Goal: Task Accomplishment & Management: Manage account settings

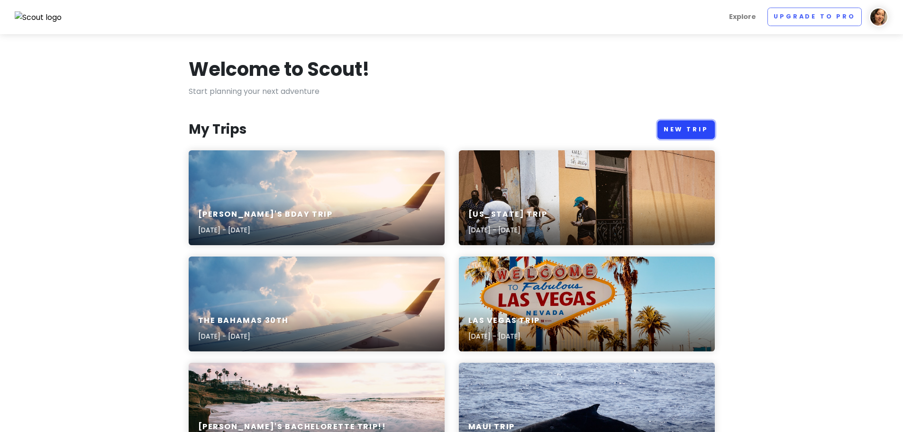
click at [689, 135] on link "New Trip" at bounding box center [686, 129] width 57 height 18
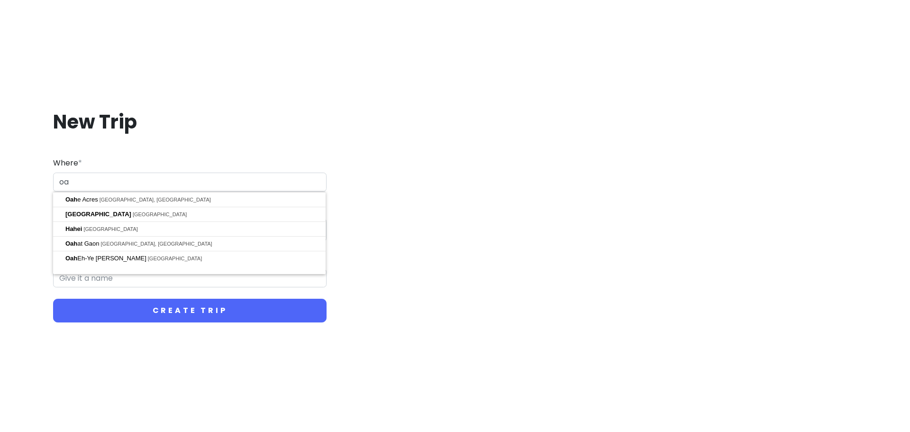
type input "o"
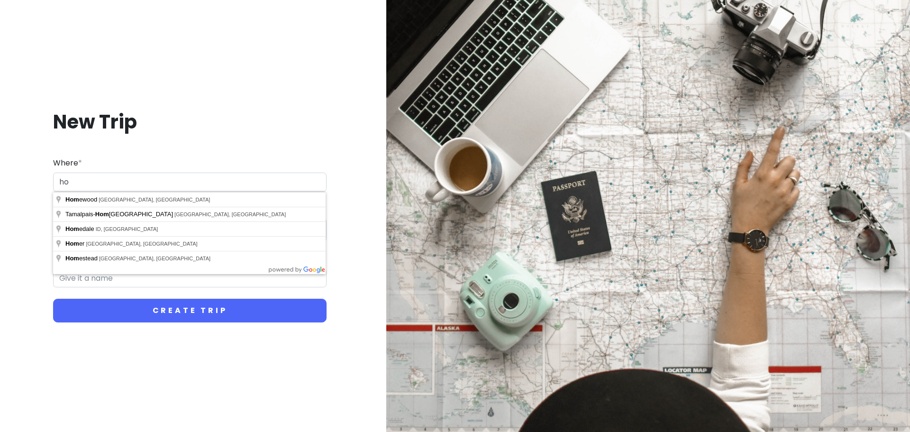
type input "h"
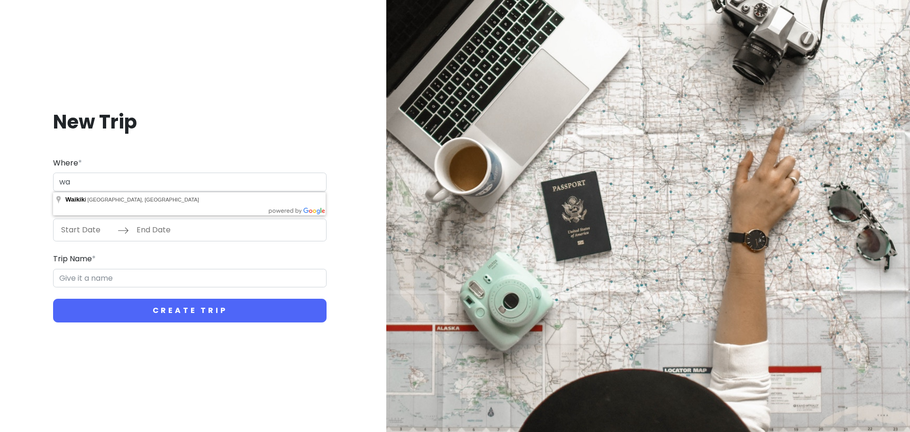
type input "w"
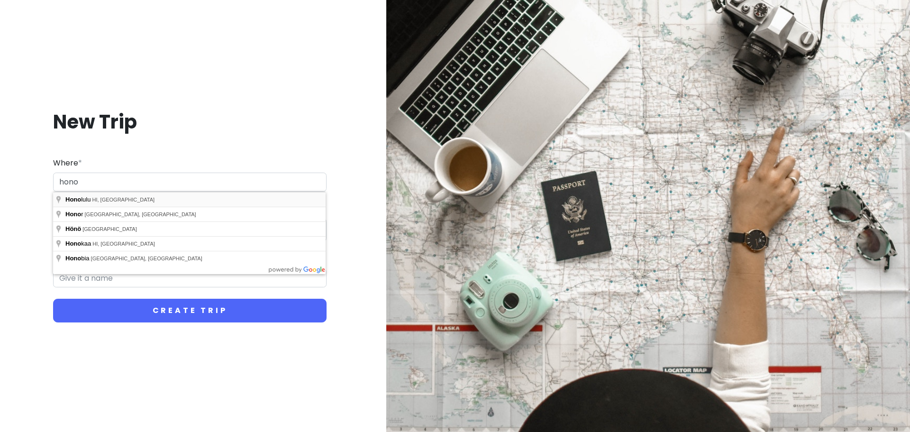
type input "[GEOGRAPHIC_DATA], [GEOGRAPHIC_DATA], [GEOGRAPHIC_DATA]"
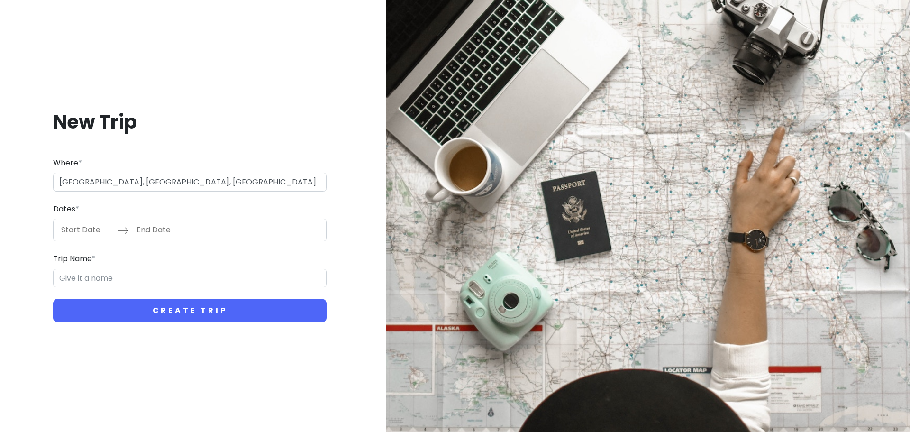
type input "Honolulu Trip"
click at [78, 235] on input "Start Date" at bounding box center [87, 230] width 62 height 22
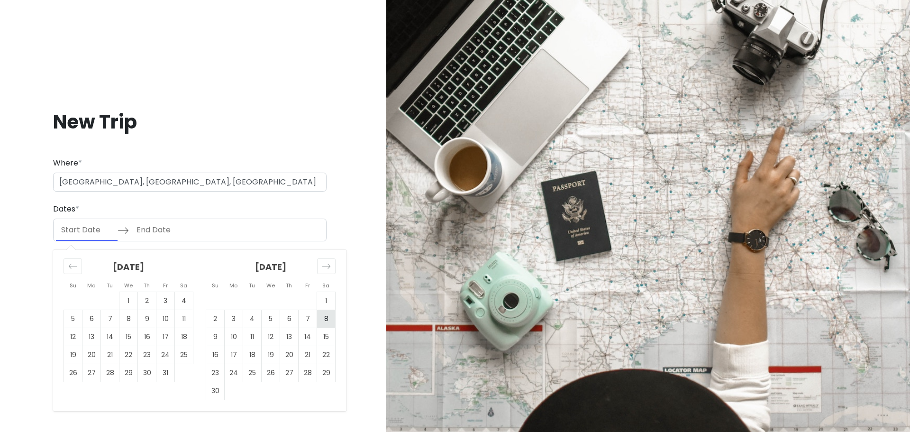
click at [330, 323] on td "8" at bounding box center [326, 319] width 18 height 18
type input "[DATE]"
click at [273, 342] on td "12" at bounding box center [271, 337] width 18 height 18
type input "[DATE]"
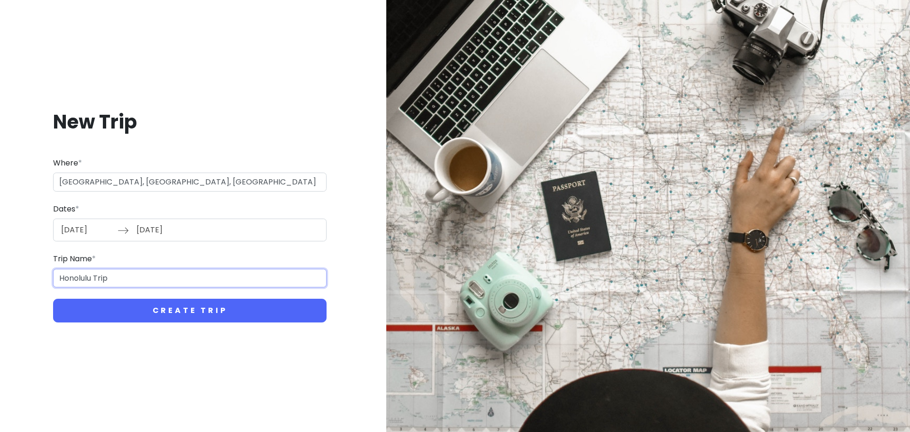
drag, startPoint x: 147, startPoint y: 283, endPoint x: 12, endPoint y: 278, distance: 135.2
click at [12, 278] on div "New Trip Where * [GEOGRAPHIC_DATA], [GEOGRAPHIC_DATA], [GEOGRAPHIC_DATA] Dates …" at bounding box center [190, 216] width 365 height 259
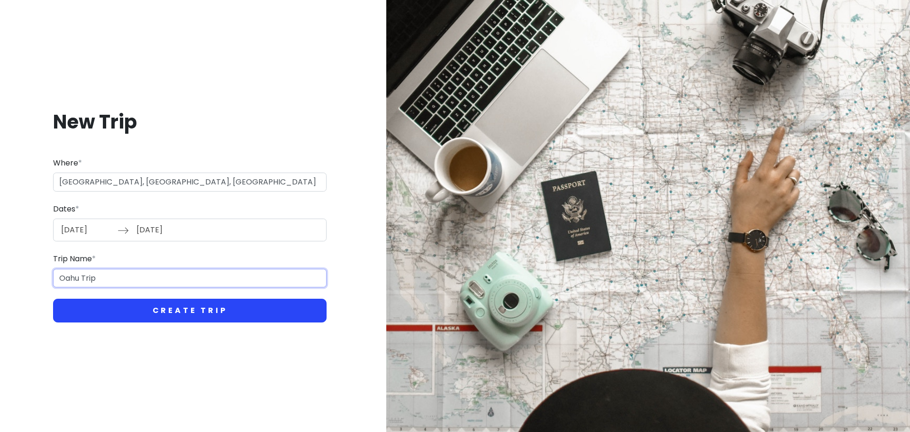
type input "Oahu Trip"
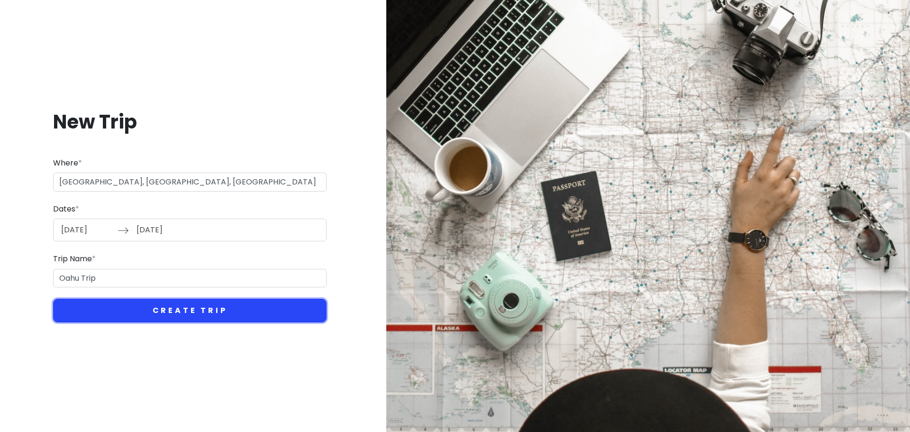
click at [111, 303] on button "Create Trip" at bounding box center [190, 311] width 274 height 24
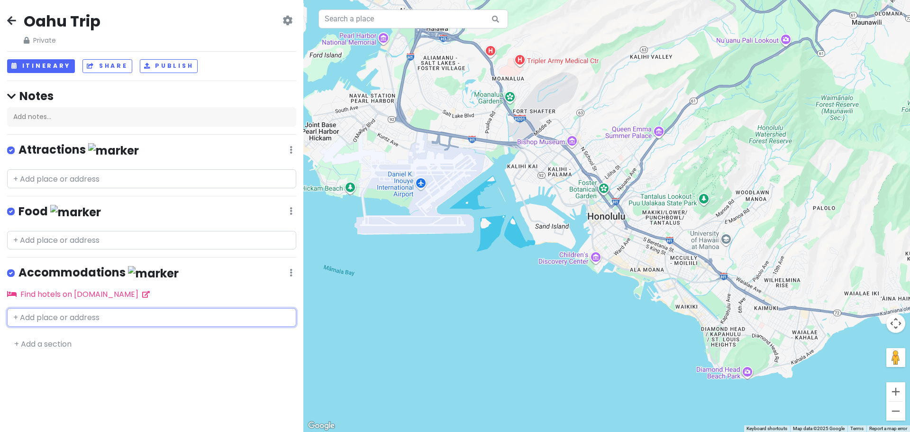
click at [44, 323] on input "text" at bounding box center [151, 317] width 289 height 19
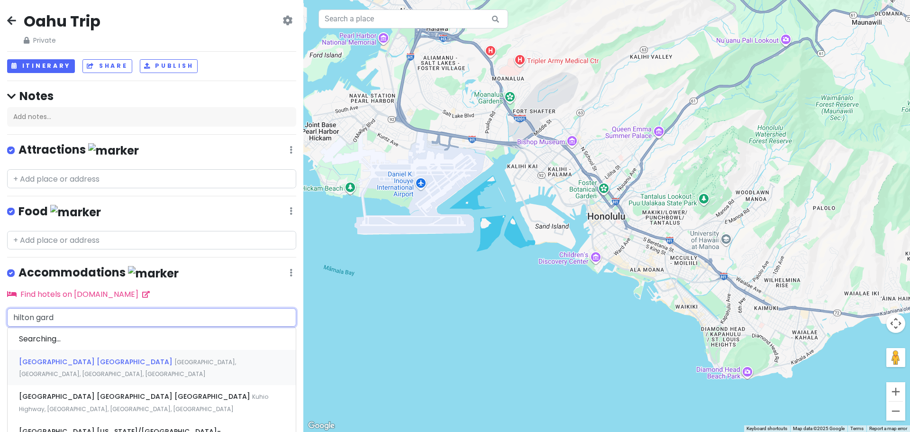
type input "[PERSON_NAME]"
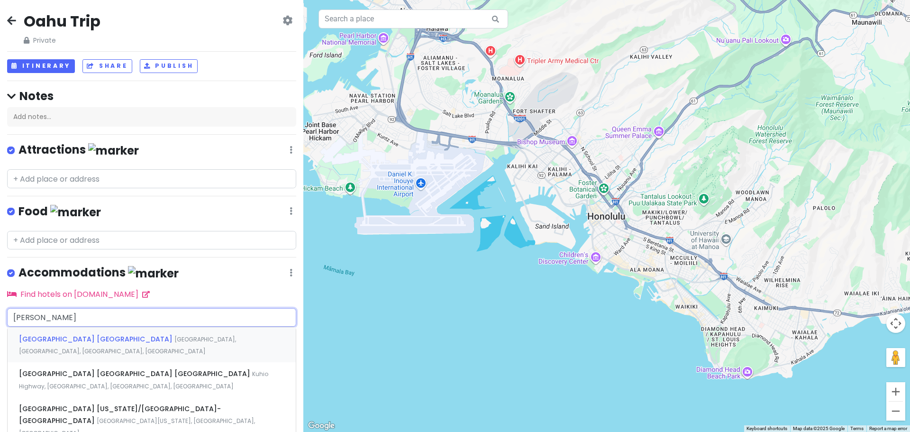
click at [71, 341] on div "[GEOGRAPHIC_DATA] [GEOGRAPHIC_DATA], [GEOGRAPHIC_DATA], [GEOGRAPHIC_DATA], [GEO…" at bounding box center [152, 344] width 288 height 35
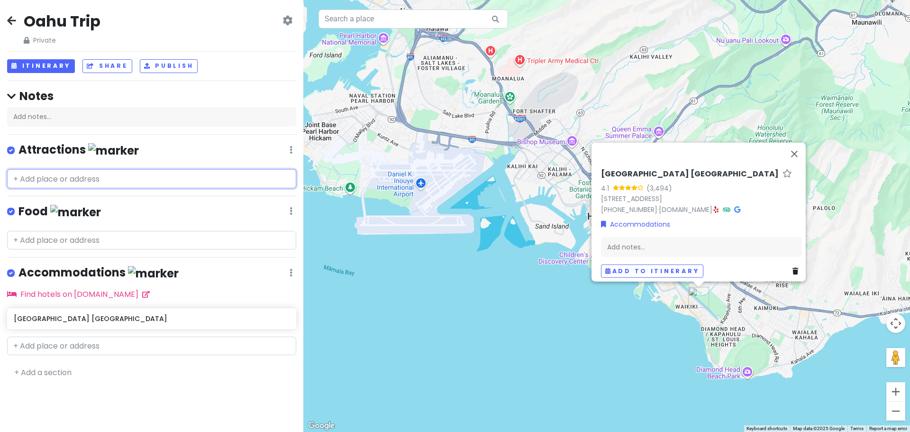
click at [134, 176] on input "text" at bounding box center [151, 178] width 289 height 19
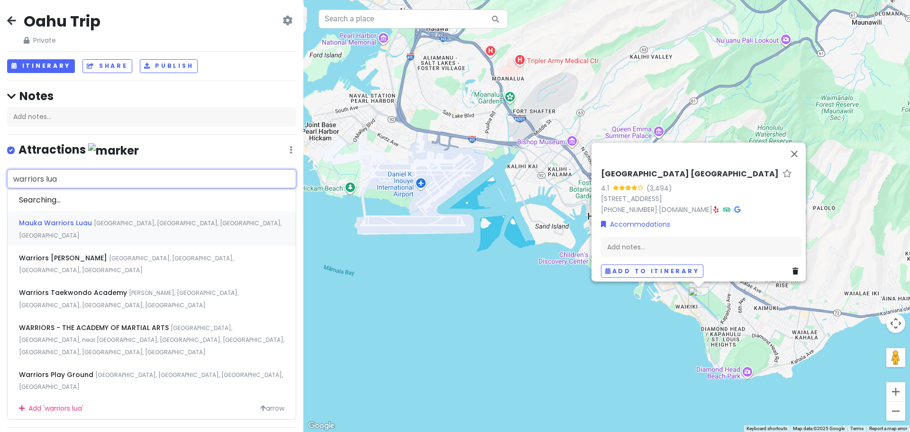
type input "warriors luau"
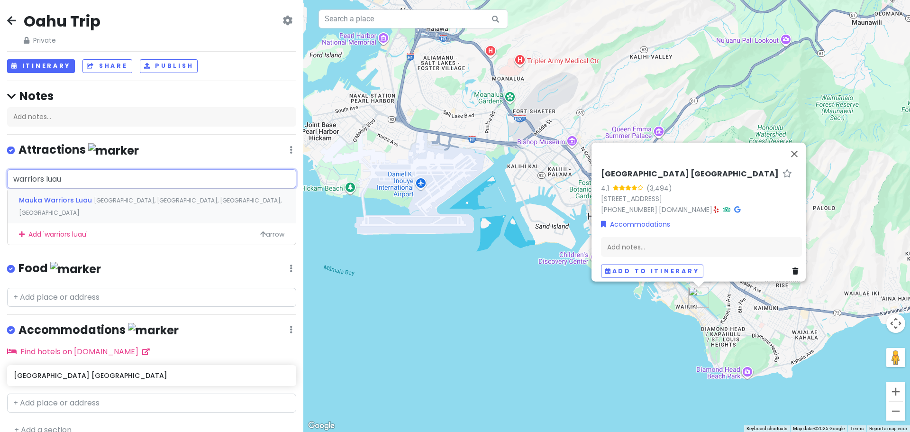
click at [133, 202] on span "[GEOGRAPHIC_DATA], [GEOGRAPHIC_DATA], [GEOGRAPHIC_DATA], [GEOGRAPHIC_DATA]" at bounding box center [150, 206] width 263 height 20
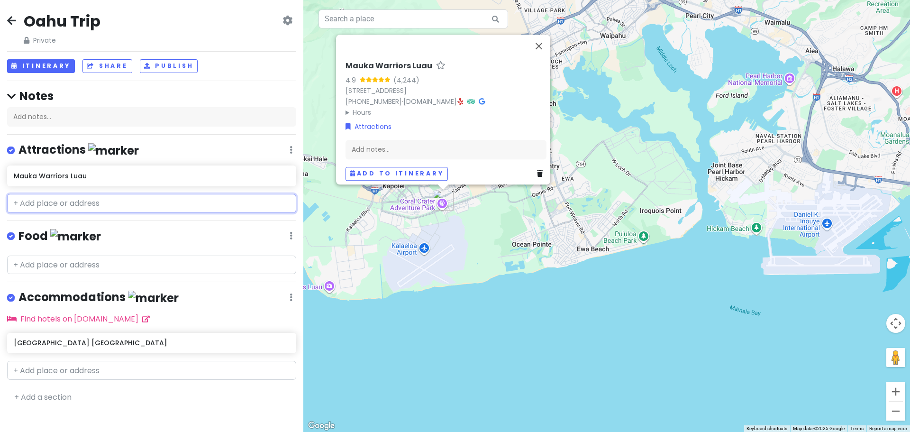
click at [53, 211] on input "text" at bounding box center [151, 203] width 289 height 19
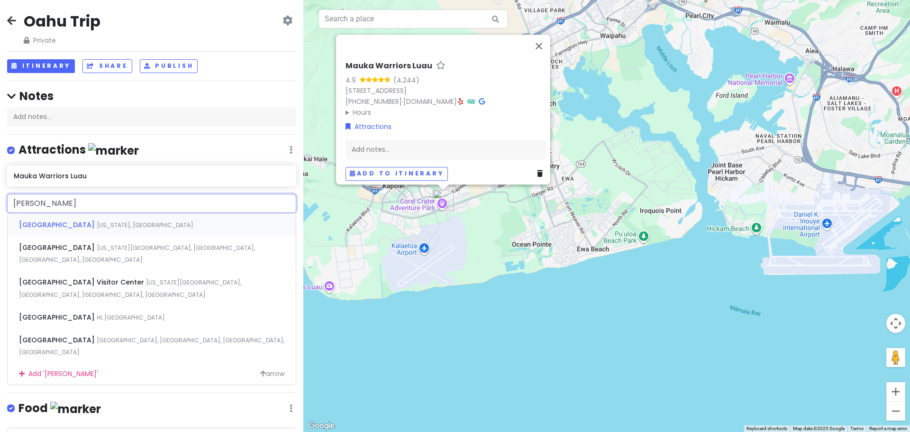
type input "[GEOGRAPHIC_DATA]"
click at [54, 223] on span "[GEOGRAPHIC_DATA]" at bounding box center [58, 224] width 78 height 9
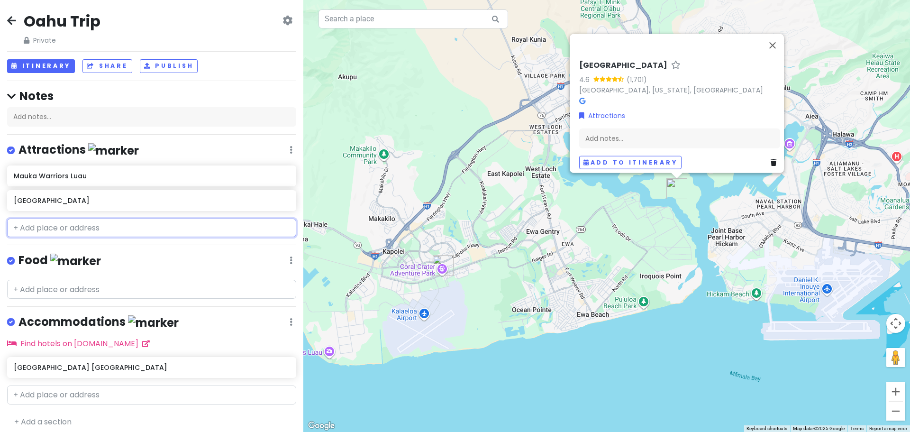
click at [54, 223] on input "text" at bounding box center [151, 228] width 289 height 19
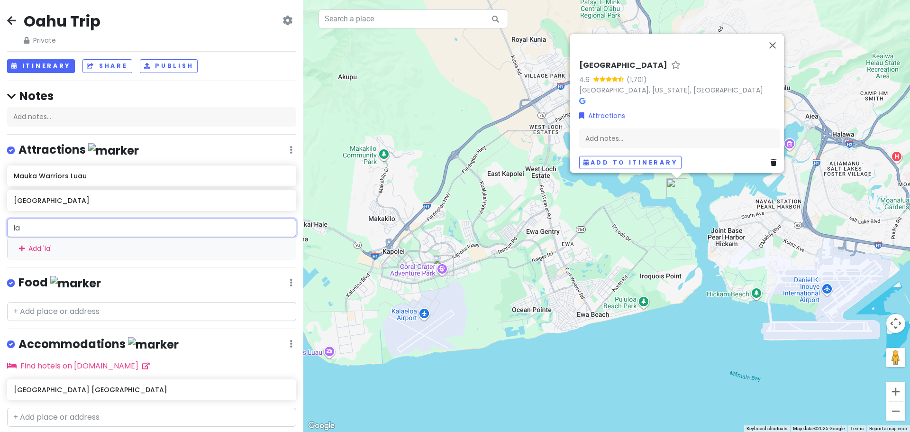
type input "lan"
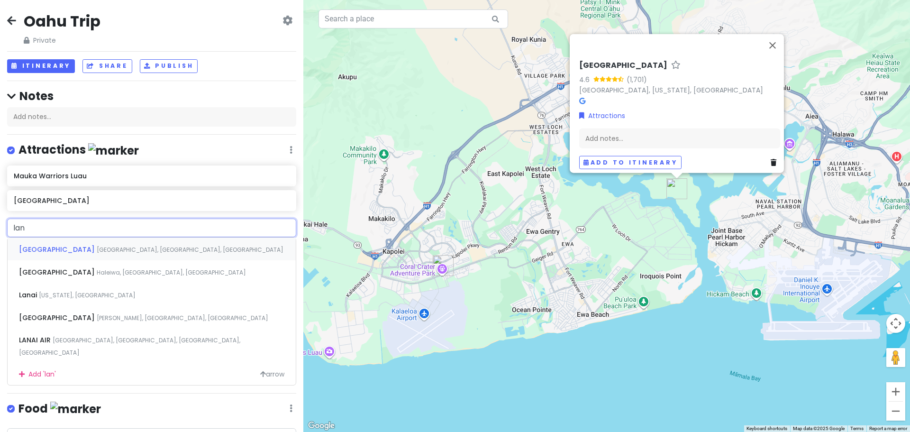
click at [43, 248] on span "[GEOGRAPHIC_DATA]" at bounding box center [58, 249] width 78 height 9
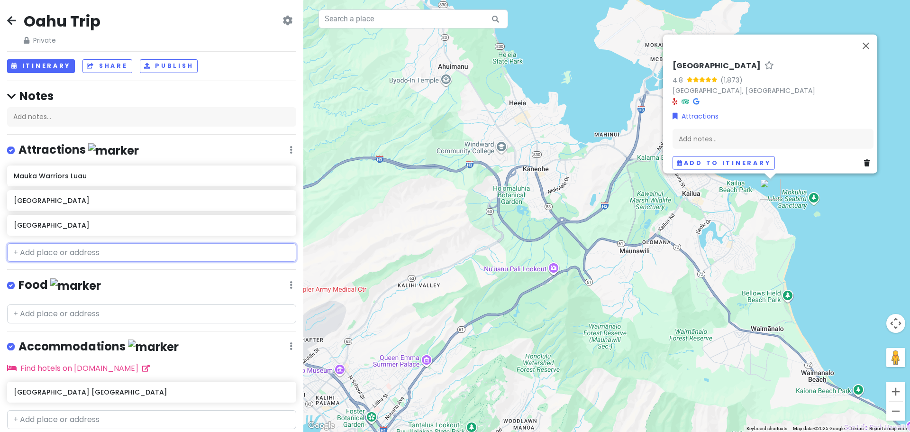
click at [42, 250] on input "text" at bounding box center [151, 252] width 289 height 19
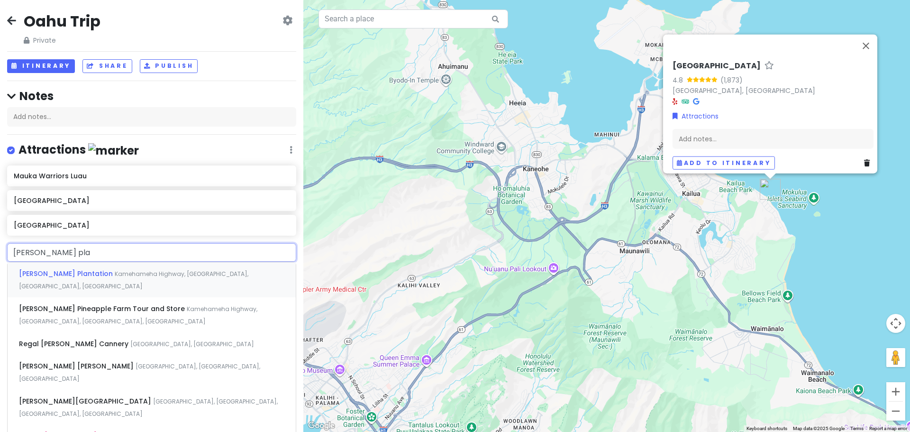
type input "[PERSON_NAME] plan"
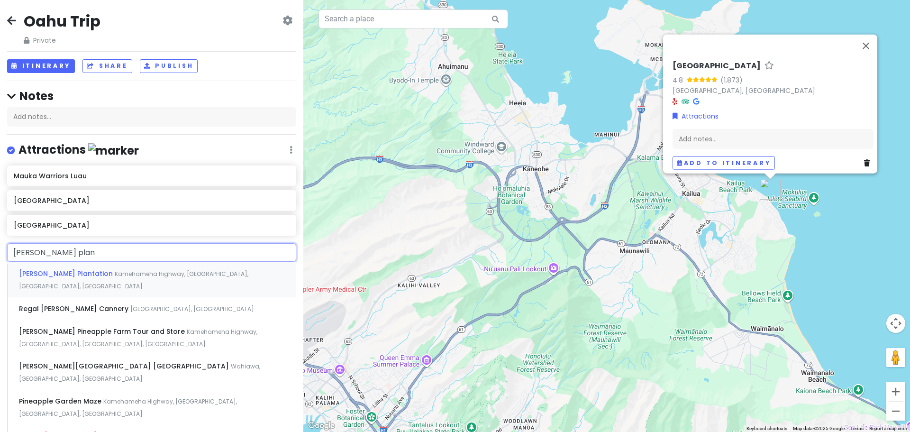
click at [47, 273] on span "[PERSON_NAME] Plantation" at bounding box center [67, 273] width 96 height 9
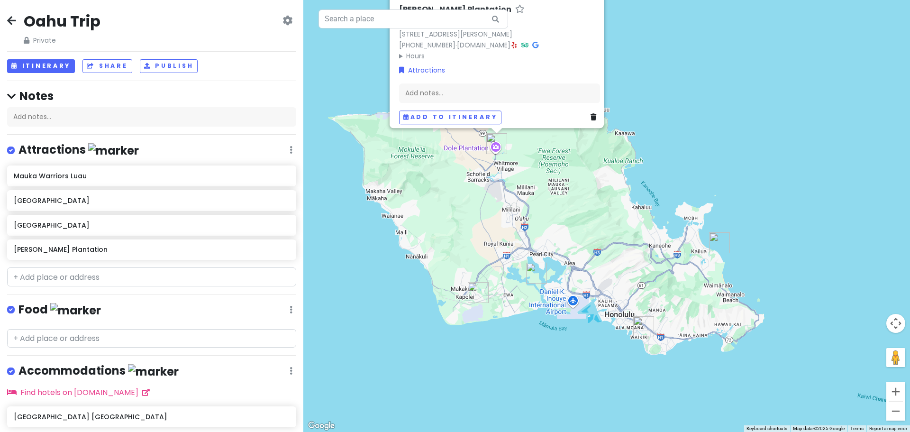
drag, startPoint x: 594, startPoint y: 331, endPoint x: 574, endPoint y: 227, distance: 106.1
click at [574, 227] on div "[PERSON_NAME] Plantation 4.2 (36,081) 64-[STREET_ADDRESS][PERSON_NAME] [PHONE_N…" at bounding box center [606, 216] width 607 height 432
click at [40, 275] on input "text" at bounding box center [151, 276] width 289 height 19
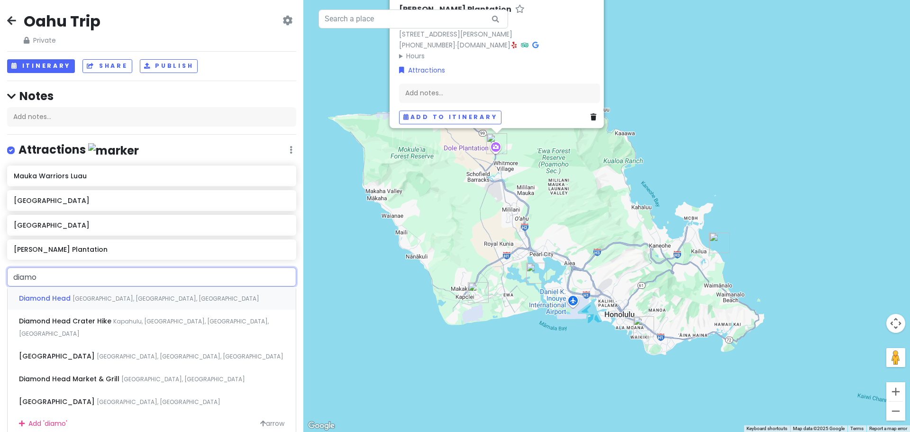
type input "diamon"
click at [125, 325] on div "Diamond Head Crater Hike Kapahulu, [GEOGRAPHIC_DATA], [GEOGRAPHIC_DATA], [GEOGR…" at bounding box center [152, 327] width 288 height 35
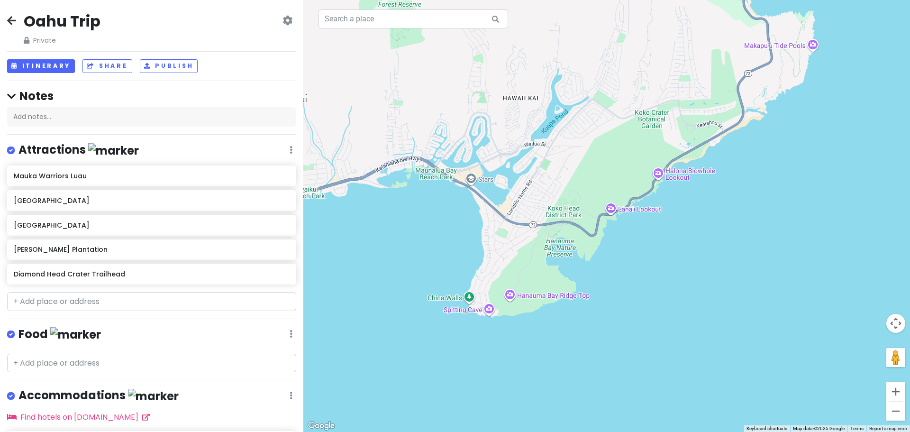
click at [669, 180] on div "Diamond Head Crater Trailhead 4.7 (7,844) [GEOGRAPHIC_DATA], [GEOGRAPHIC_DATA],…" at bounding box center [606, 216] width 607 height 432
click at [681, 172] on div at bounding box center [606, 216] width 607 height 432
click at [682, 172] on div at bounding box center [606, 216] width 607 height 432
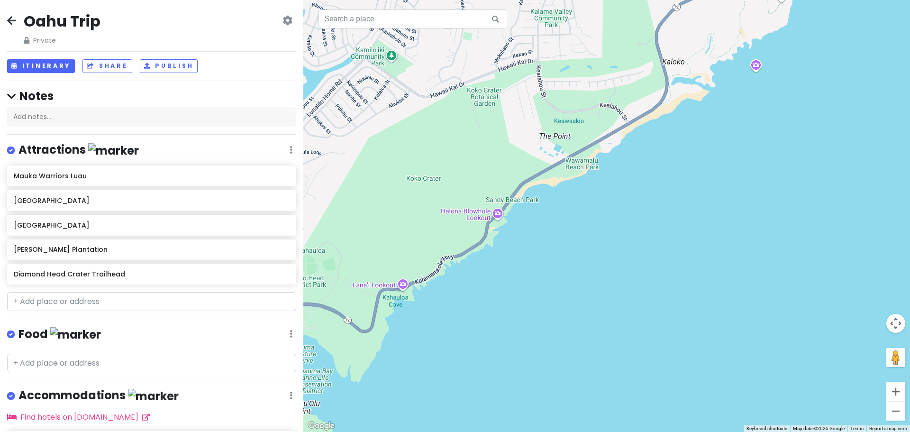
drag, startPoint x: 618, startPoint y: 185, endPoint x: 477, endPoint y: 218, distance: 145.0
click at [477, 218] on div at bounding box center [606, 216] width 607 height 432
click at [75, 301] on input "text" at bounding box center [151, 301] width 289 height 19
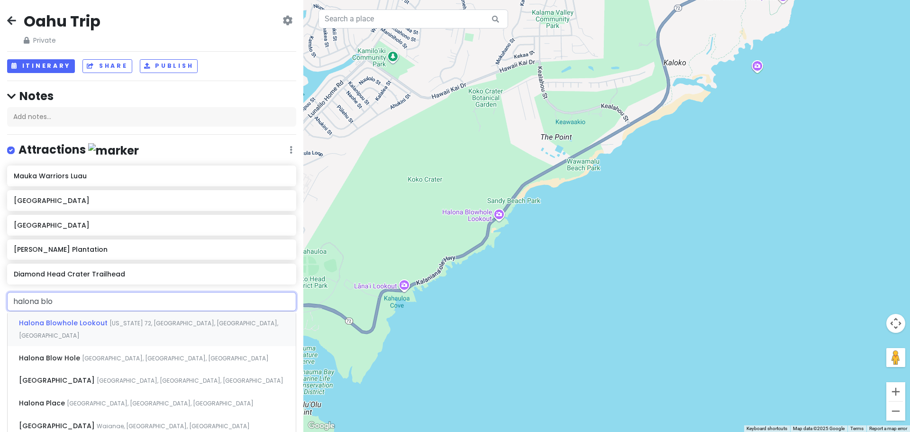
type input "halona blow"
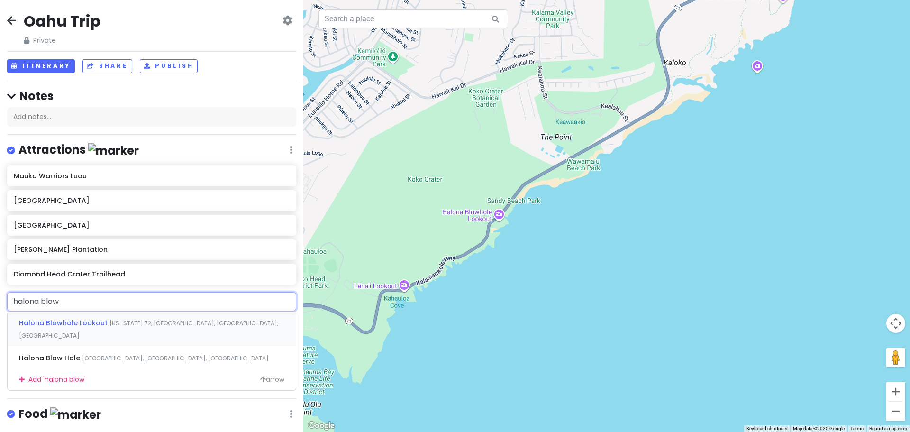
click at [128, 328] on div "Halona Blowhole Lookout [US_STATE] 72, [GEOGRAPHIC_DATA], [GEOGRAPHIC_DATA], [G…" at bounding box center [152, 329] width 288 height 35
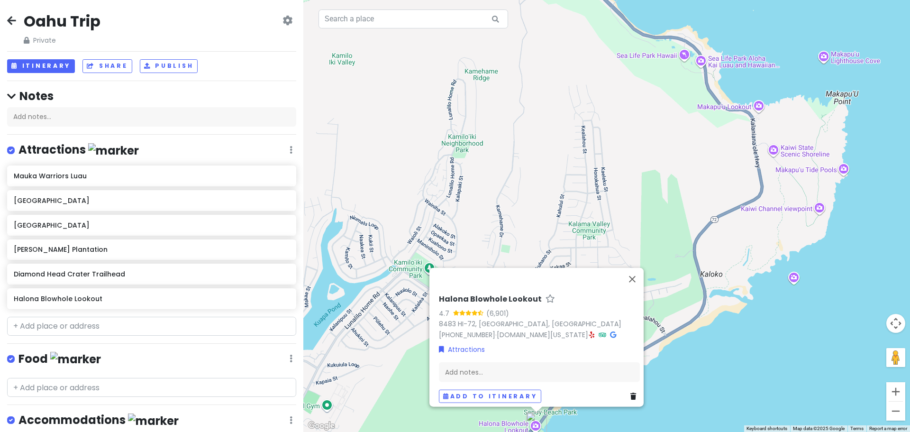
drag, startPoint x: 692, startPoint y: 400, endPoint x: 700, endPoint y: 432, distance: 33.2
click at [700, 431] on html "Oahu Trip Private Change Dates Make a Copy Delete Trip Go Pro ⚡️ Give Feedback …" at bounding box center [455, 216] width 910 height 432
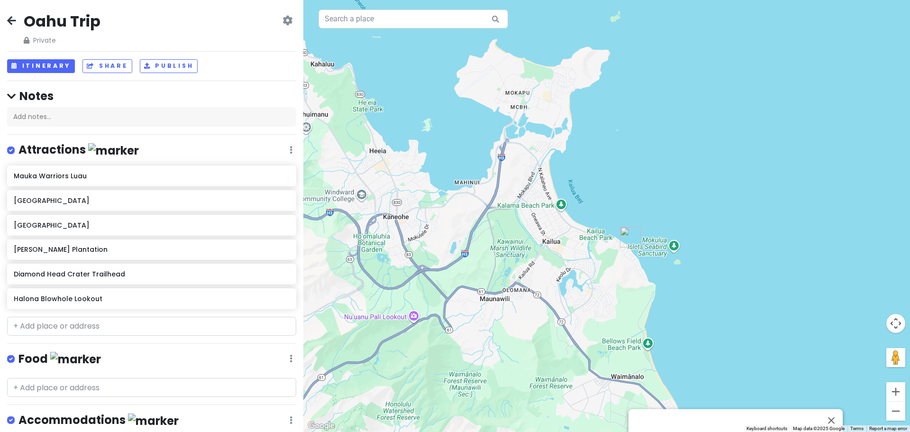
drag, startPoint x: 462, startPoint y: 274, endPoint x: 529, endPoint y: 423, distance: 163.6
click at [529, 423] on div "Halona Blowhole Lookout 4.7 (6,901) 8483 HI-72, [GEOGRAPHIC_DATA], [GEOGRAPHIC_…" at bounding box center [606, 216] width 607 height 432
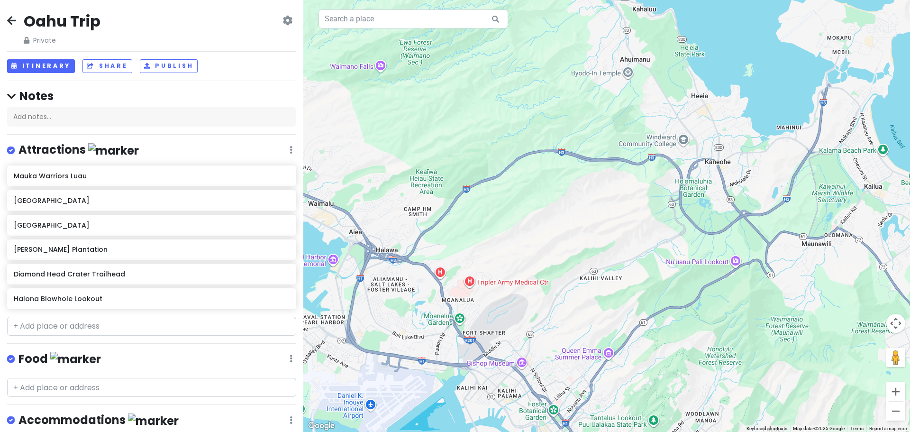
drag, startPoint x: 479, startPoint y: 372, endPoint x: 791, endPoint y: 316, distance: 316.6
click at [791, 316] on div "Halona Blowhole Lookout 4.7 (6,901) 8483 HI-72, [GEOGRAPHIC_DATA], [GEOGRAPHIC_…" at bounding box center [606, 216] width 607 height 432
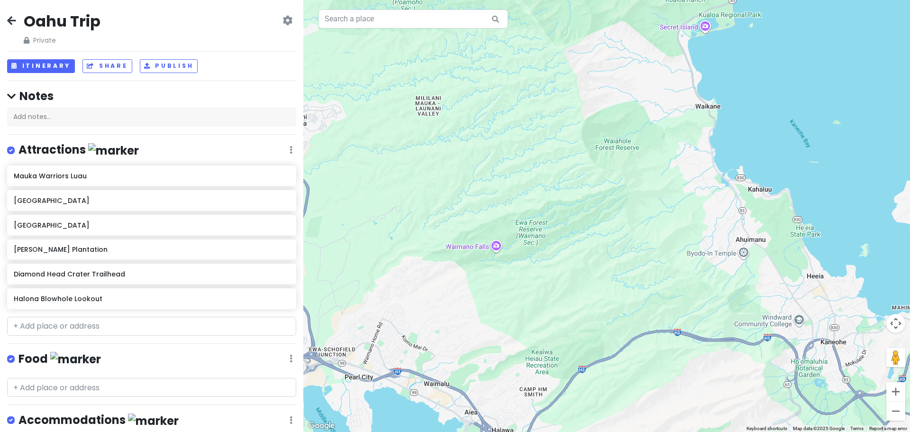
drag, startPoint x: 492, startPoint y: 193, endPoint x: 585, endPoint y: 349, distance: 182.6
click at [585, 349] on div "Halona Blowhole Lookout 4.7 (6,901) 8483 HI-72, [GEOGRAPHIC_DATA], [GEOGRAPHIC_…" at bounding box center [606, 216] width 607 height 432
click at [477, 248] on div "Halona Blowhole Lookout 4.7 (6,901) 8483 HI-72, [GEOGRAPHIC_DATA], [GEOGRAPHIC_…" at bounding box center [606, 216] width 607 height 432
click at [477, 248] on div at bounding box center [606, 216] width 607 height 432
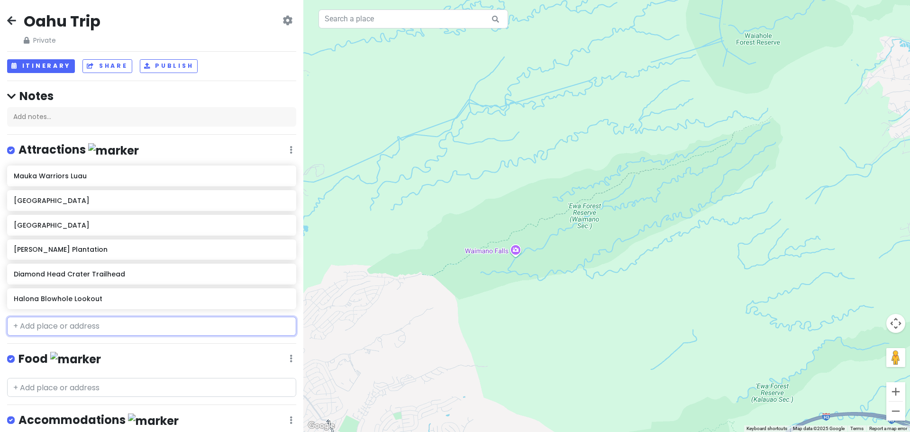
click at [101, 324] on input "text" at bounding box center [151, 326] width 289 height 19
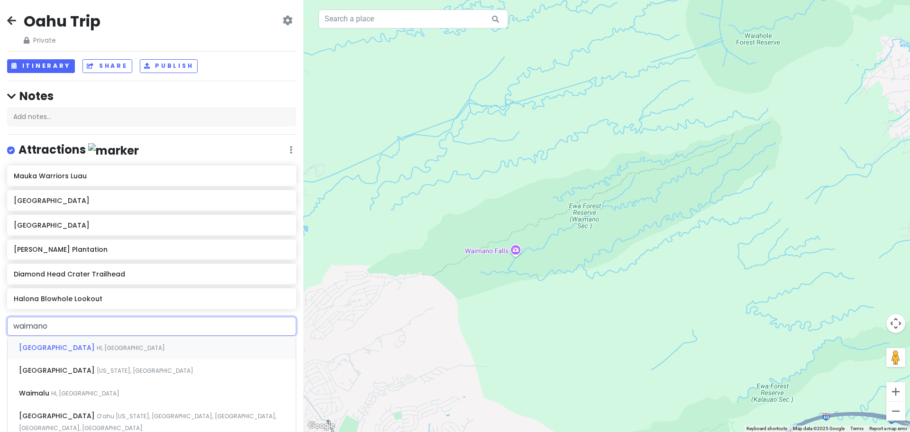
type input "waimano"
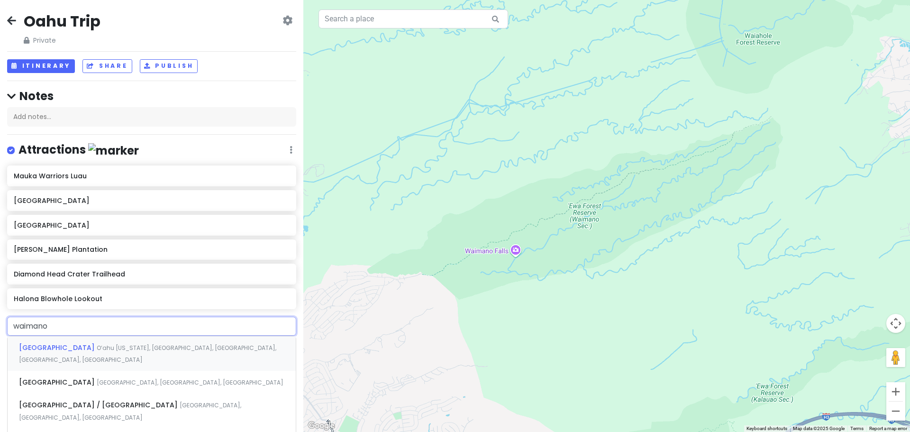
click at [151, 344] on span "O‘ahu [US_STATE], [GEOGRAPHIC_DATA], [GEOGRAPHIC_DATA], [GEOGRAPHIC_DATA], [GEO…" at bounding box center [147, 354] width 257 height 20
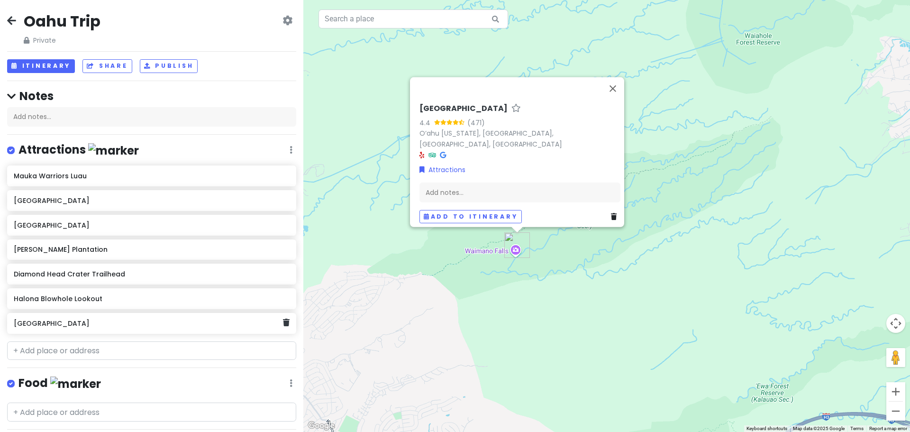
click at [68, 327] on h6 "[GEOGRAPHIC_DATA]" at bounding box center [148, 323] width 269 height 9
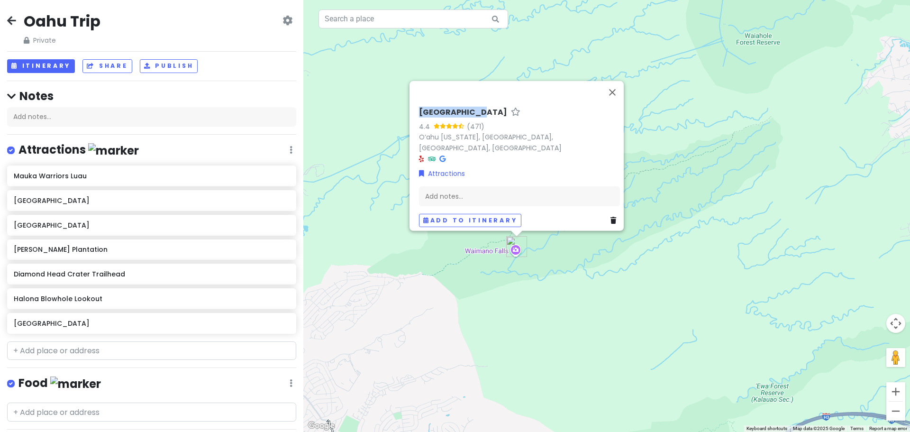
drag, startPoint x: 416, startPoint y: 116, endPoint x: 472, endPoint y: 124, distance: 56.5
click at [472, 121] on div "[GEOGRAPHIC_DATA]" at bounding box center [519, 114] width 201 height 14
copy h6 "[GEOGRAPHIC_DATA]"
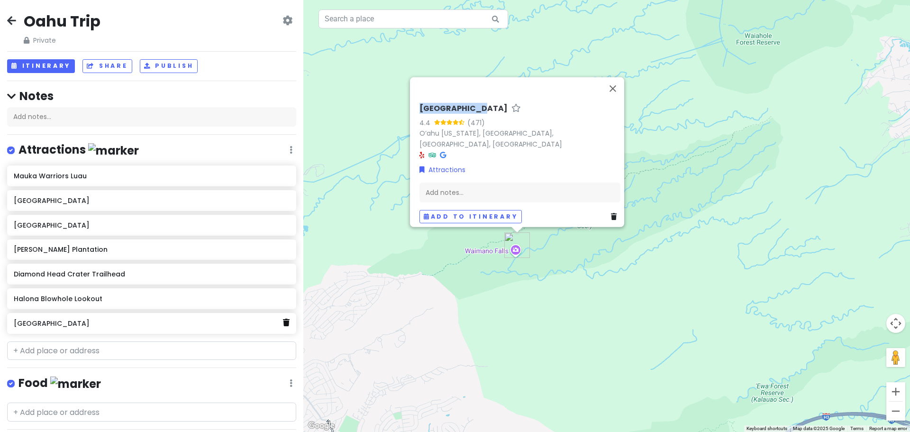
click at [283, 324] on icon at bounding box center [286, 323] width 7 height 8
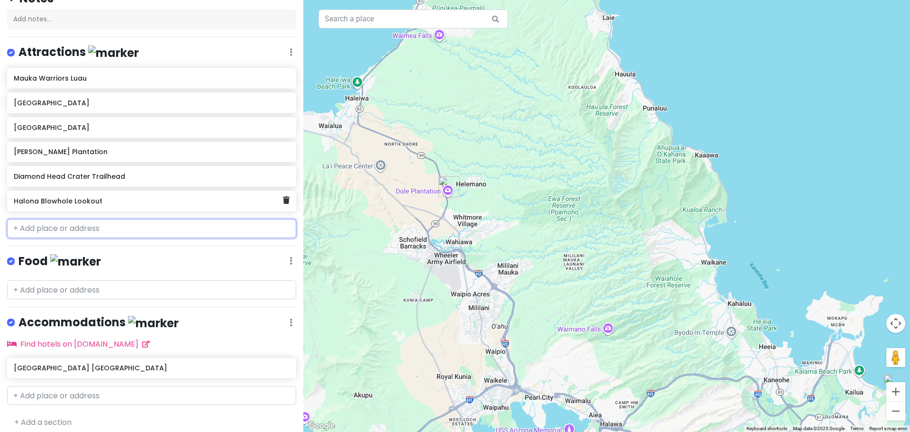
scroll to position [103, 0]
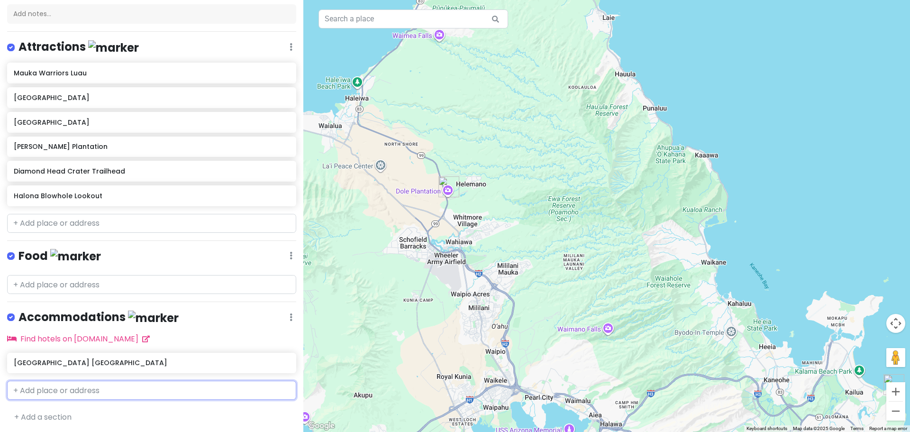
click at [47, 388] on input "text" at bounding box center [151, 390] width 289 height 19
type input "[GEOGRAPHIC_DATA]"
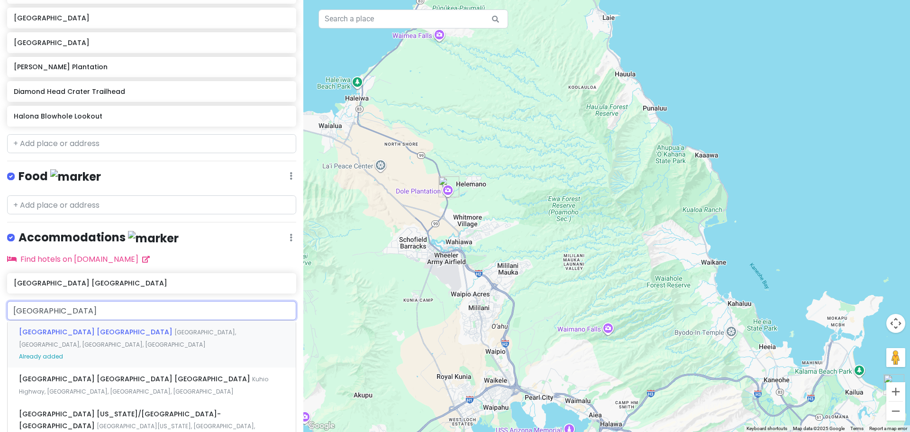
scroll to position [245, 0]
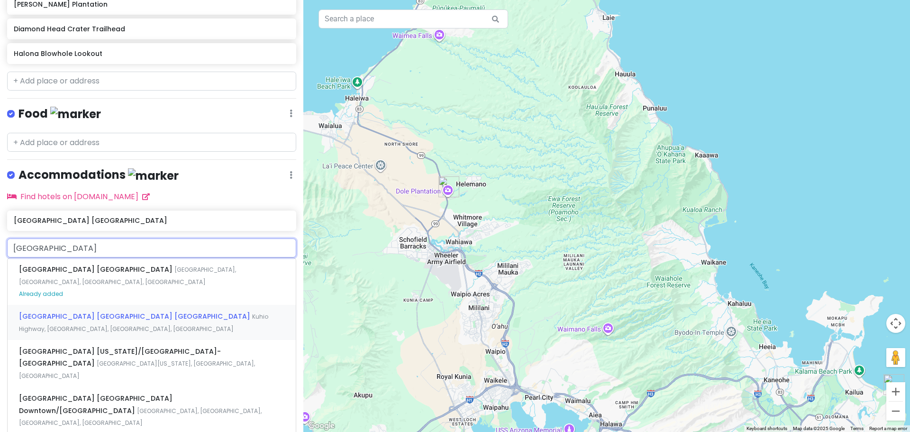
click at [113, 312] on span "[GEOGRAPHIC_DATA] [GEOGRAPHIC_DATA] [GEOGRAPHIC_DATA]" at bounding box center [135, 316] width 233 height 9
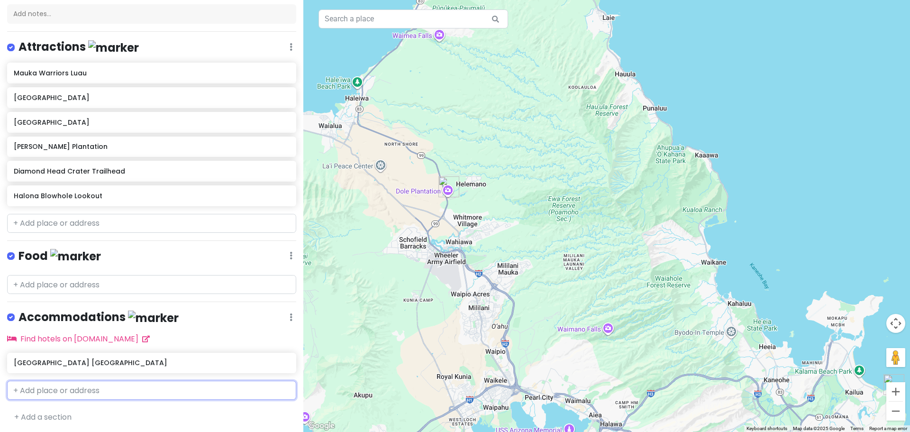
scroll to position [128, 0]
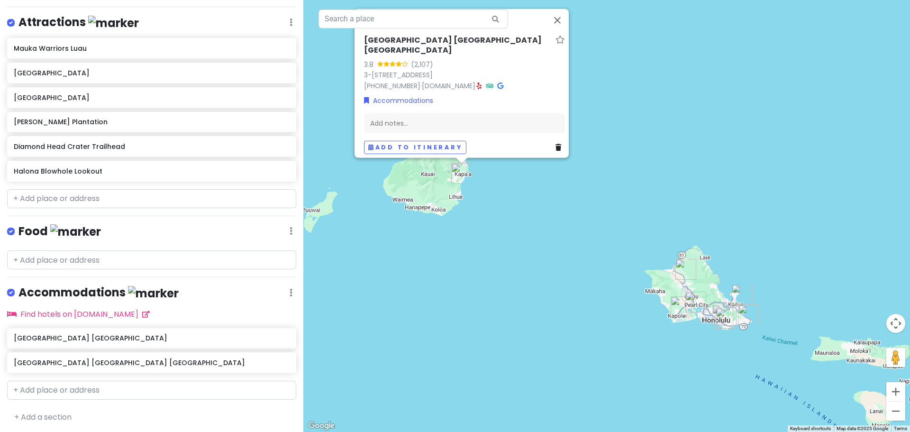
drag, startPoint x: 476, startPoint y: 332, endPoint x: 452, endPoint y: 215, distance: 119.0
click at [452, 215] on div "[GEOGRAPHIC_DATA] [GEOGRAPHIC_DATA] 3.8 (2,107) 3-[STREET_ADDRESS] [PHONE_NUMBE…" at bounding box center [606, 216] width 607 height 432
click at [106, 197] on input "text" at bounding box center [151, 198] width 289 height 19
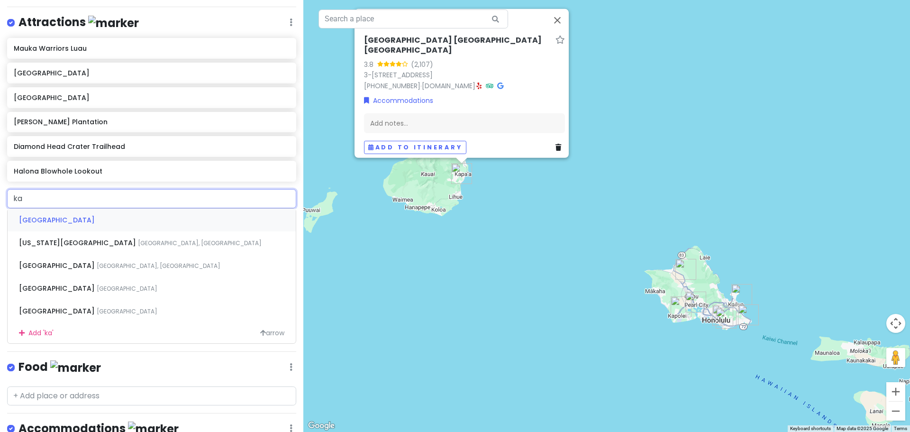
type input "k"
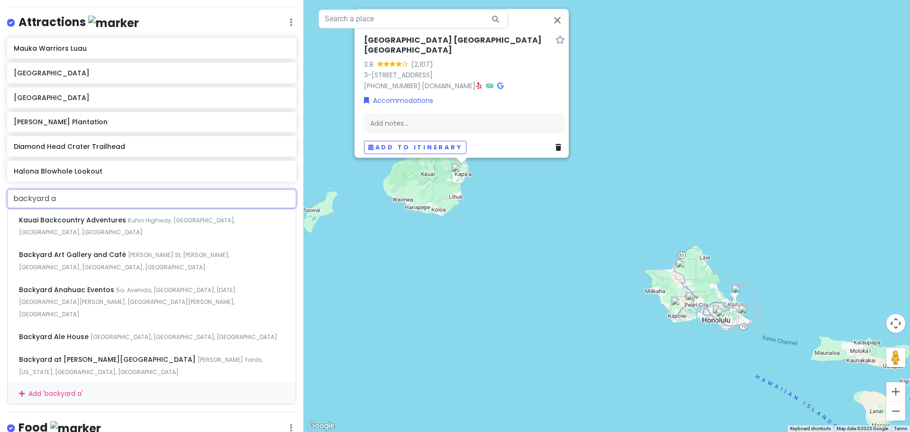
drag, startPoint x: 19, startPoint y: 205, endPoint x: -11, endPoint y: 204, distance: 30.4
click at [0, 204] on html "Oahu Trip Private Change Dates Make a Copy Delete Trip Go Pro ⚡️ Give Feedback …" at bounding box center [455, 216] width 910 height 432
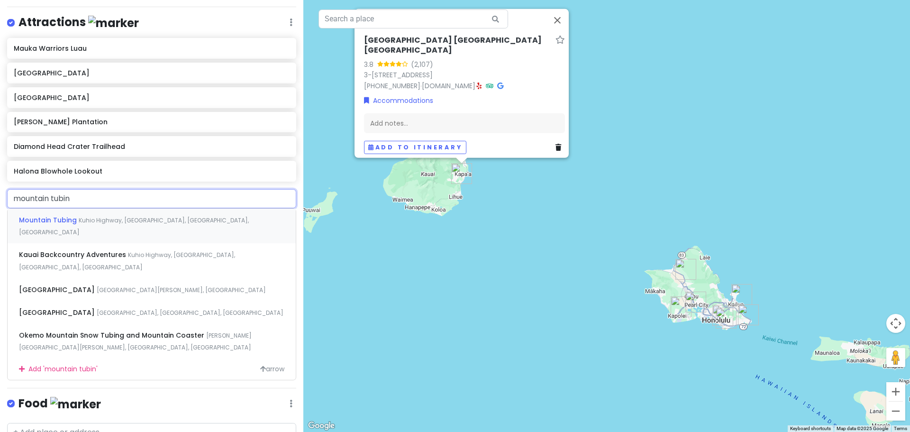
type input "mountain tubing"
click at [108, 250] on span "Kauai Backcountry Adventures" at bounding box center [73, 254] width 109 height 9
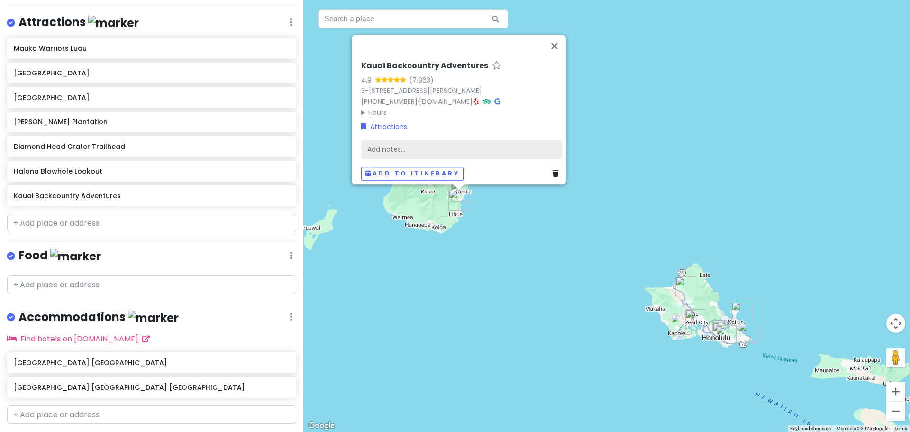
click at [450, 139] on div "Add notes..." at bounding box center [461, 149] width 201 height 20
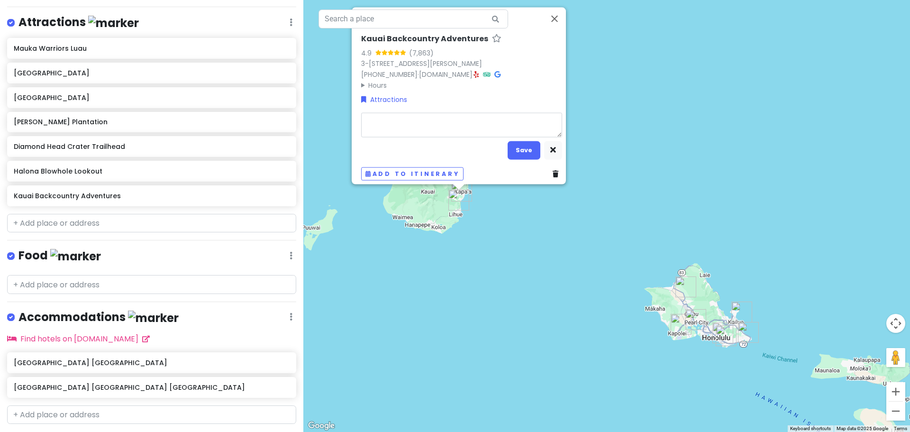
type textarea "x"
type textarea "M"
type textarea "x"
type textarea "Mo"
type textarea "x"
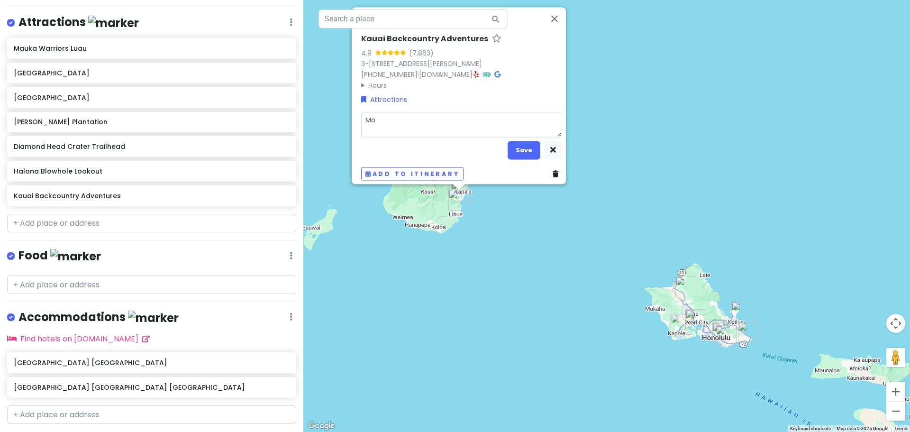
type textarea "Mou"
type textarea "x"
type textarea "Moun"
type textarea "x"
type textarea "Mount"
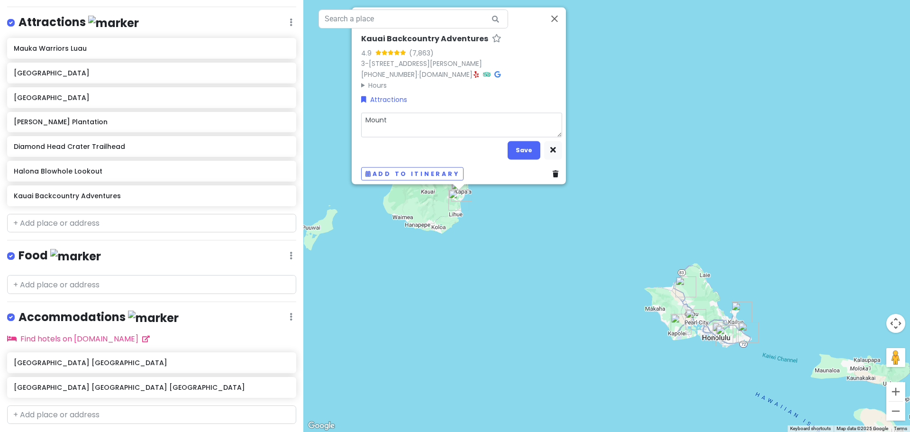
type textarea "x"
type textarea "Mounta"
type textarea "x"
type textarea "Mountai"
type textarea "x"
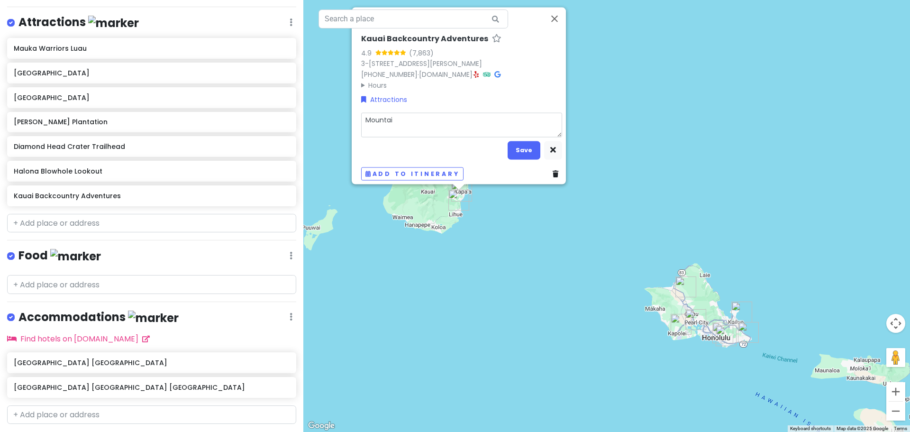
type textarea "Mountain"
type textarea "x"
type textarea "Mountain"
type textarea "x"
type textarea "Mountain T"
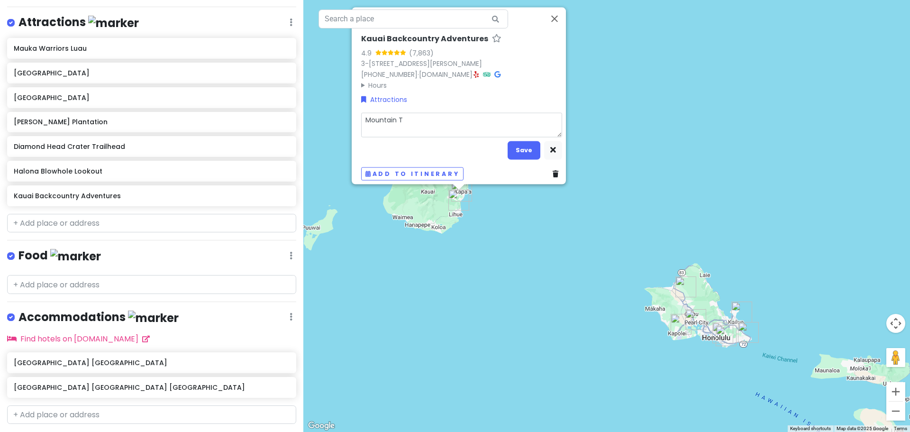
type textarea "x"
type textarea "Mountain Tu"
type textarea "x"
type textarea "Mountain Tub"
type textarea "x"
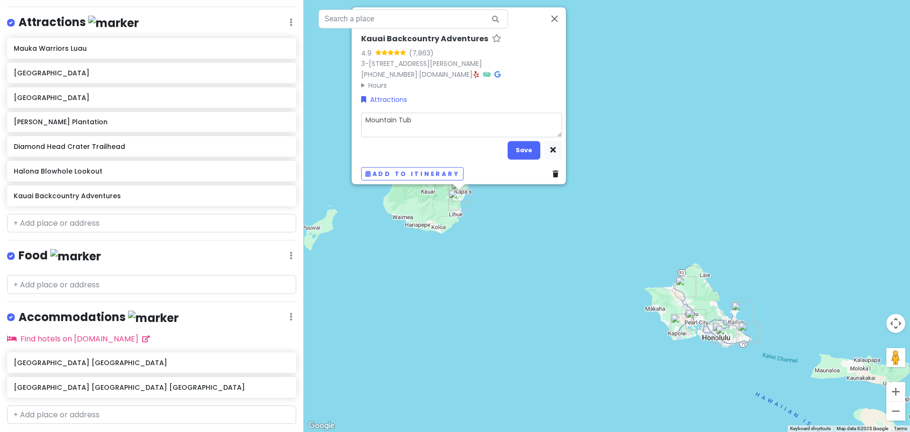
type textarea "Mountain Tubi"
type textarea "x"
type textarea "Mountain Tubin"
type textarea "x"
type textarea "Mountain Tubing"
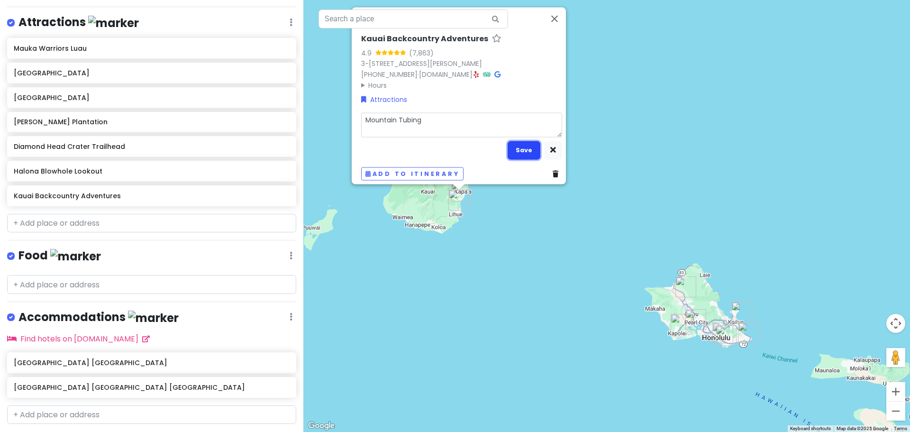
click at [513, 145] on button "Save" at bounding box center [524, 150] width 33 height 18
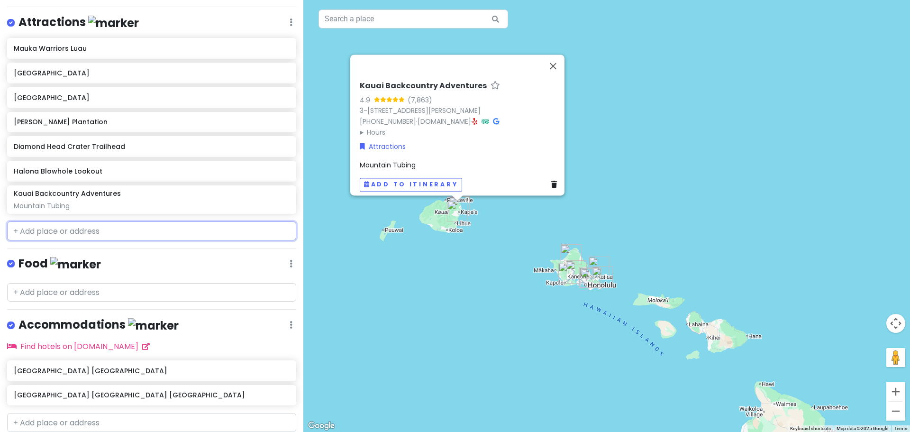
click at [58, 231] on input "text" at bounding box center [151, 230] width 289 height 19
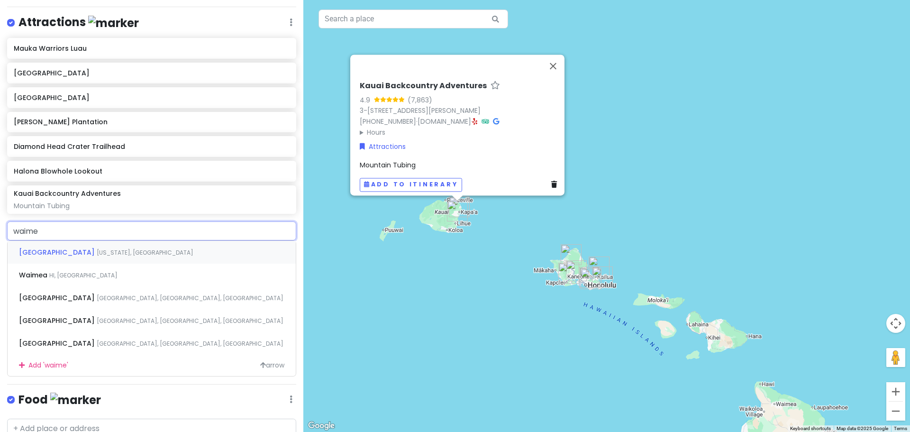
type input "waimea"
click at [97, 300] on span "[GEOGRAPHIC_DATA]" at bounding box center [58, 297] width 78 height 9
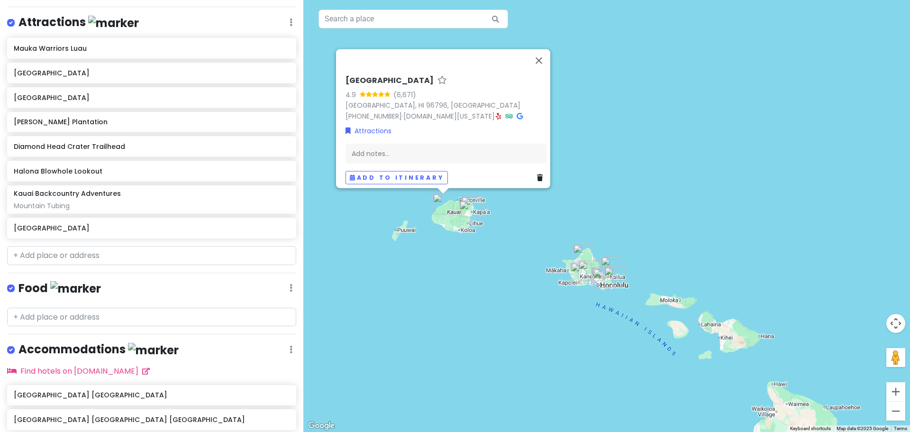
click at [403, 75] on h6 "[GEOGRAPHIC_DATA]" at bounding box center [390, 80] width 88 height 10
drag, startPoint x: 462, startPoint y: 69, endPoint x: 402, endPoint y: 93, distance: 64.3
click at [250, 68] on div "Oahu Trip Private Change Dates Make a Copy Delete Trip Go Pro ⚡️ Give Feedback …" at bounding box center [455, 216] width 910 height 432
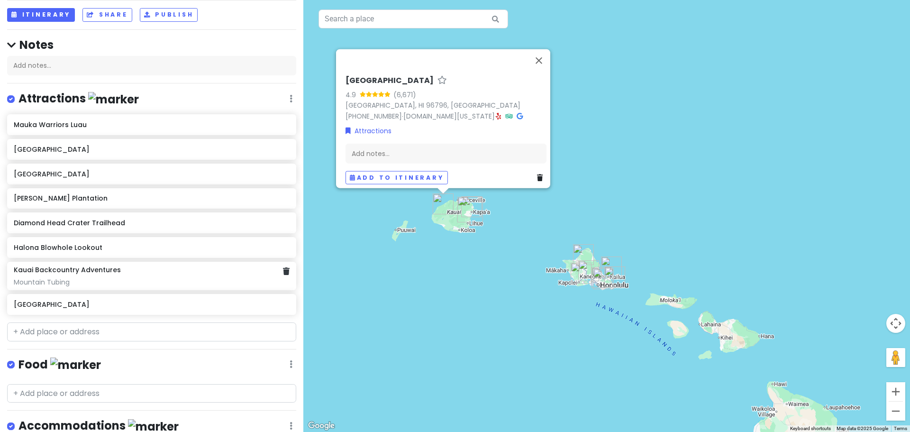
scroll to position [33, 0]
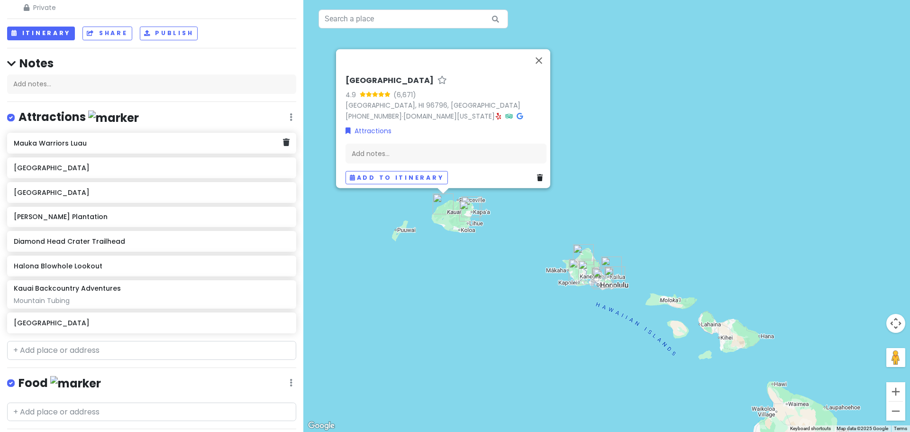
click at [105, 145] on h6 "Mauka Warriors Luau" at bounding box center [148, 143] width 269 height 9
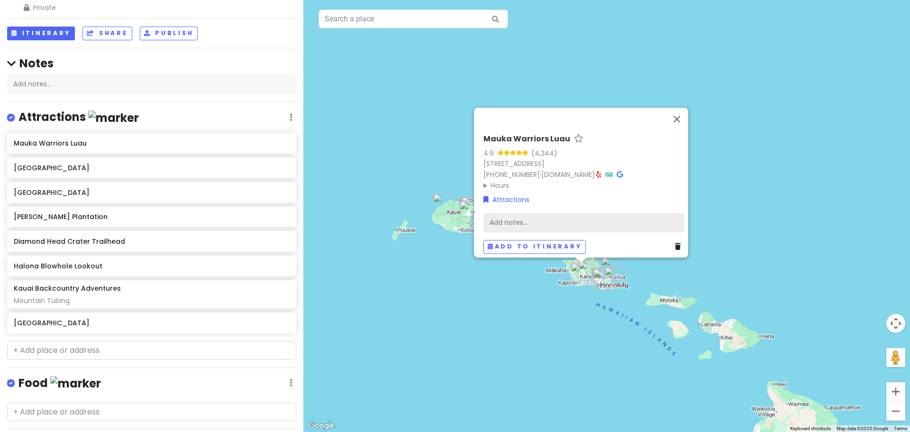
click at [527, 220] on div "Add notes..." at bounding box center [584, 222] width 201 height 20
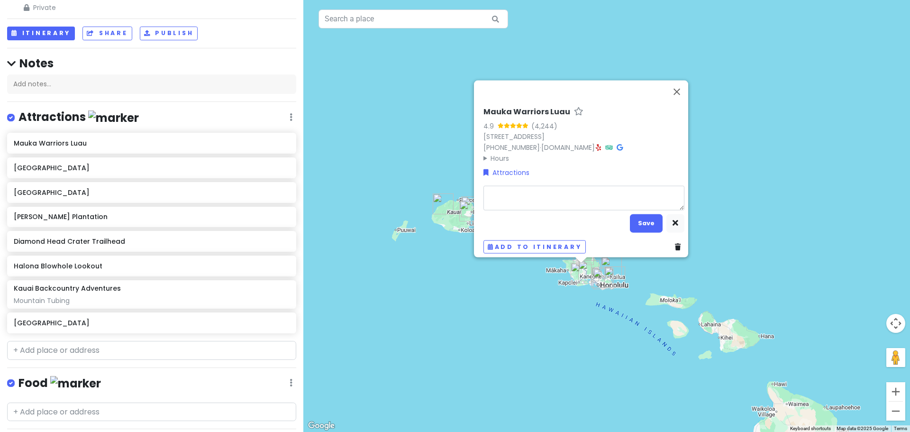
type textarea "x"
type textarea "O"
type textarea "x"
type textarea "Oa"
type textarea "x"
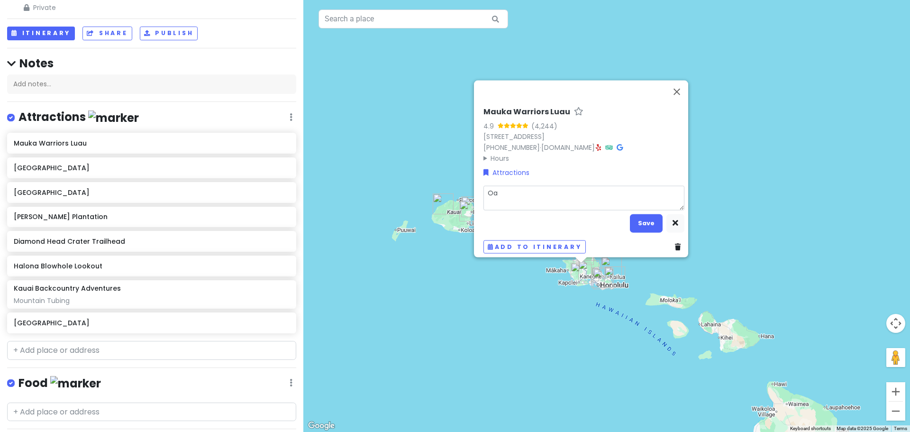
type textarea "Oah"
type textarea "x"
type textarea "Oahu"
click at [638, 214] on button "Save" at bounding box center [646, 223] width 33 height 18
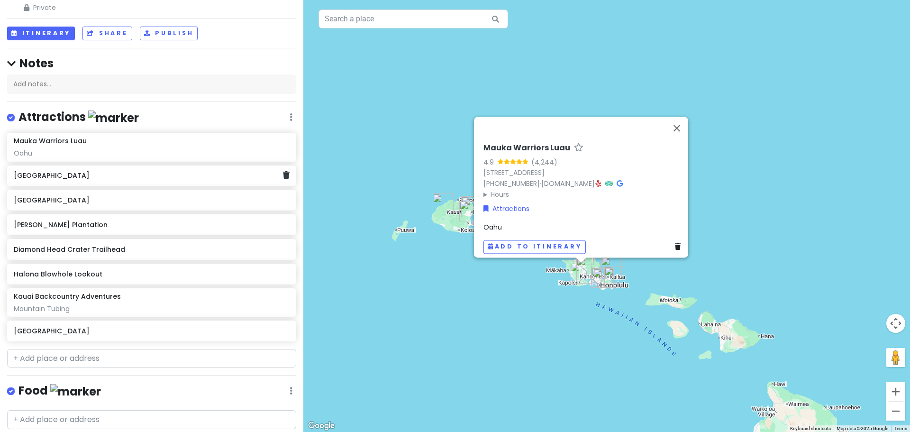
click at [54, 173] on h6 "[GEOGRAPHIC_DATA]" at bounding box center [148, 175] width 269 height 9
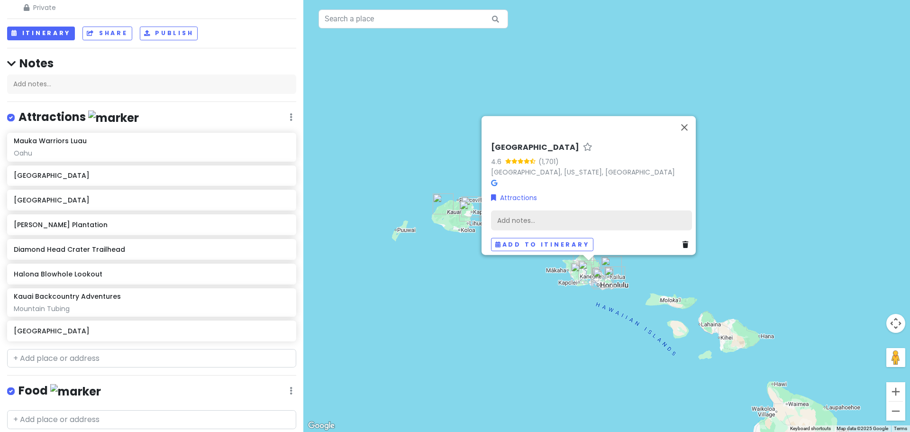
click at [547, 210] on div "Add notes..." at bounding box center [591, 220] width 201 height 20
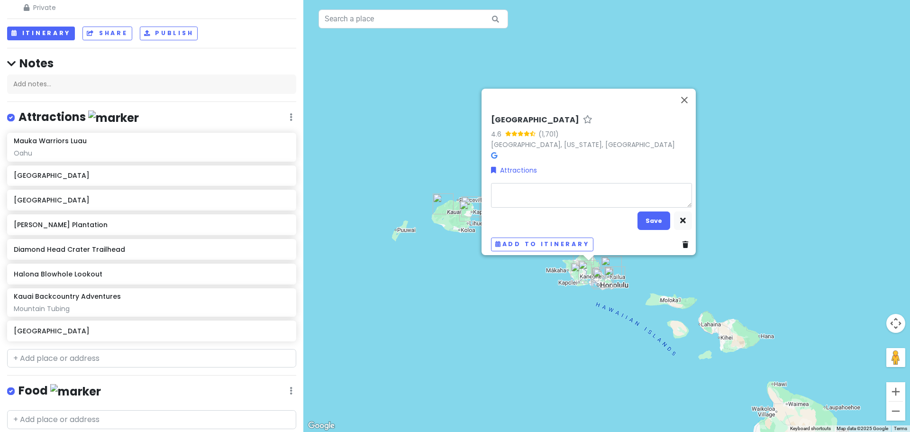
type textarea "x"
type textarea "O"
type textarea "x"
type textarea "Oa"
type textarea "x"
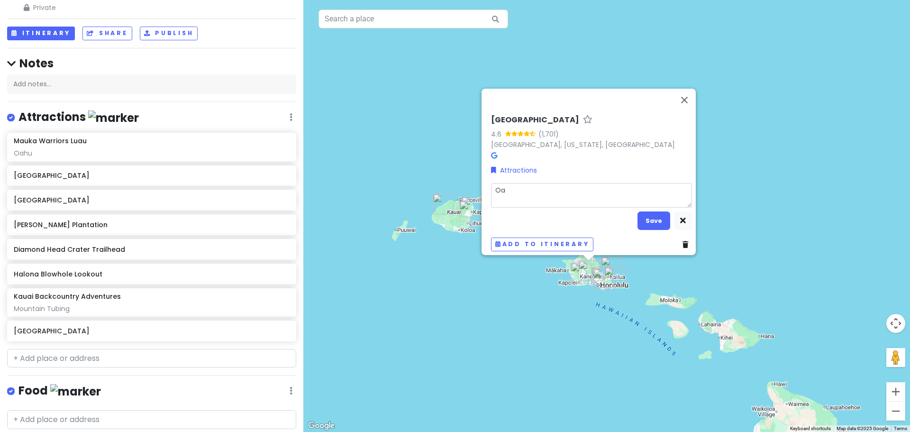
type textarea "Oah"
type textarea "x"
type textarea "Oahu"
click at [659, 211] on button "Save" at bounding box center [654, 220] width 33 height 18
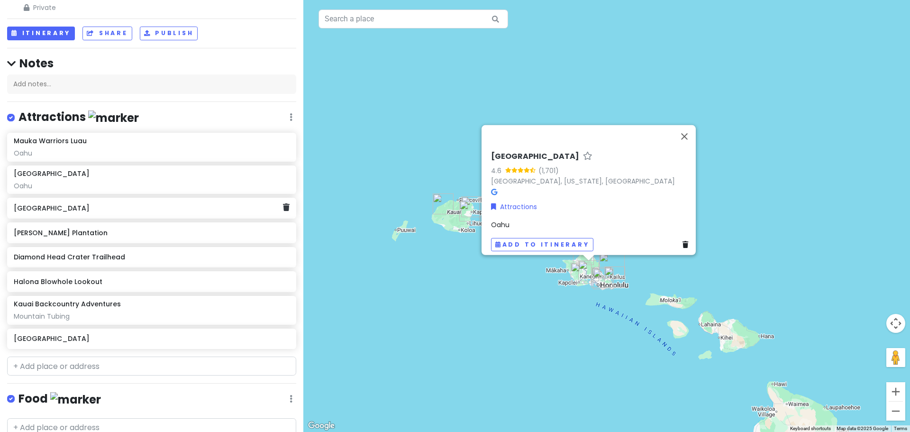
click at [36, 209] on h6 "[GEOGRAPHIC_DATA]" at bounding box center [148, 208] width 269 height 9
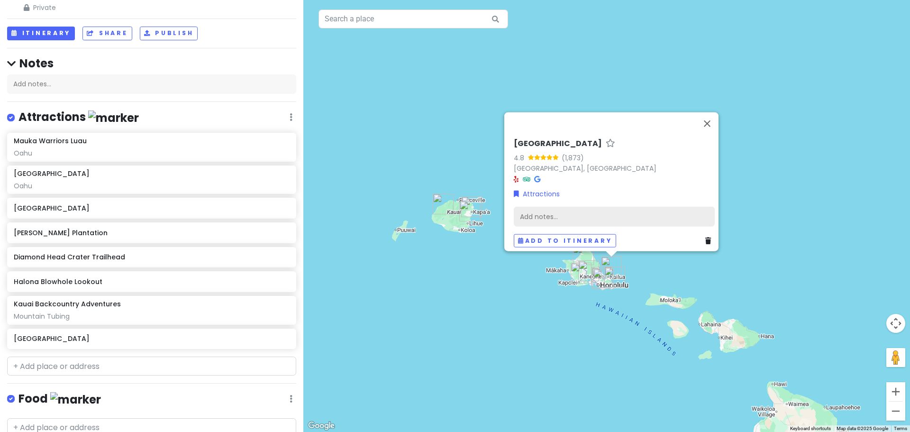
click at [589, 212] on div "Add notes..." at bounding box center [614, 216] width 201 height 20
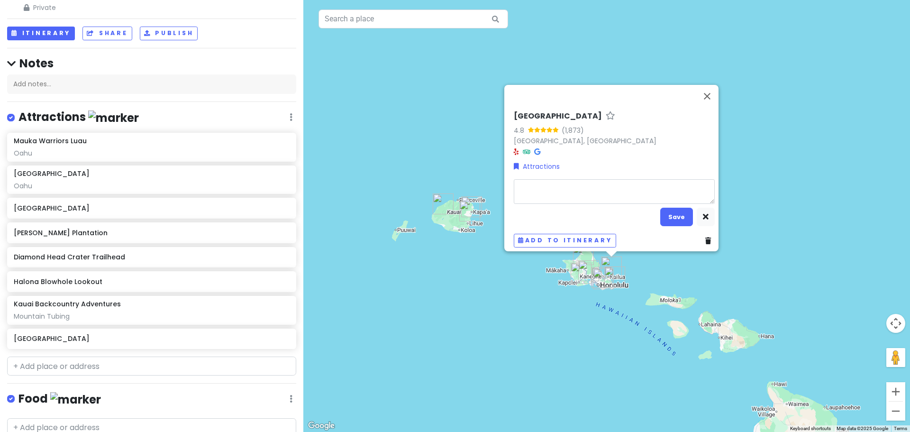
type textarea "x"
type textarea "O"
type textarea "x"
type textarea "Oa"
type textarea "x"
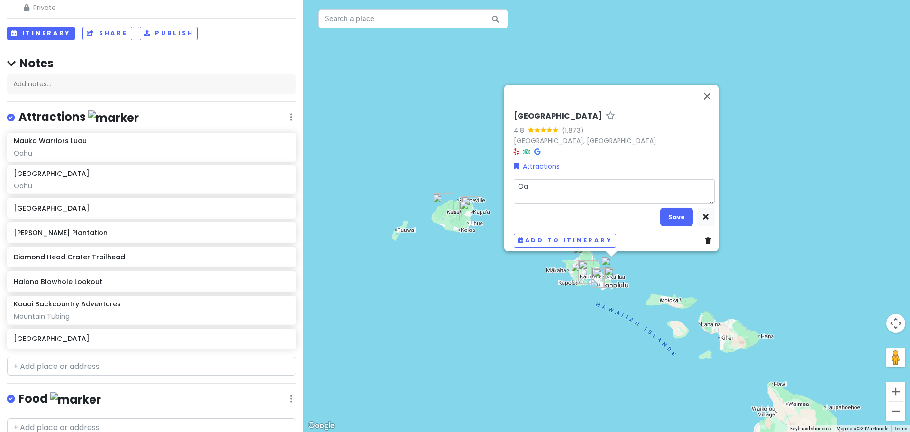
type textarea "Oah"
type textarea "x"
type textarea "Oahu"
click at [661, 212] on button "Save" at bounding box center [676, 217] width 33 height 18
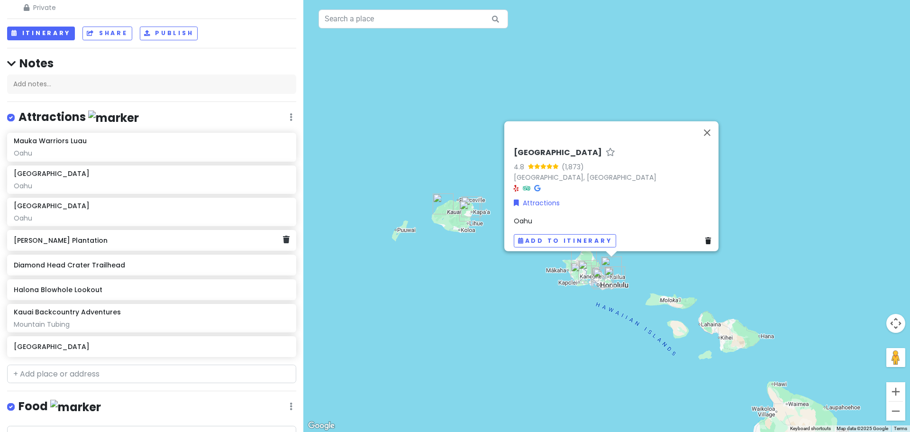
click at [75, 243] on h6 "[PERSON_NAME] Plantation" at bounding box center [148, 240] width 269 height 9
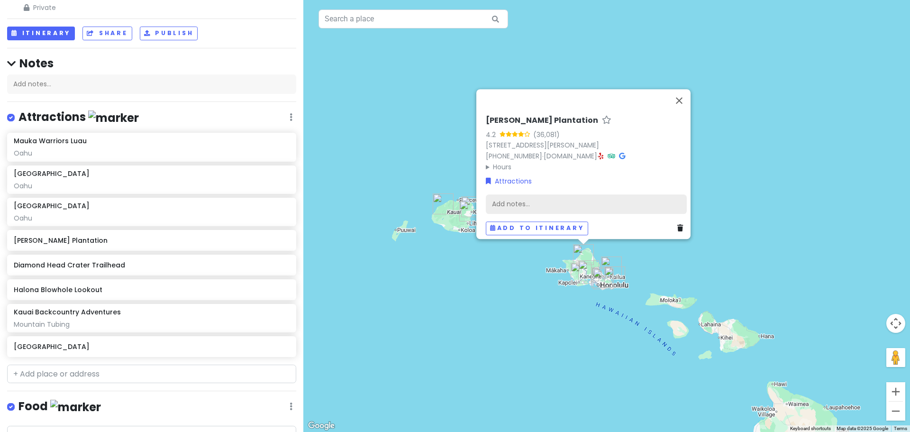
click at [594, 199] on div "Add notes..." at bounding box center [586, 204] width 201 height 20
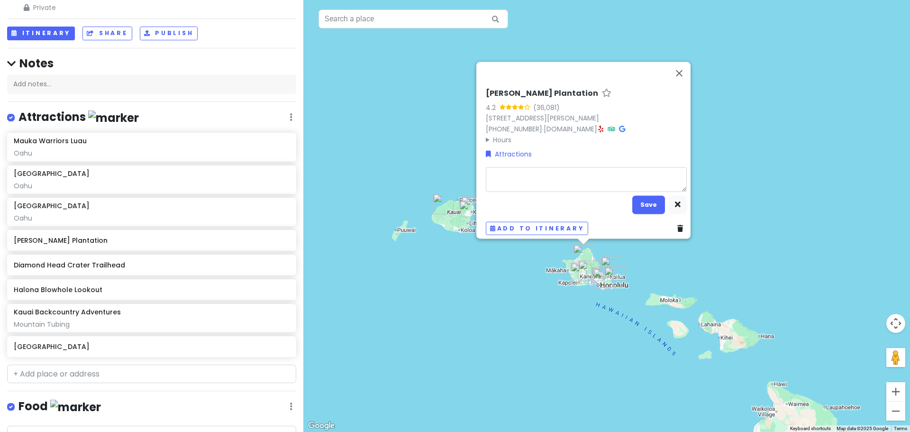
type textarea "x"
type textarea "O"
type textarea "x"
type textarea "Oa"
type textarea "x"
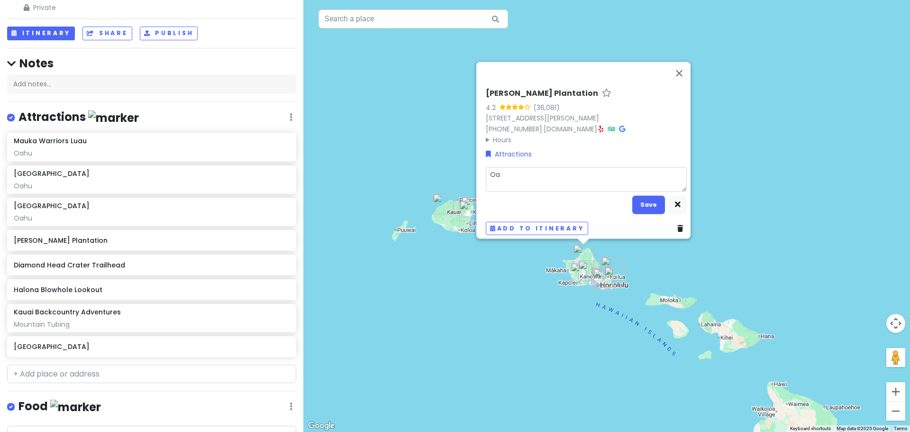
type textarea "Oah"
type textarea "x"
type textarea "Oahu"
click at [639, 202] on button "Save" at bounding box center [649, 204] width 33 height 18
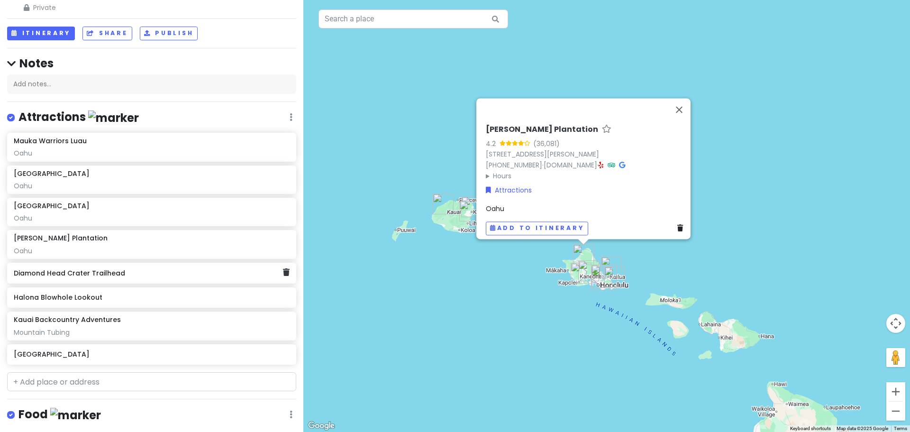
click at [82, 272] on h6 "Diamond Head Crater Trailhead" at bounding box center [148, 273] width 269 height 9
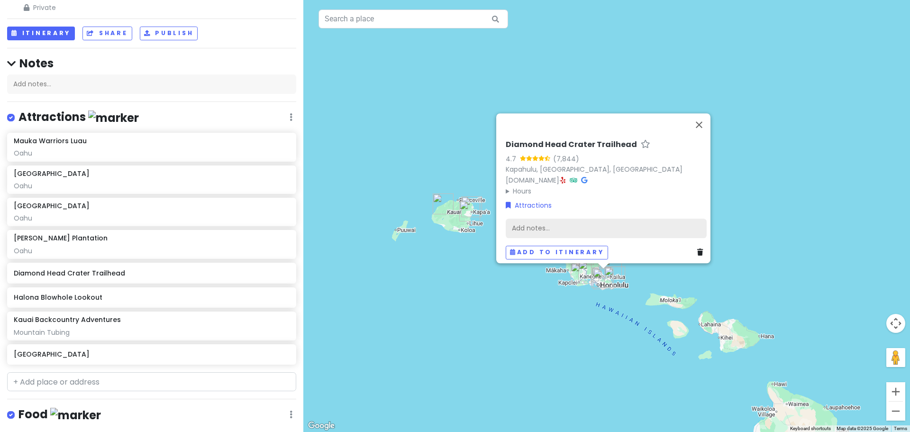
click at [609, 221] on div "Add notes..." at bounding box center [606, 228] width 201 height 20
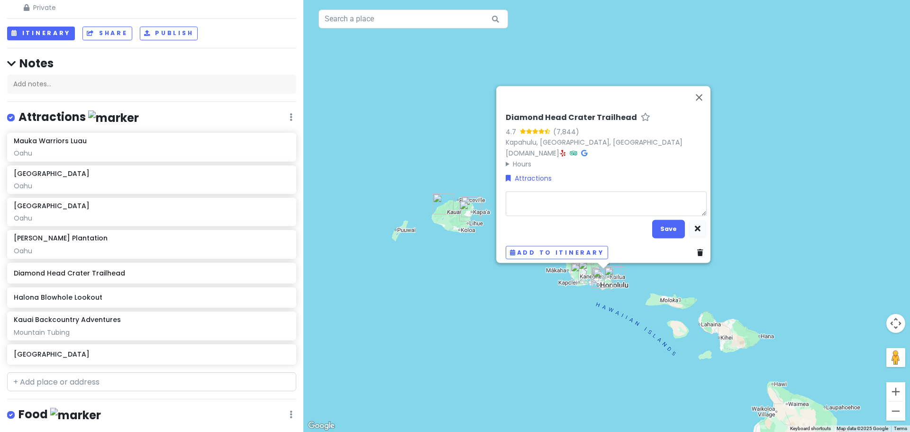
type textarea "x"
type textarea "O"
type textarea "x"
type textarea "Oa"
type textarea "x"
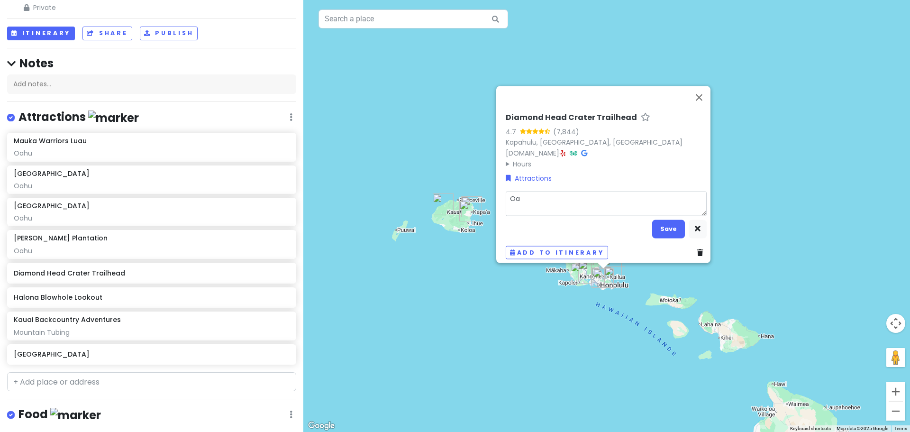
type textarea "Oah"
type textarea "x"
type textarea "Oahu"
click at [661, 227] on button "Save" at bounding box center [668, 229] width 33 height 18
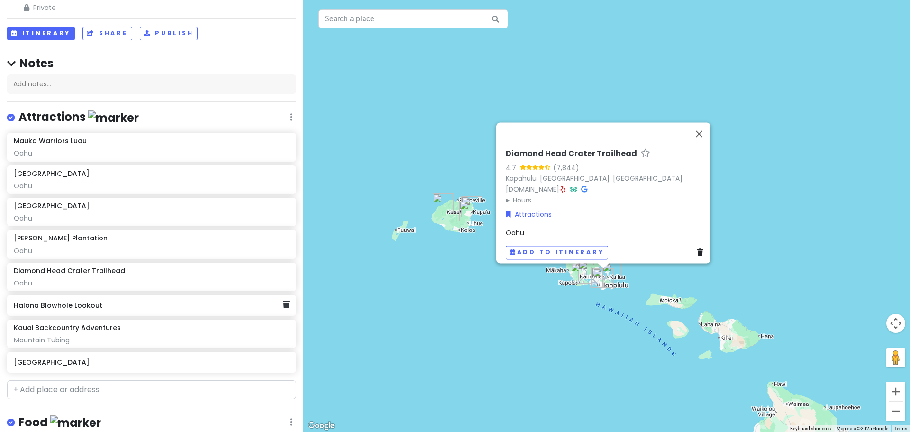
click at [88, 312] on div "Halona Blowhole Lookout" at bounding box center [151, 305] width 289 height 21
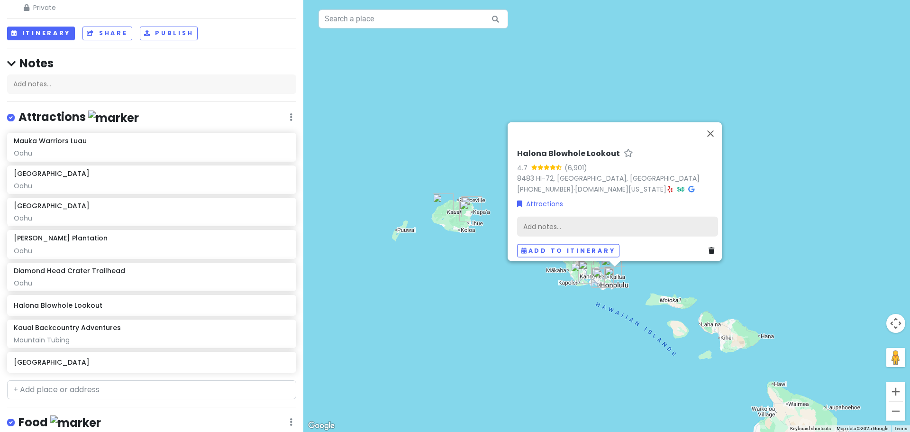
click at [636, 222] on div "Add notes..." at bounding box center [617, 226] width 201 height 20
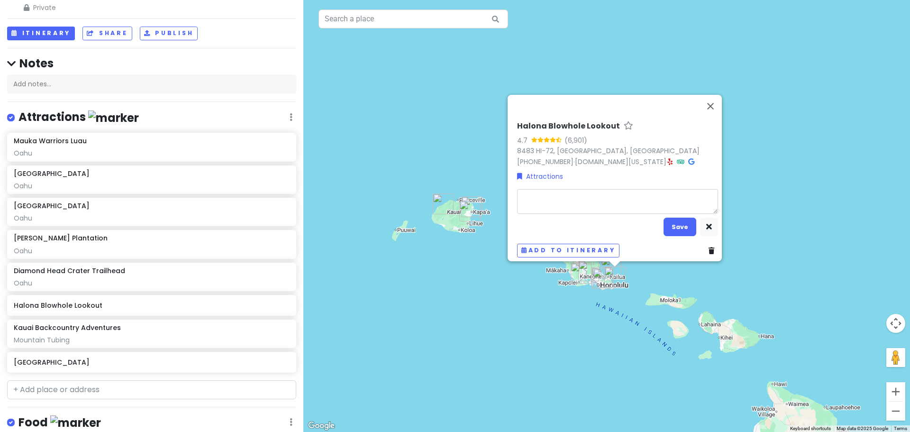
type textarea "x"
type textarea "O"
type textarea "x"
type textarea "Oa"
type textarea "x"
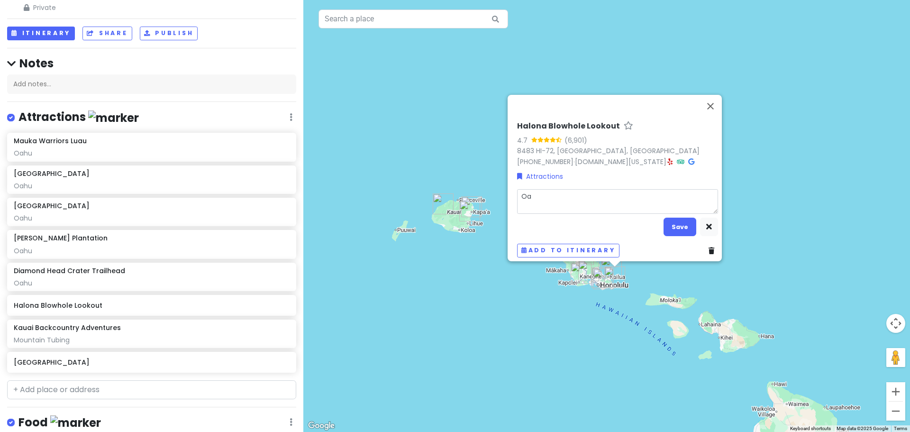
type textarea "Oah"
type textarea "x"
type textarea "Oahu"
click at [677, 220] on button "Save" at bounding box center [680, 227] width 33 height 18
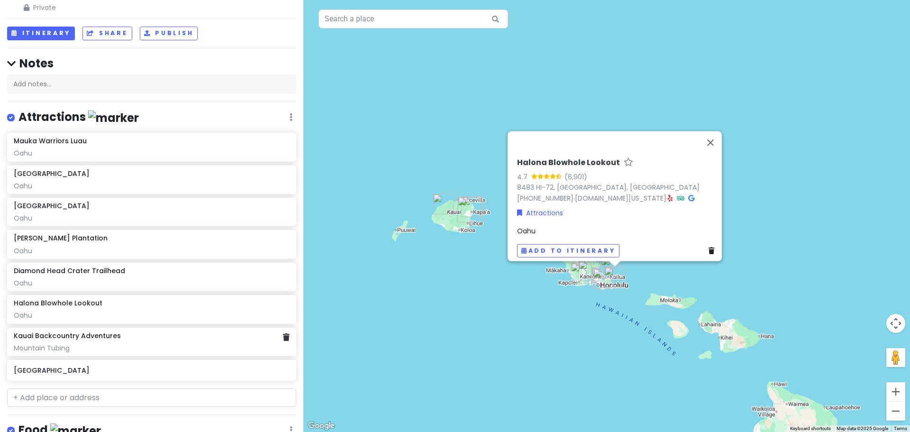
click at [110, 345] on div "Mountain Tubing" at bounding box center [151, 348] width 275 height 9
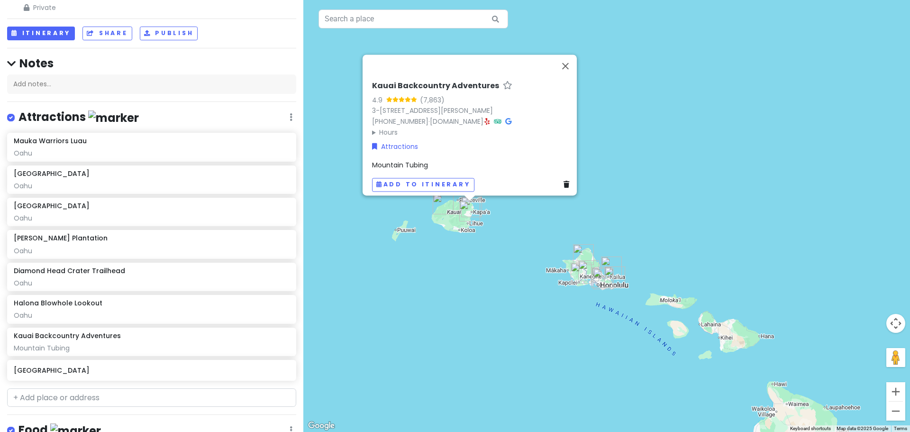
click at [394, 160] on span "Mountain Tubing" at bounding box center [400, 164] width 56 height 9
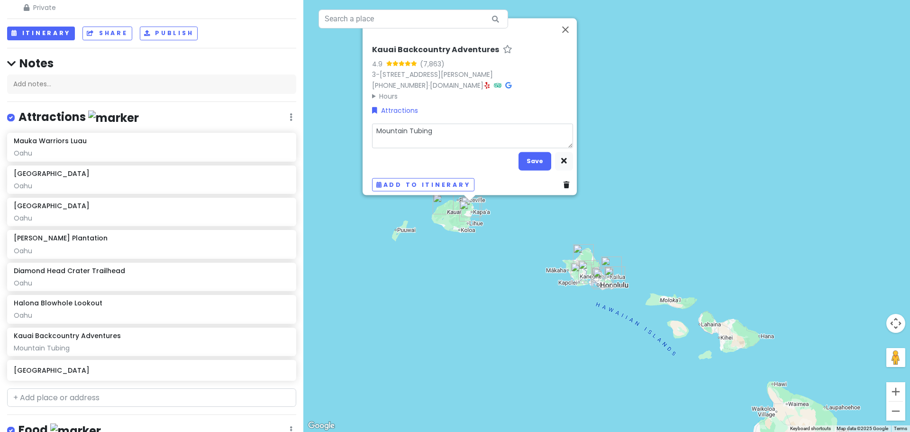
type textarea "x"
type textarea "KMountain Tubing"
type textarea "x"
type textarea "KaMountain Tubing"
type textarea "x"
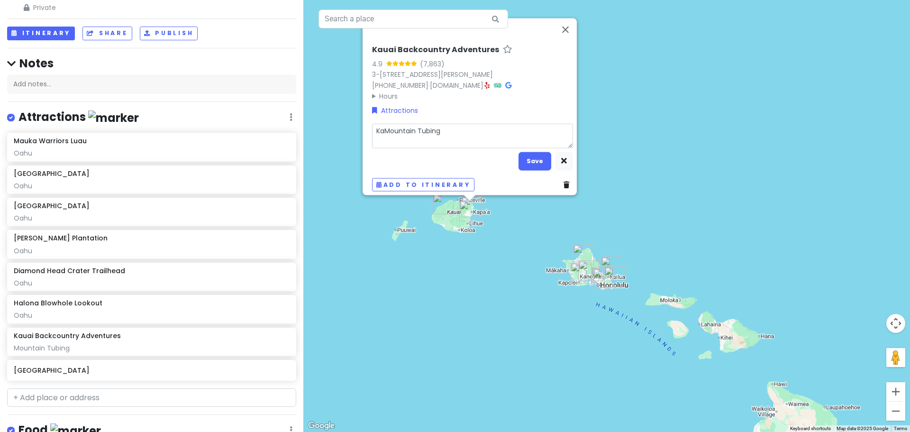
type textarea "KauMountain Tubing"
type textarea "x"
type textarea "KauaMountain Tubing"
type textarea "x"
type textarea "KauaiMountain Tubing"
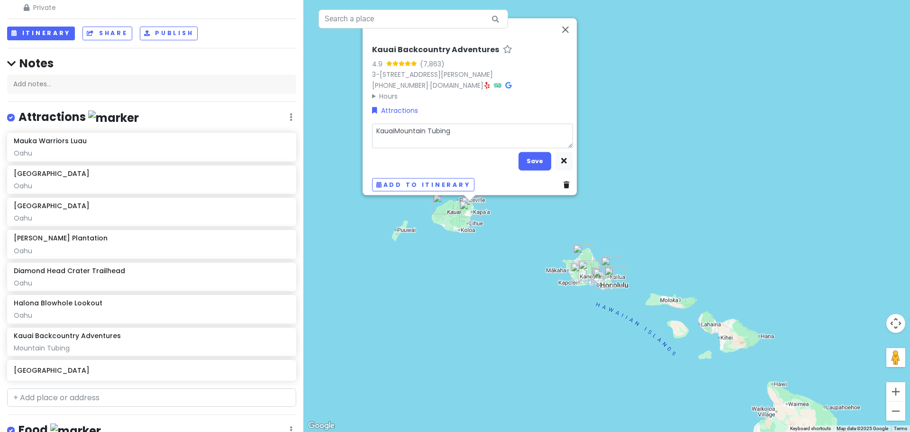
type textarea "x"
type textarea "Kauai Mountain Tubing"
type textarea "x"
type textarea "Kauai Mountain Tubing"
click at [521, 157] on button "Save" at bounding box center [535, 161] width 33 height 18
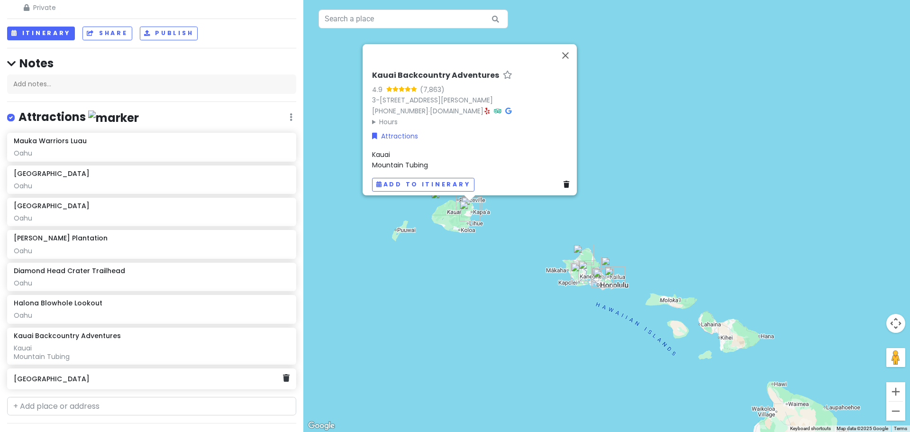
click at [112, 376] on h6 "[GEOGRAPHIC_DATA]" at bounding box center [148, 379] width 269 height 9
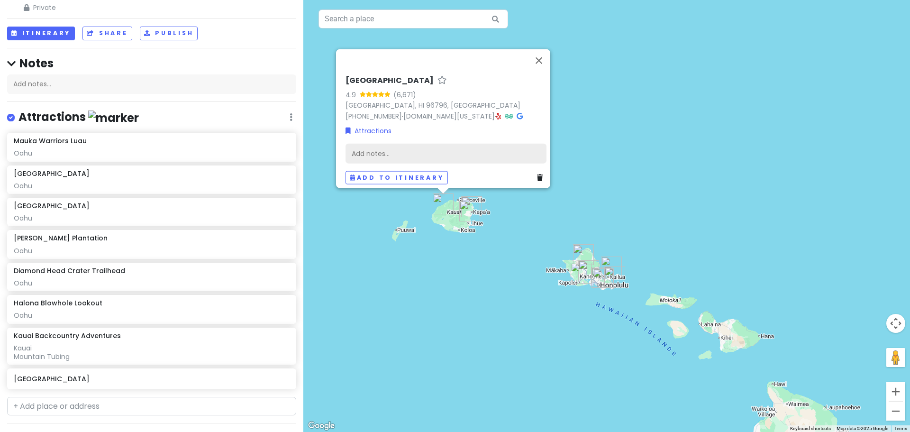
click at [386, 148] on div "Add notes..." at bounding box center [446, 153] width 201 height 20
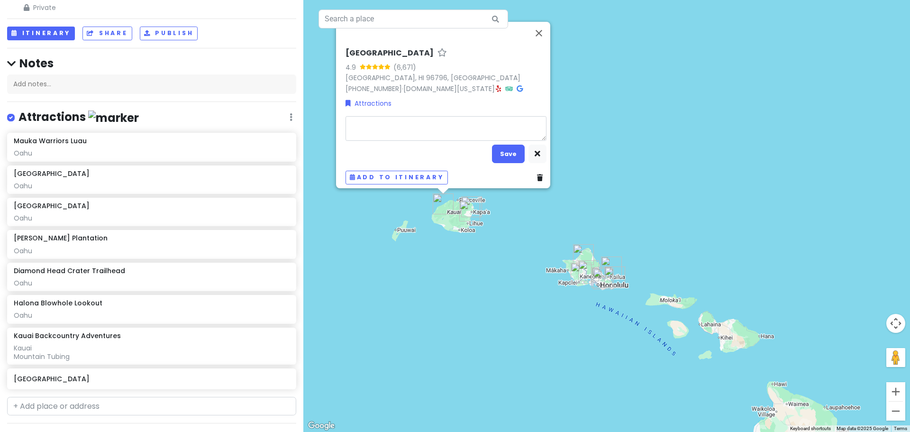
type textarea "x"
type textarea "K"
type textarea "x"
type textarea "Ka"
type textarea "x"
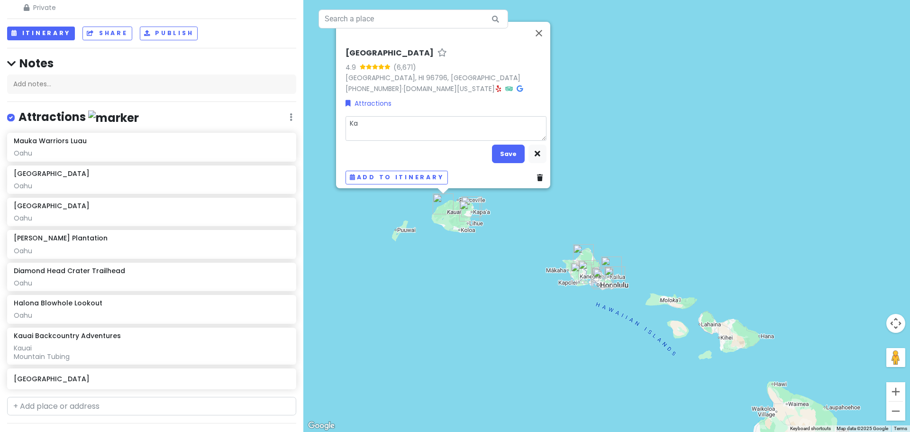
type textarea "Kau"
type textarea "x"
type textarea "Kaua"
type textarea "x"
type textarea "Kauai"
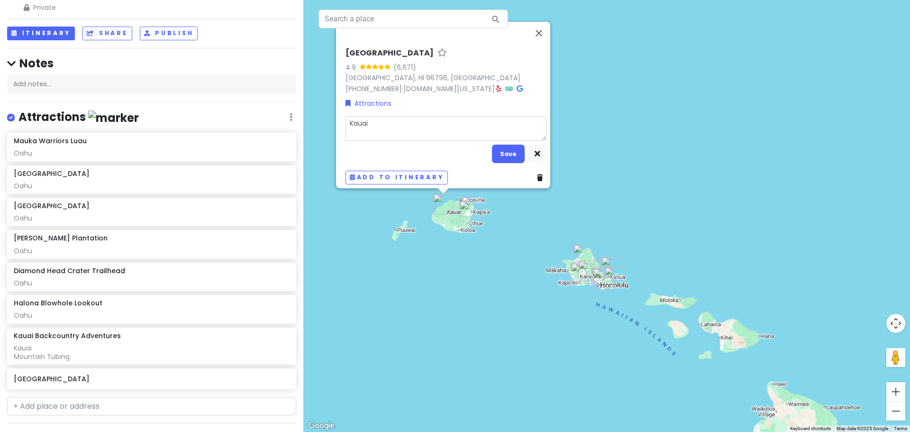
type textarea "x"
type textarea "Kaua"
type textarea "x"
type textarea "Kau"
type textarea "x"
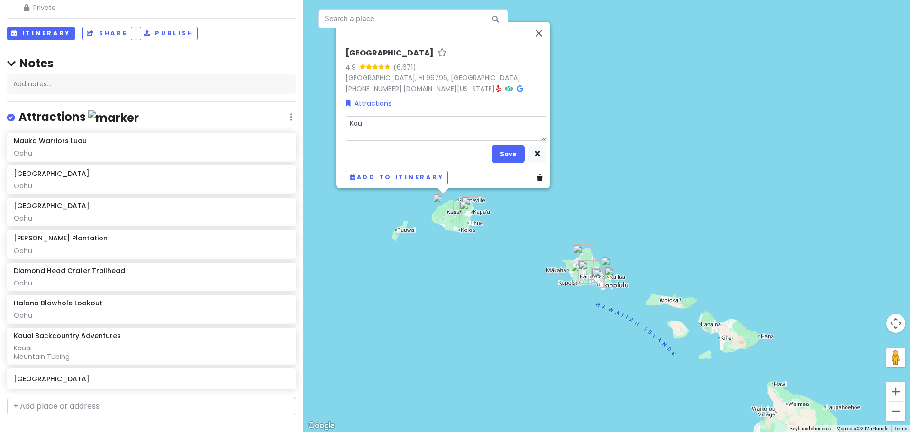
type textarea "Ka"
type textarea "x"
type textarea "Kau"
type textarea "x"
type textarea "Kaua"
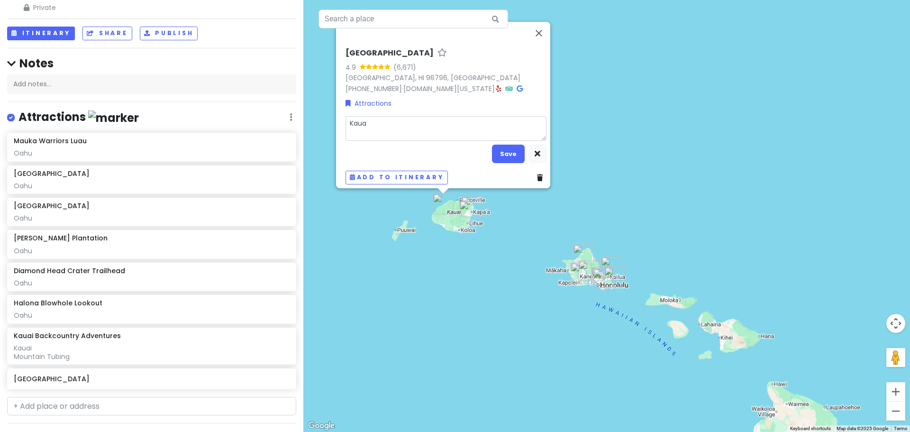
type textarea "x"
type textarea "Kauai"
click at [499, 149] on button "Save" at bounding box center [508, 154] width 33 height 18
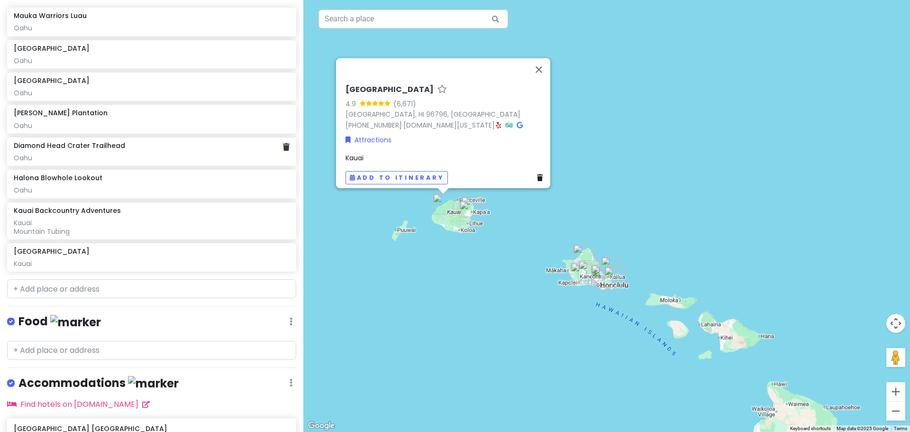
scroll to position [175, 0]
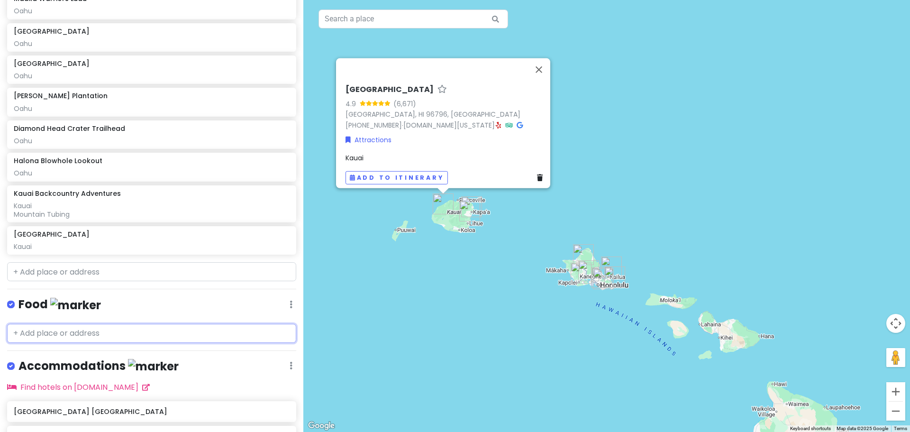
click at [128, 331] on input "text" at bounding box center [151, 333] width 289 height 19
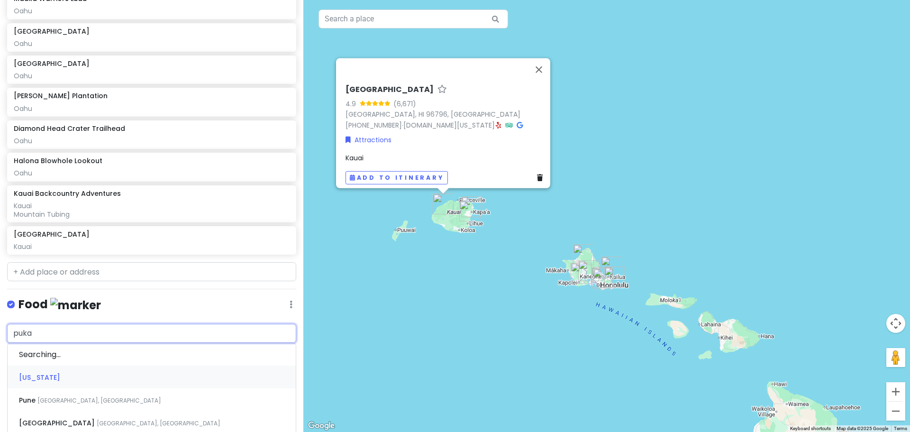
type input "puka"
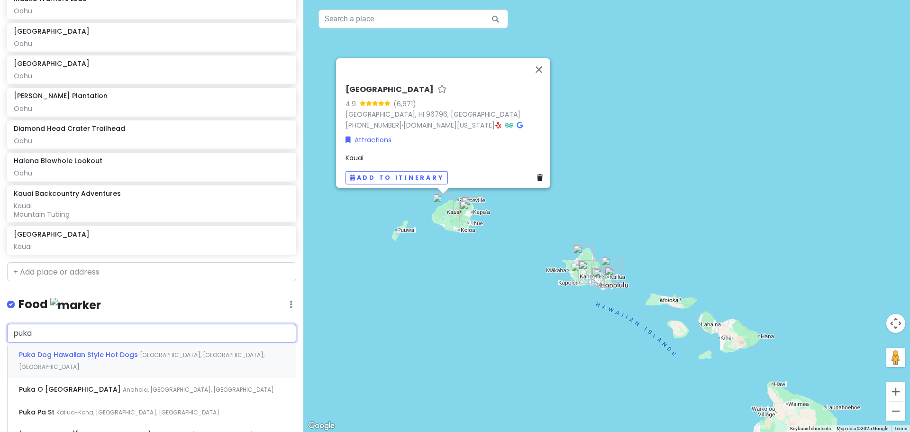
click at [158, 359] on div "Puka Dog Hawaiian Style Hot Dogs [GEOGRAPHIC_DATA], [GEOGRAPHIC_DATA], [GEOGRAP…" at bounding box center [152, 360] width 288 height 35
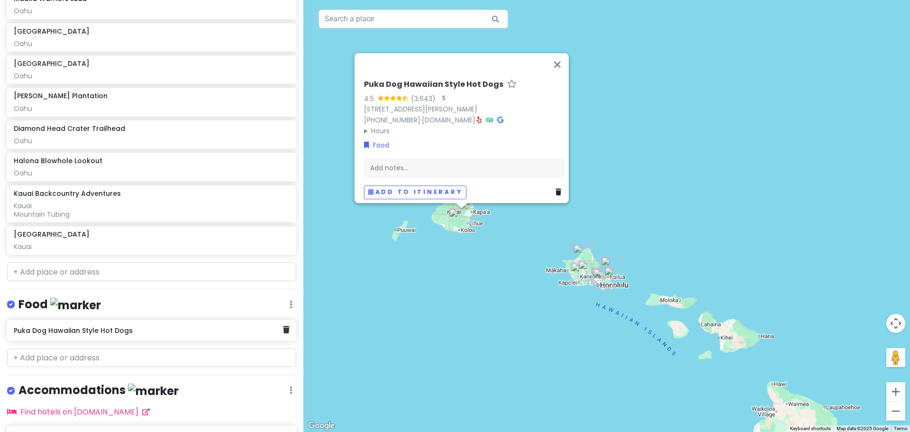
click at [136, 331] on h6 "Puka Dog Hawaiian Style Hot Dogs" at bounding box center [148, 330] width 269 height 9
click at [116, 330] on h6 "Puka Dog Hawaiian Style Hot Dogs" at bounding box center [148, 330] width 269 height 9
click at [90, 331] on h6 "Puka Dog Hawaiian Style Hot Dogs" at bounding box center [148, 330] width 269 height 9
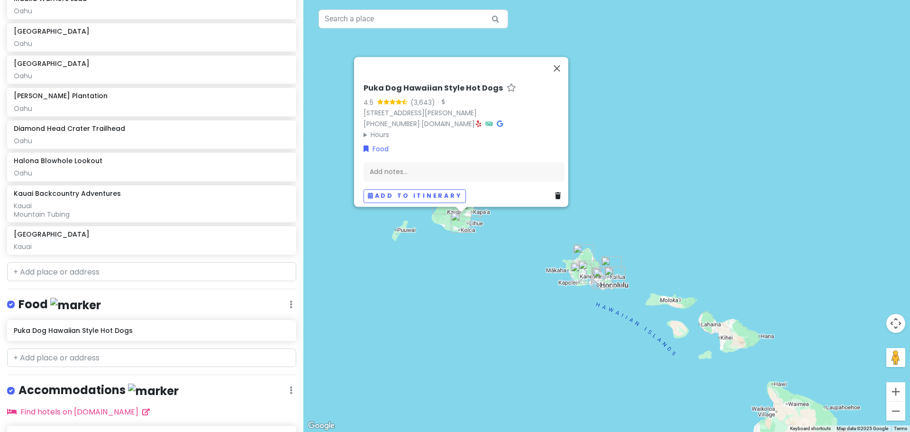
click at [422, 165] on div "Add notes..." at bounding box center [464, 172] width 201 height 20
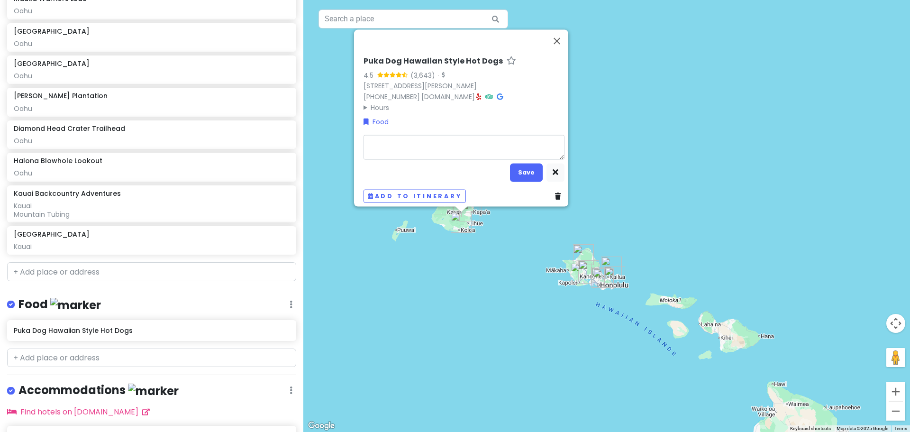
type textarea "x"
type textarea "K"
type textarea "x"
type textarea "Ka"
type textarea "x"
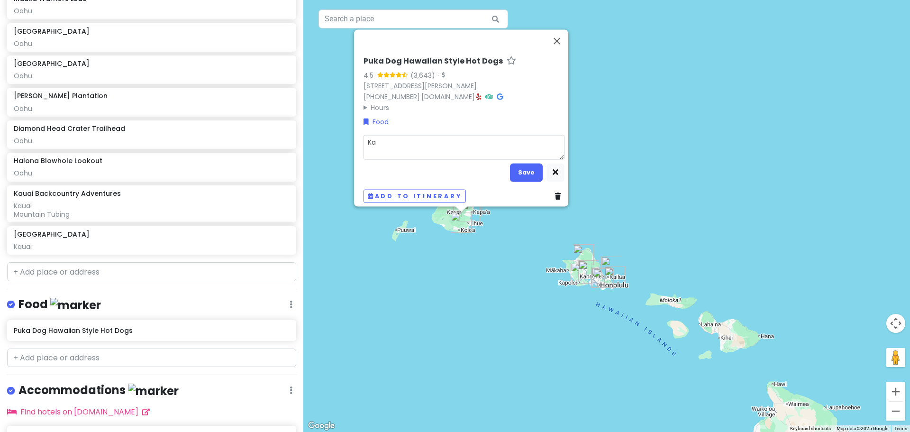
type textarea "Kaa"
type textarea "x"
type textarea "Kaau"
type textarea "x"
type textarea "Kaaui"
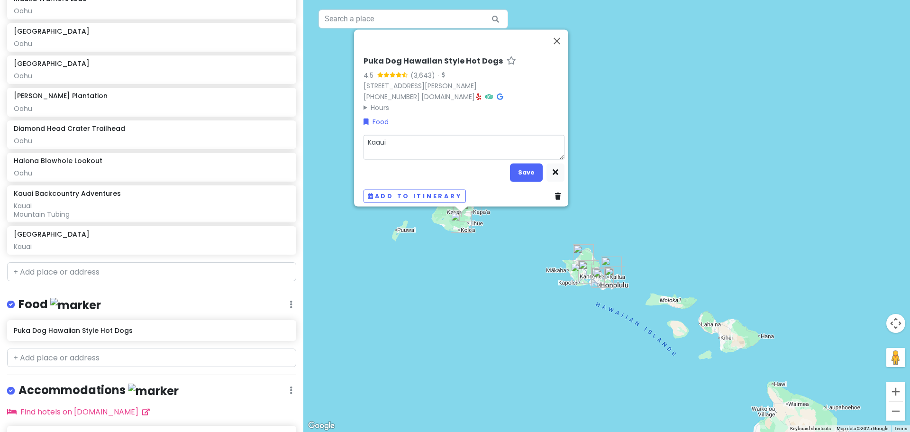
type textarea "x"
type textarea "Kaau"
type textarea "x"
type textarea "Kaa"
type textarea "x"
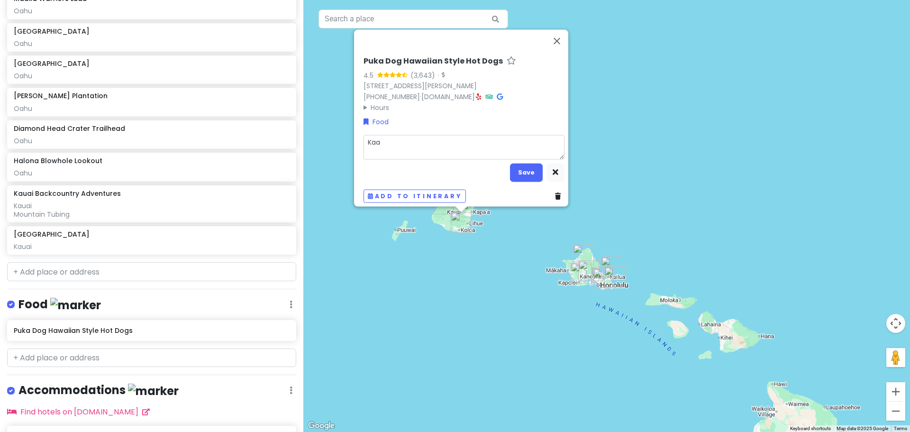
type textarea "Ka"
type textarea "x"
type textarea "Kau"
type textarea "x"
type textarea "Kaua"
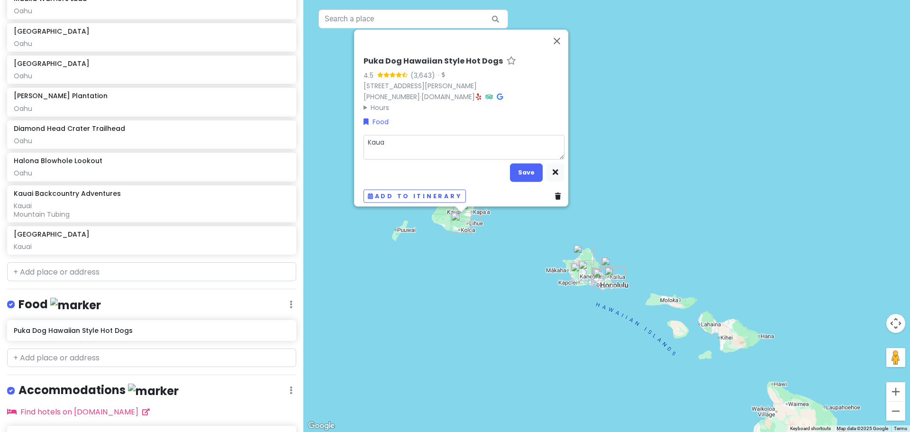
type textarea "x"
type textarea "Kauai"
click at [515, 171] on button "Save" at bounding box center [526, 172] width 33 height 18
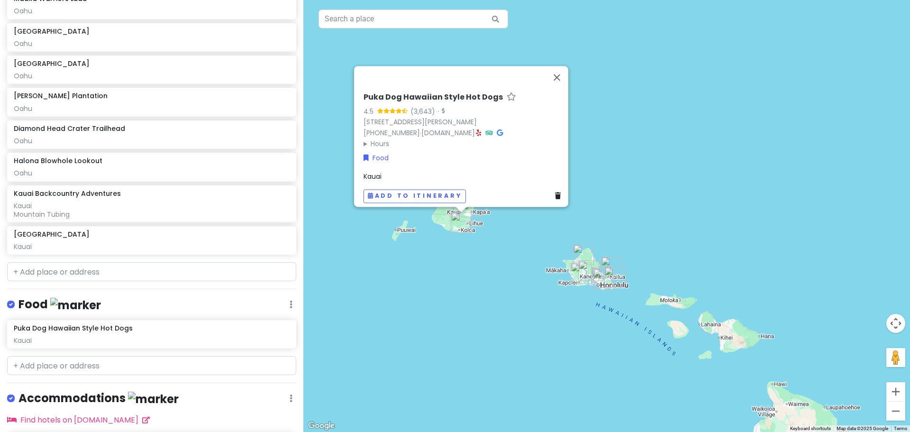
click at [458, 256] on div "Puka Dog Hawaiian Style Hot Dogs 4.5 (3,643) · [STREET_ADDRESS][PERSON_NAME] [P…" at bounding box center [606, 216] width 607 height 432
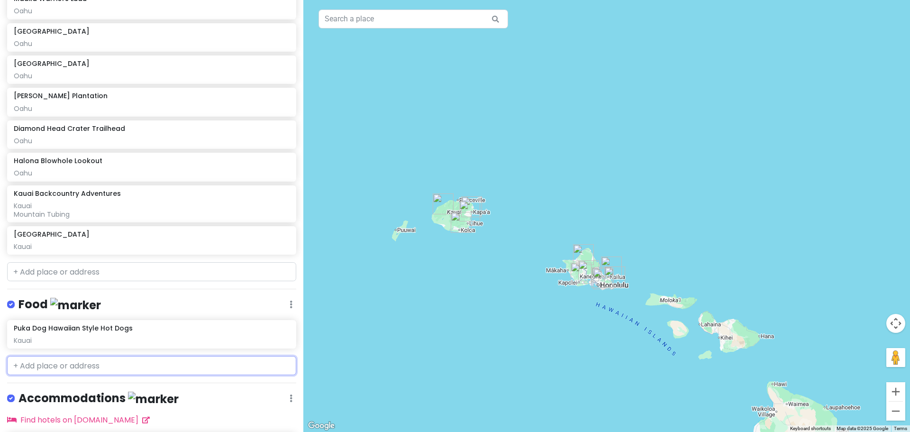
click at [41, 365] on input "text" at bounding box center [151, 365] width 289 height 19
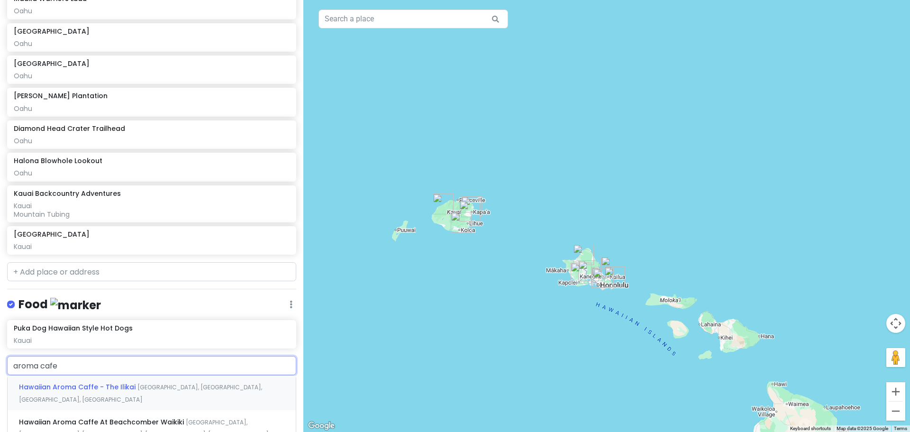
scroll to position [222, 0]
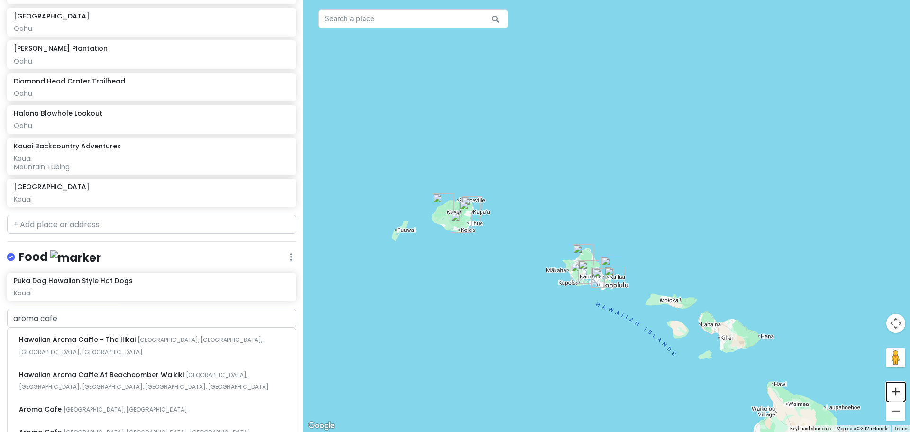
click at [898, 394] on button "Zoom in" at bounding box center [896, 391] width 19 height 19
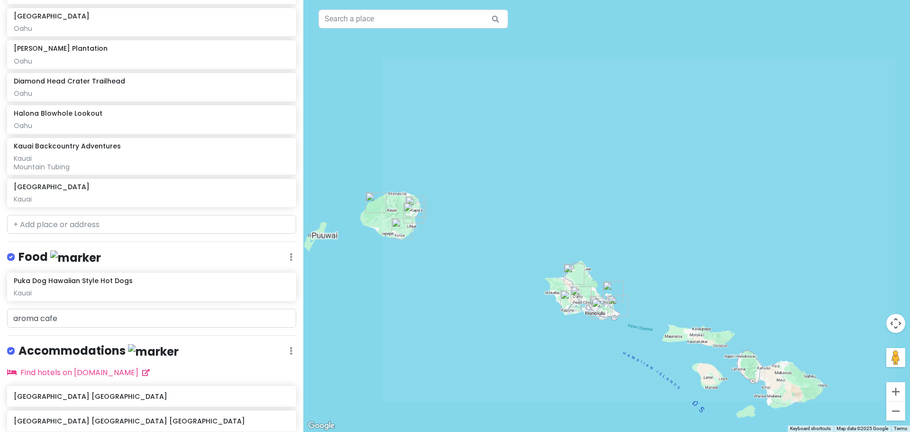
click at [898, 394] on button "Zoom in" at bounding box center [896, 391] width 19 height 19
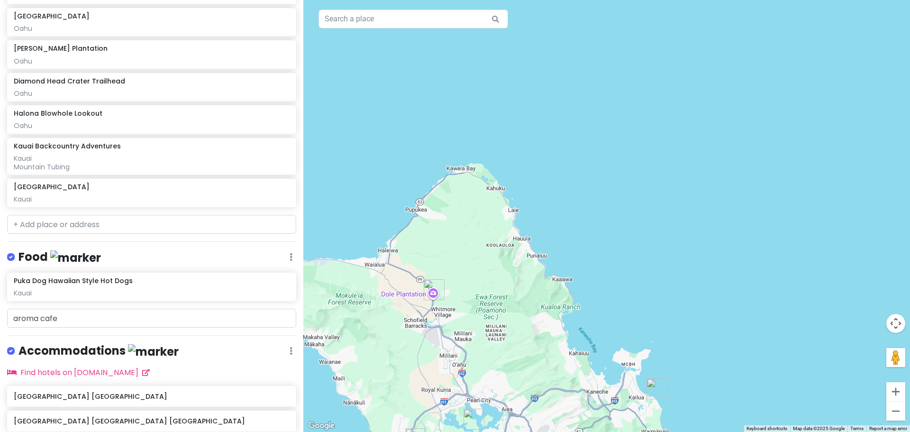
drag, startPoint x: 650, startPoint y: 313, endPoint x: 668, endPoint y: 49, distance: 264.3
click at [668, 49] on div at bounding box center [606, 216] width 607 height 432
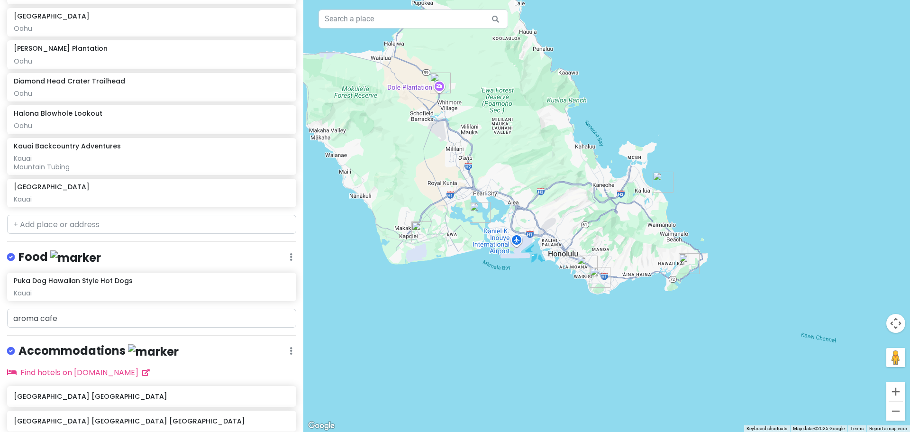
drag, startPoint x: 605, startPoint y: 218, endPoint x: 612, endPoint y: 15, distance: 203.1
click at [612, 15] on div at bounding box center [606, 216] width 607 height 432
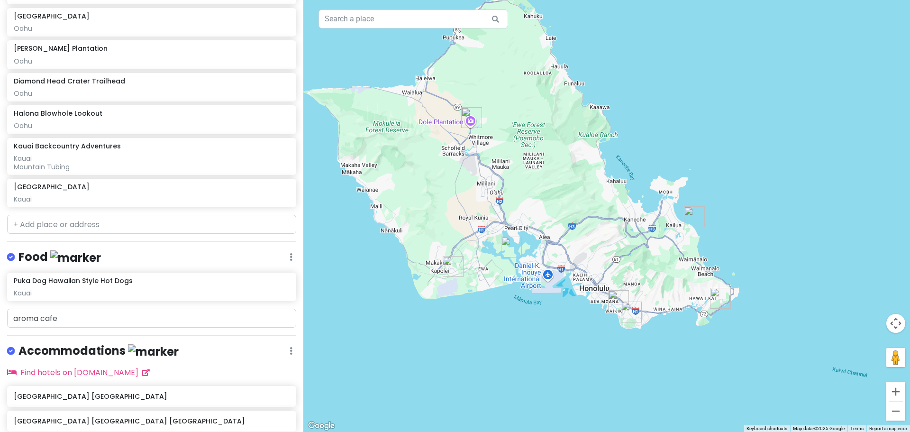
click at [566, 274] on div at bounding box center [606, 216] width 607 height 432
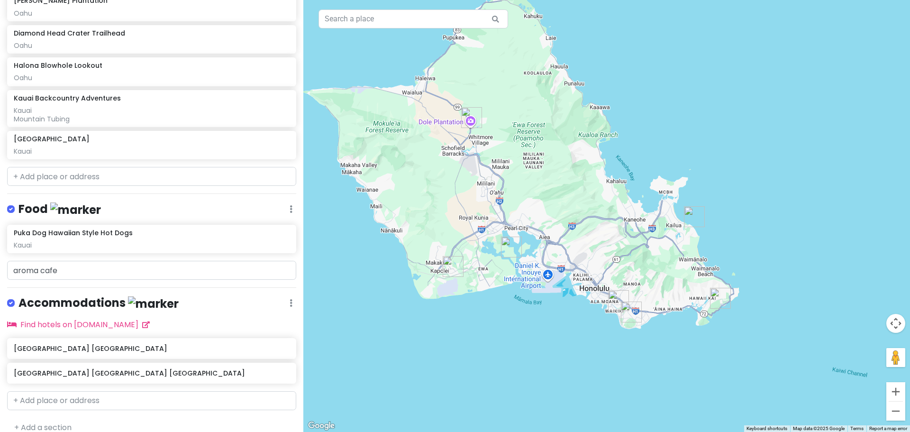
scroll to position [281, 0]
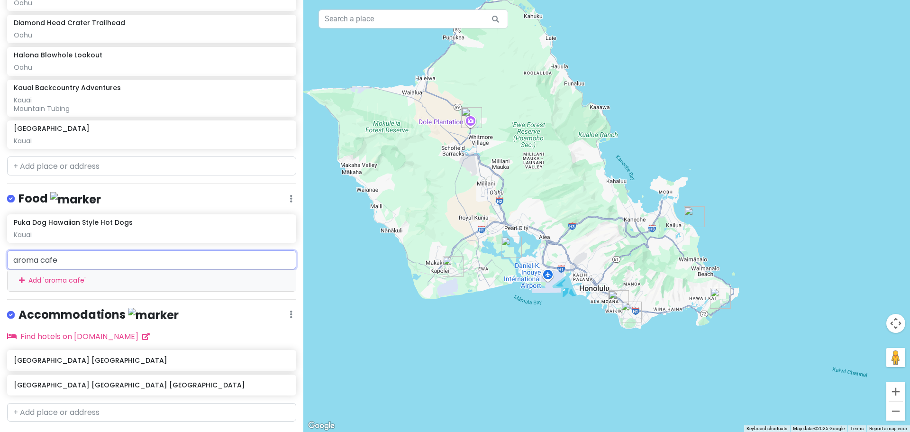
click at [68, 257] on input "aroma cafe" at bounding box center [151, 259] width 289 height 19
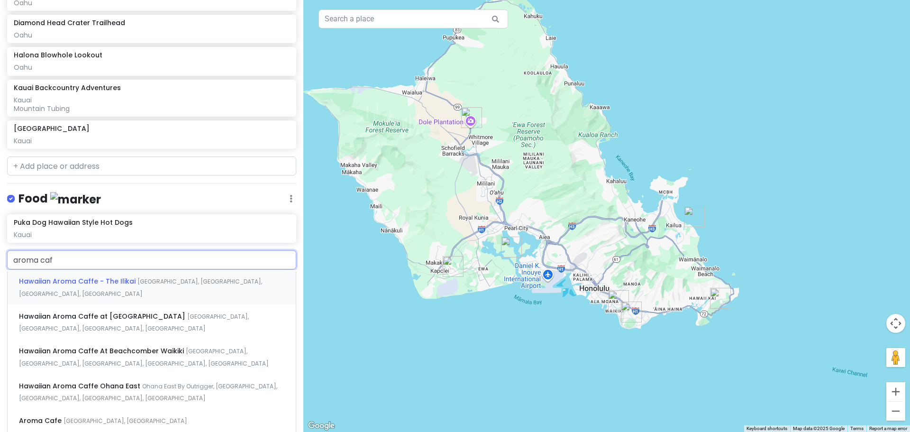
type input "aroma cafe"
click at [165, 282] on span "[GEOGRAPHIC_DATA], [GEOGRAPHIC_DATA], [GEOGRAPHIC_DATA], [GEOGRAPHIC_DATA]" at bounding box center [134, 287] width 230 height 20
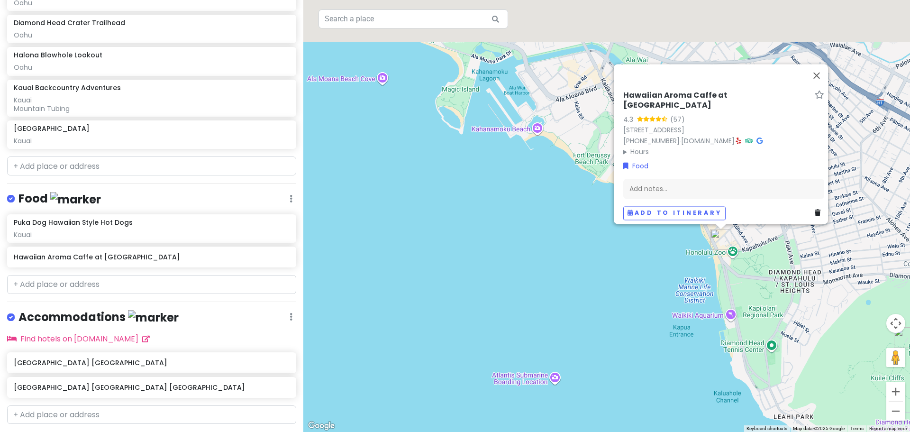
drag, startPoint x: 633, startPoint y: 273, endPoint x: 573, endPoint y: 377, distance: 119.8
click at [573, 377] on div "Hawaiian Aroma Caffe at Waikiki Walls 4.3 (57) [STREET_ADDRESS] [PHONE_NUMBER] …" at bounding box center [606, 216] width 607 height 432
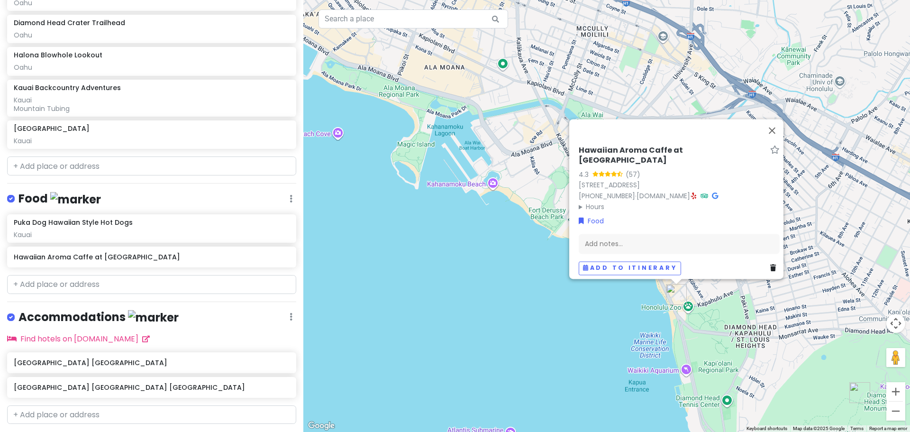
click at [722, 343] on div "Hawaiian Aroma Caffe at Waikiki Walls 4.3 (57) [STREET_ADDRESS] [PHONE_NUMBER] …" at bounding box center [606, 216] width 607 height 432
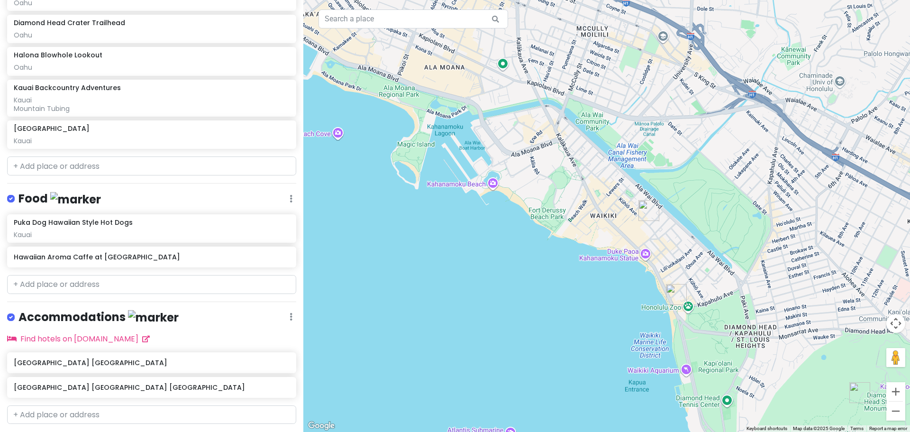
click at [673, 294] on img "Hawaiian Aroma Caffe at Waikiki Walls" at bounding box center [676, 294] width 21 height 21
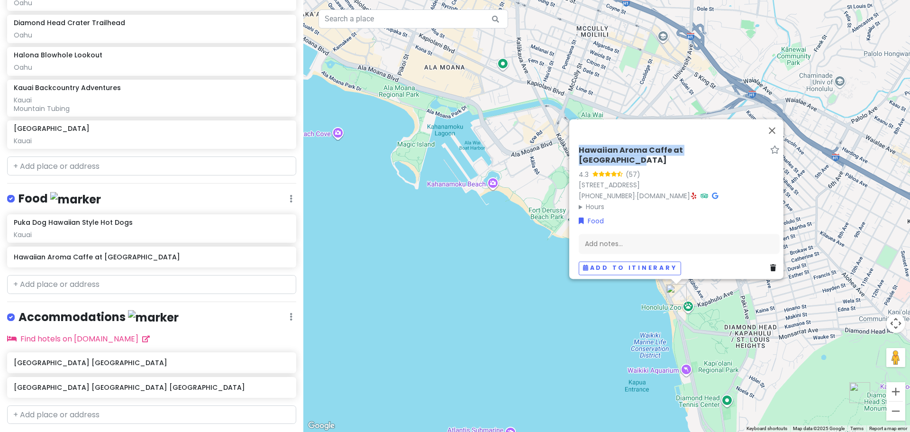
drag, startPoint x: 574, startPoint y: 152, endPoint x: 727, endPoint y: 154, distance: 153.6
click at [727, 154] on div "Hawaiian Aroma Caffe at Waikiki Walls 4.3 (57) [STREET_ADDRESS] [PHONE_NUMBER] …" at bounding box center [679, 210] width 209 height 137
copy h6 "Hawaiian Aroma Caffe at [GEOGRAPHIC_DATA]"
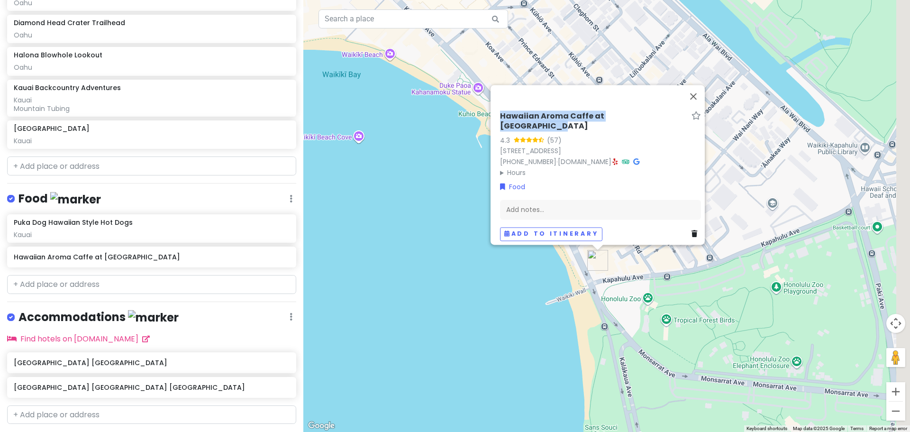
drag, startPoint x: 606, startPoint y: 332, endPoint x: 428, endPoint y: 347, distance: 178.9
click at [428, 347] on div "Hawaiian Aroma Caffe at Waikiki Walls 4.3 (57) [STREET_ADDRESS] [PHONE_NUMBER] …" at bounding box center [606, 216] width 607 height 432
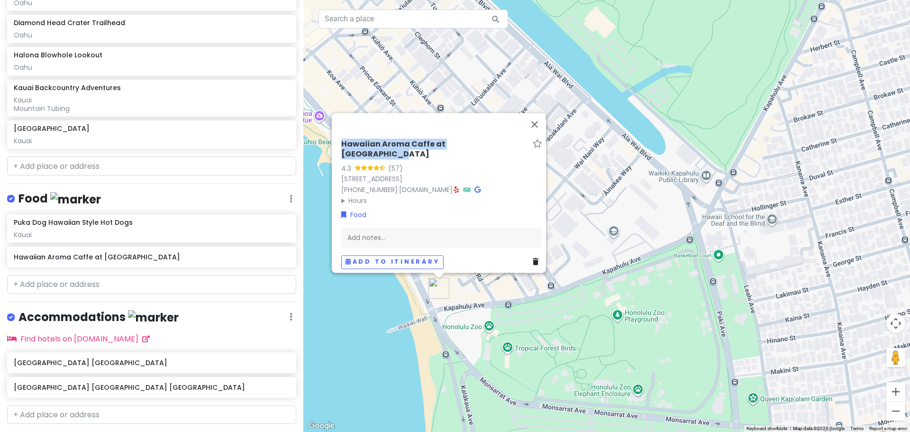
drag, startPoint x: 790, startPoint y: 329, endPoint x: 653, endPoint y: 355, distance: 139.9
click at [653, 355] on div "Hawaiian Aroma Caffe at Waikiki Walls 4.3 (57) [STREET_ADDRESS] [PHONE_NUMBER] …" at bounding box center [606, 216] width 607 height 432
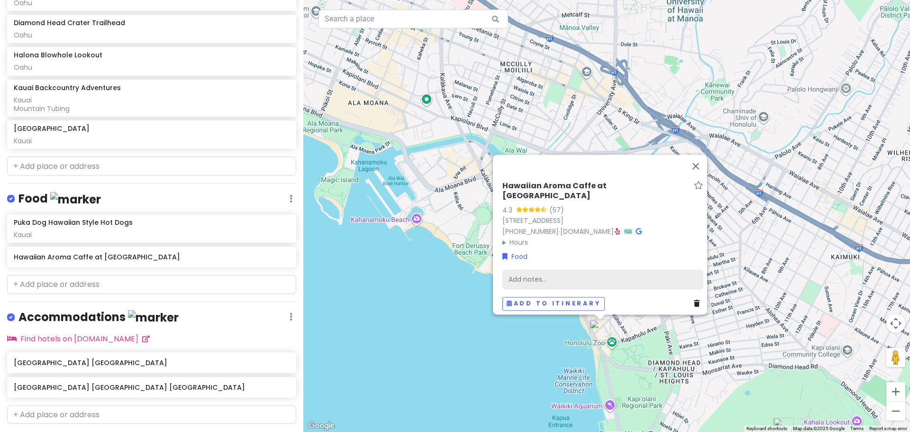
click at [606, 270] on div "Add notes..." at bounding box center [603, 279] width 201 height 20
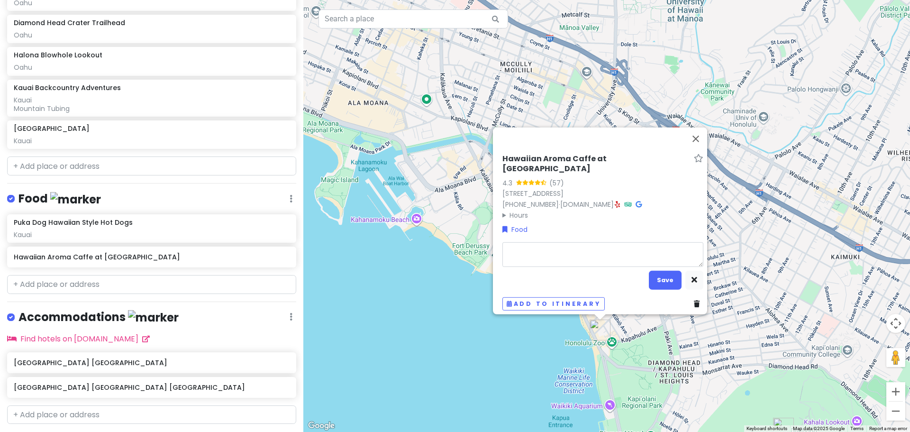
type textarea "x"
type textarea "o"
type textarea "x"
type textarea "oa"
type textarea "x"
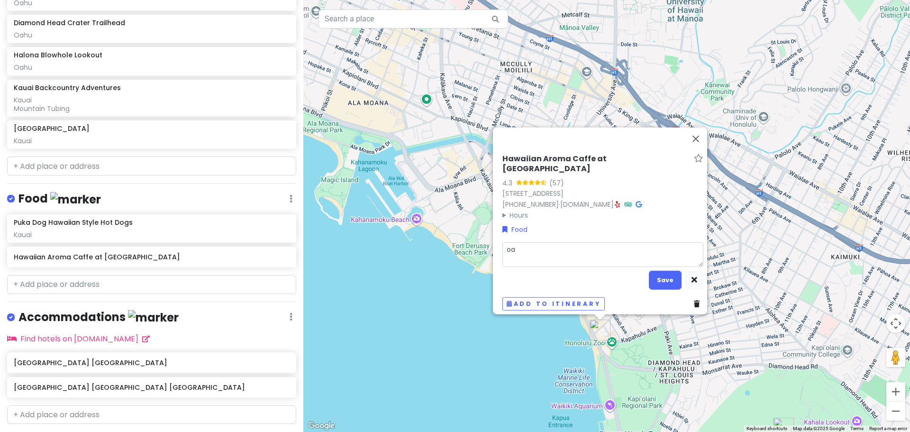
type textarea "oah"
type textarea "x"
type textarea "oahu"
type textarea "x"
type textarea "oah"
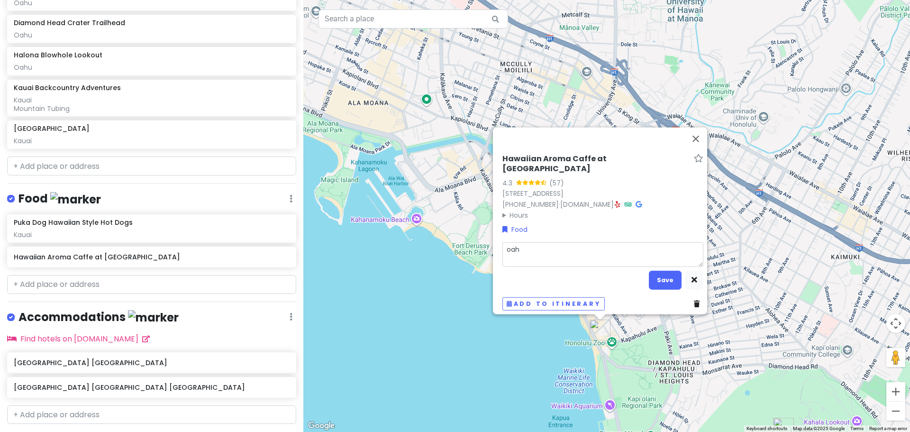
type textarea "x"
type textarea "oa"
type textarea "x"
type textarea "o"
type textarea "x"
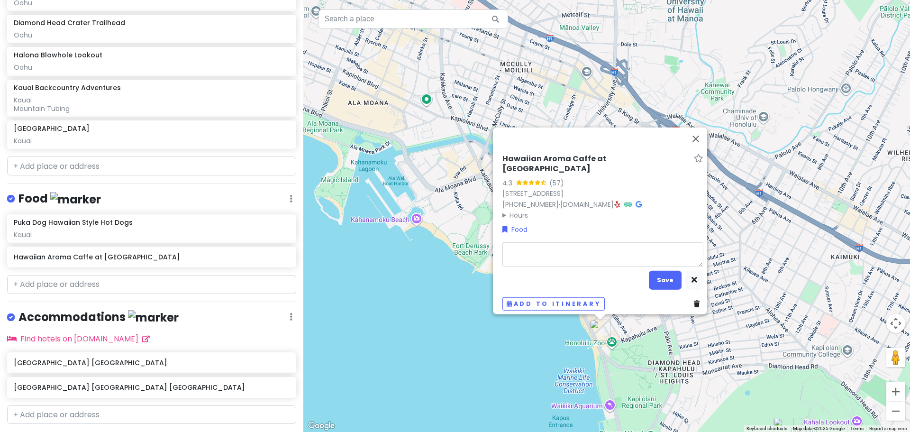
type textarea "O"
type textarea "x"
type textarea "Oa"
type textarea "x"
type textarea "Oah"
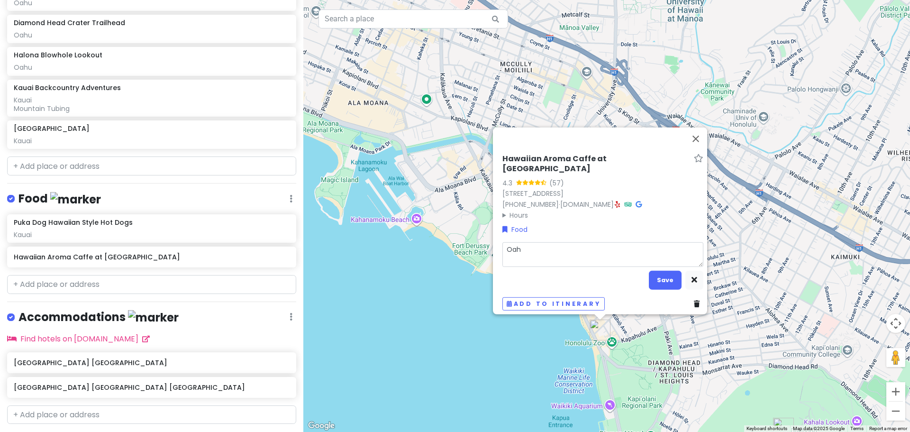
type textarea "x"
type textarea "Oahu"
click at [655, 274] on button "Save" at bounding box center [665, 280] width 33 height 18
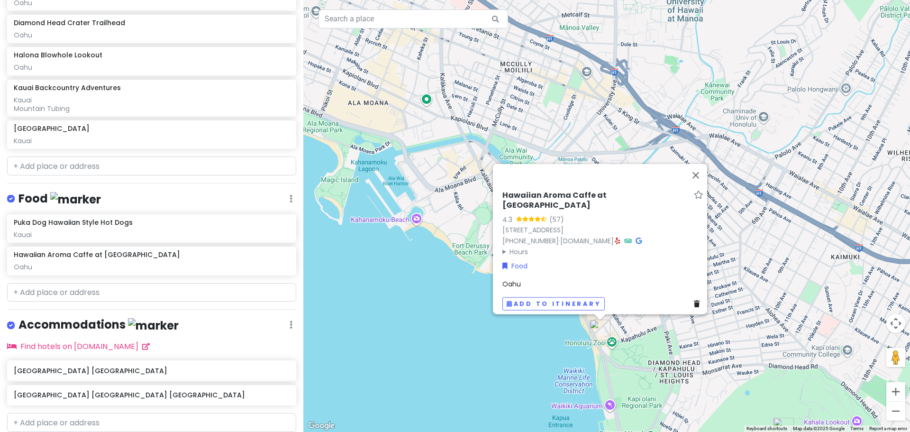
click at [341, 256] on div "Hawaiian Aroma Caffe at Waikiki Walls 4.3 (57) [STREET_ADDRESS] [PHONE_NUMBER] …" at bounding box center [606, 216] width 607 height 432
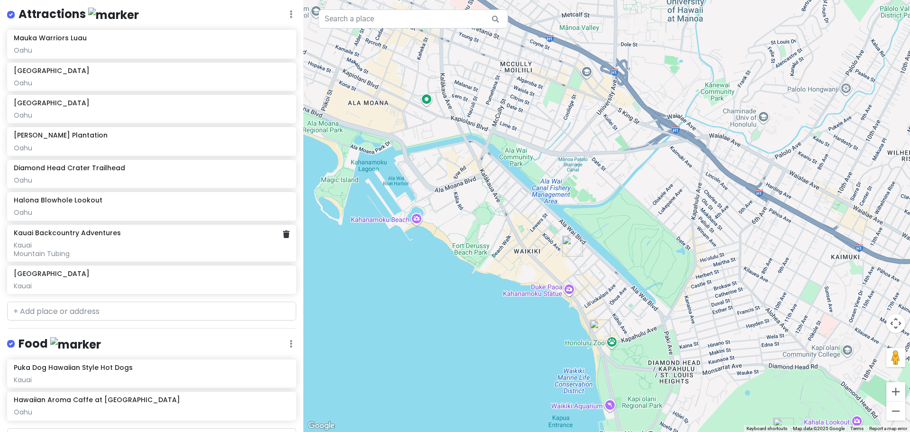
scroll to position [142, 0]
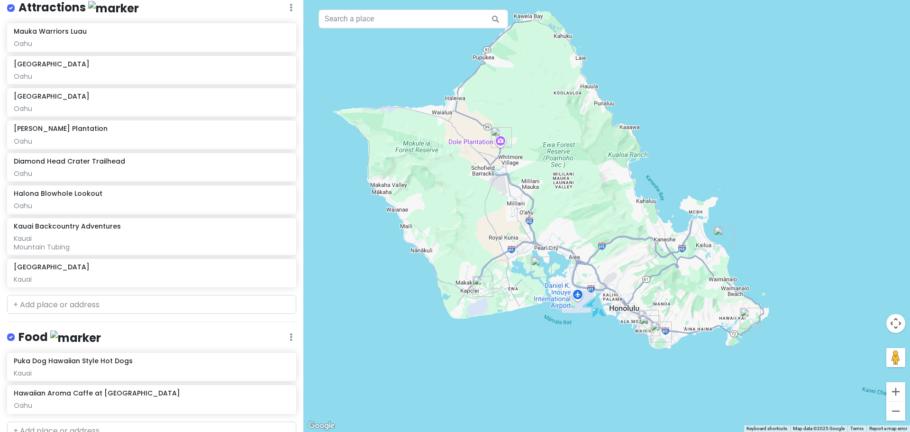
drag, startPoint x: 500, startPoint y: 343, endPoint x: 620, endPoint y: 358, distance: 120.4
click at [620, 358] on div at bounding box center [606, 216] width 607 height 432
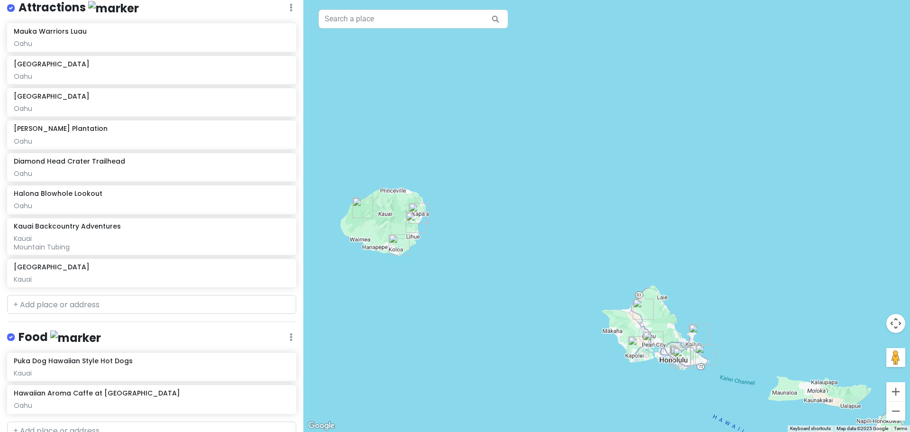
drag, startPoint x: 494, startPoint y: 348, endPoint x: 549, endPoint y: 365, distance: 57.3
click at [549, 365] on div at bounding box center [606, 216] width 607 height 432
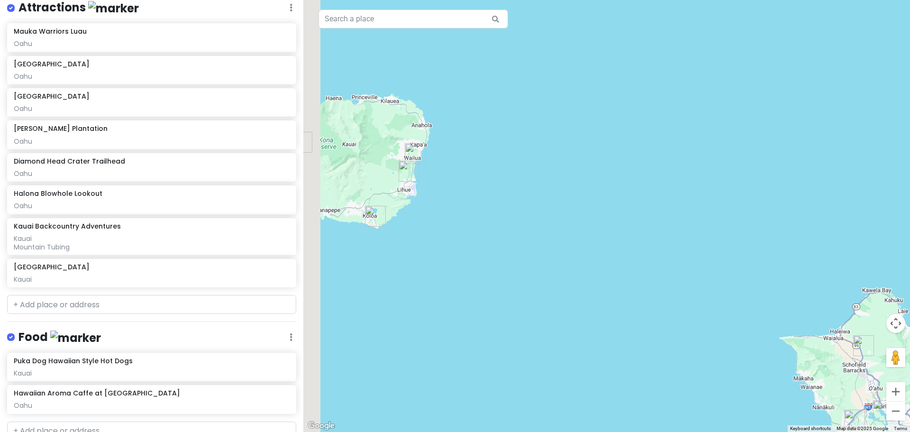
drag, startPoint x: 643, startPoint y: 367, endPoint x: 680, endPoint y: 378, distance: 38.8
click at [680, 378] on div at bounding box center [606, 216] width 607 height 432
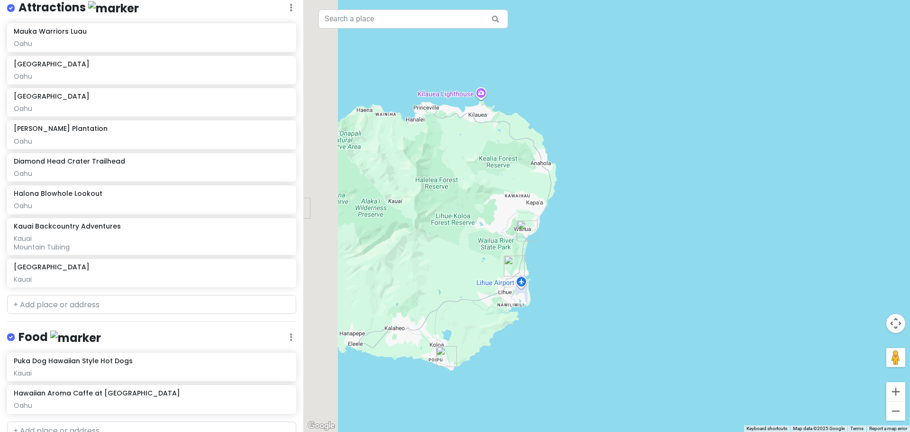
drag, startPoint x: 438, startPoint y: 184, endPoint x: 596, endPoint y: 363, distance: 238.1
click at [596, 363] on div at bounding box center [606, 216] width 607 height 432
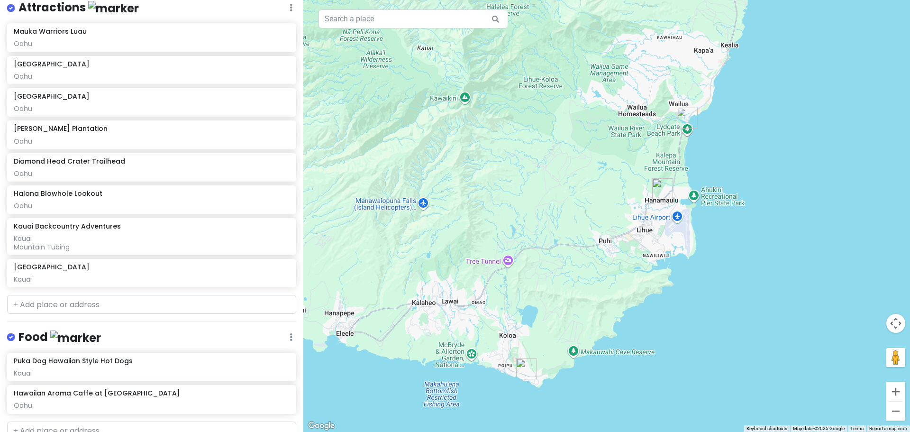
drag, startPoint x: 538, startPoint y: 339, endPoint x: 761, endPoint y: 346, distance: 222.9
click at [761, 346] on div at bounding box center [606, 216] width 607 height 432
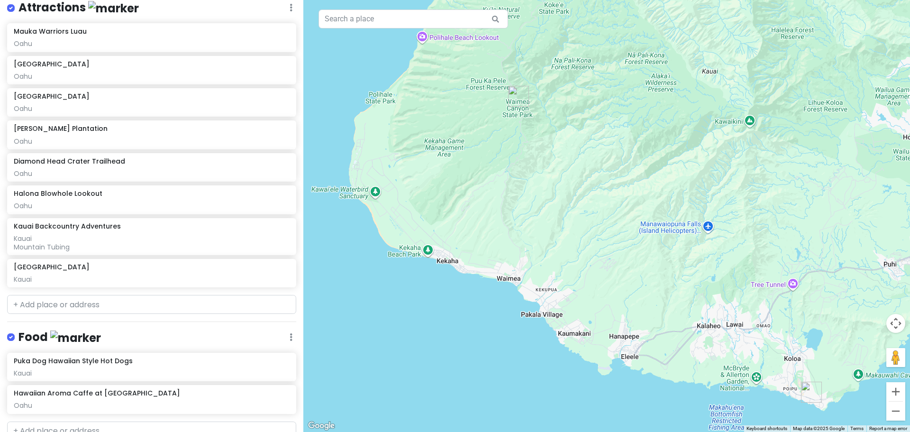
drag, startPoint x: 447, startPoint y: 375, endPoint x: 734, endPoint y: 398, distance: 288.7
click at [734, 398] on div at bounding box center [606, 216] width 607 height 432
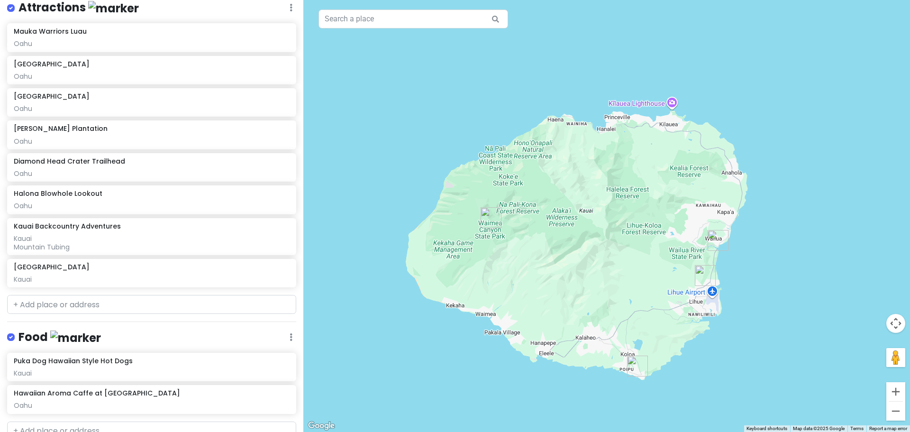
drag, startPoint x: 743, startPoint y: 378, endPoint x: 605, endPoint y: 351, distance: 141.1
click at [605, 351] on div at bounding box center [606, 216] width 607 height 432
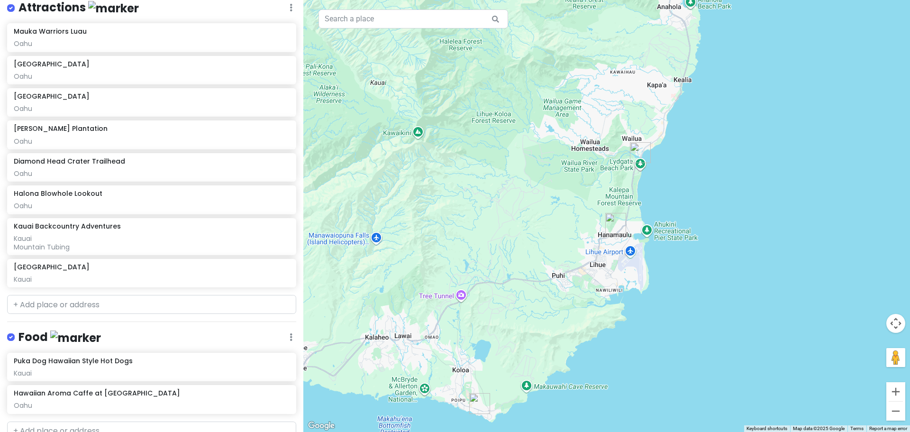
click at [612, 223] on img "Kauai Backcountry Adventures" at bounding box center [615, 223] width 21 height 21
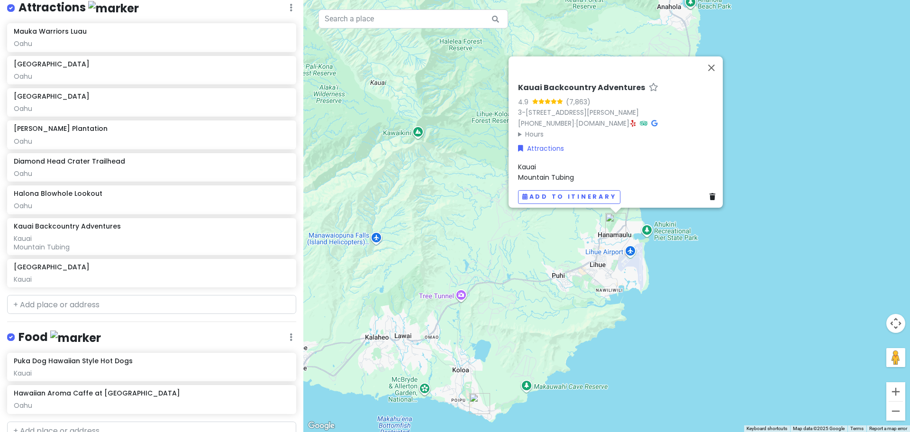
click at [716, 301] on div "Kauai Backcountry Adventures 4.9 (7,863) 3-[STREET_ADDRESS] [PHONE_NUMBER] · [D…" at bounding box center [606, 216] width 607 height 432
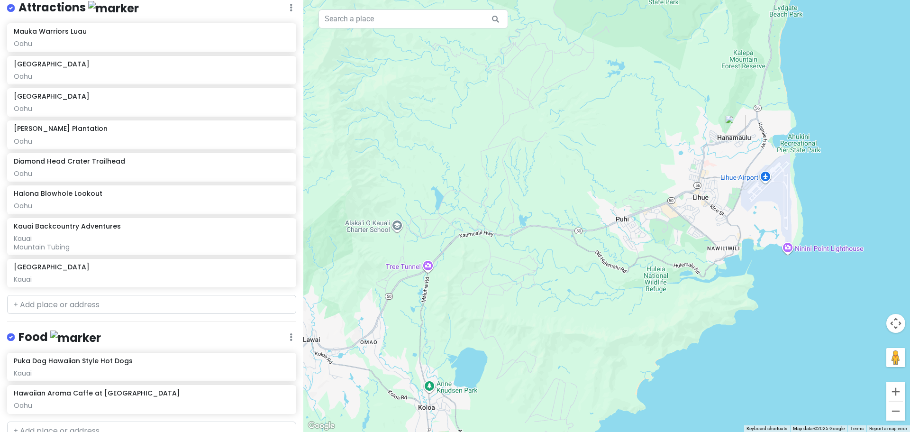
drag, startPoint x: 605, startPoint y: 322, endPoint x: 781, endPoint y: 284, distance: 180.0
click at [781, 284] on div at bounding box center [606, 216] width 607 height 432
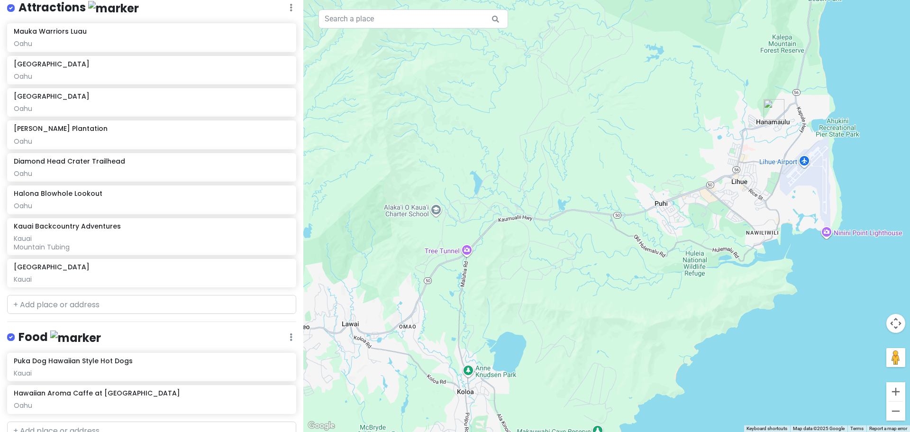
drag, startPoint x: 453, startPoint y: 239, endPoint x: 485, endPoint y: 226, distance: 34.9
click at [485, 226] on div at bounding box center [606, 216] width 607 height 432
click at [447, 252] on div at bounding box center [606, 216] width 607 height 432
click at [449, 254] on div at bounding box center [606, 216] width 607 height 432
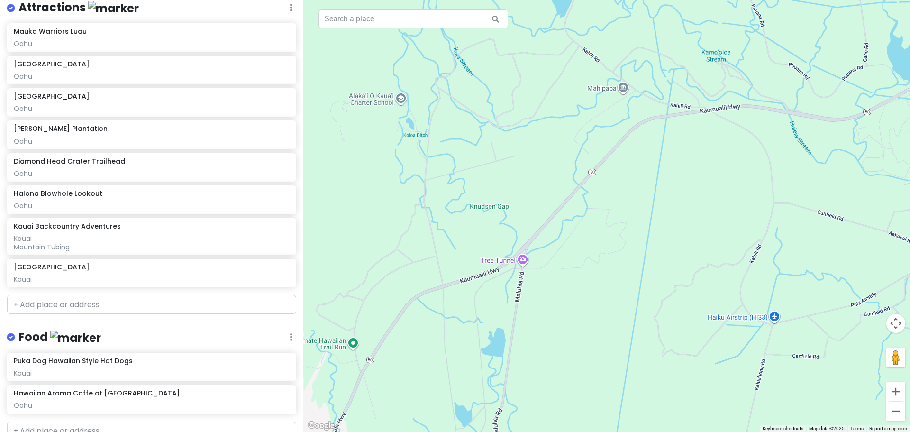
click at [509, 262] on div at bounding box center [606, 216] width 607 height 432
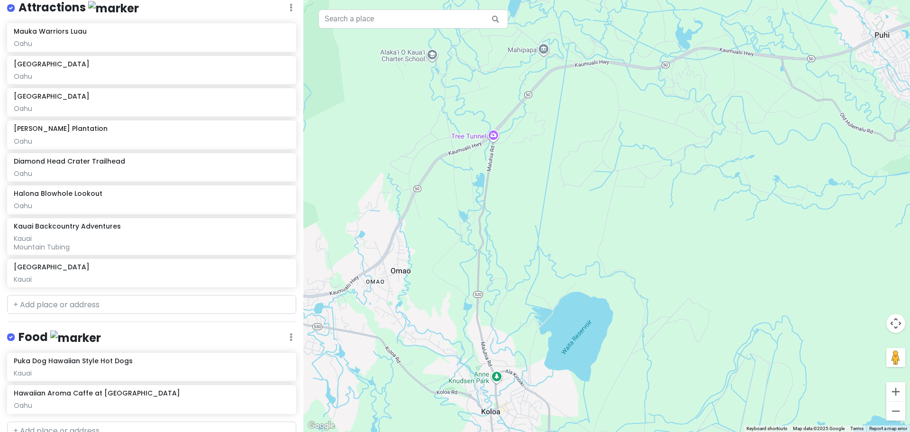
drag, startPoint x: 662, startPoint y: 299, endPoint x: 638, endPoint y: 171, distance: 130.4
click at [638, 171] on div at bounding box center [606, 216] width 607 height 432
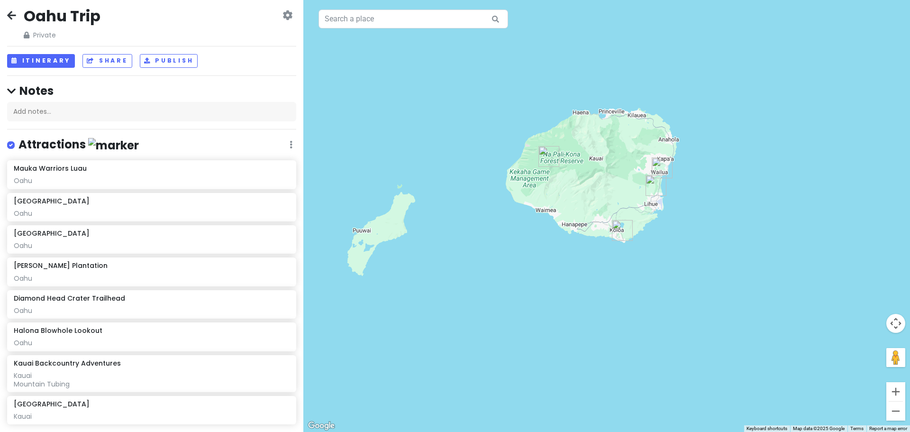
scroll to position [0, 0]
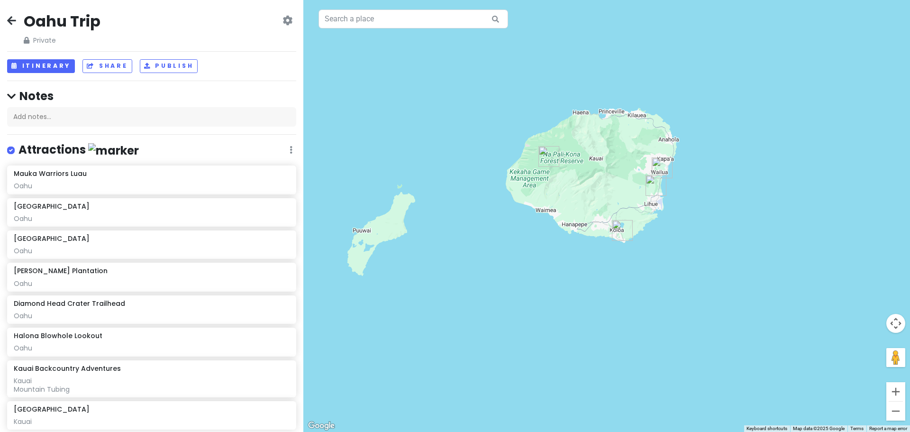
click at [86, 18] on h2 "Oahu Trip" at bounding box center [62, 21] width 77 height 20
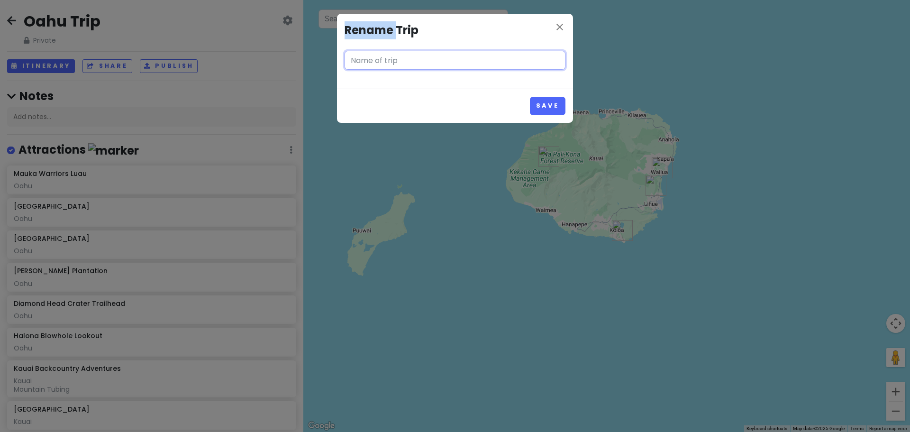
type input "Oahu Trip"
click at [86, 18] on div "close Rename Trip Oahu Trip Save" at bounding box center [455, 216] width 910 height 432
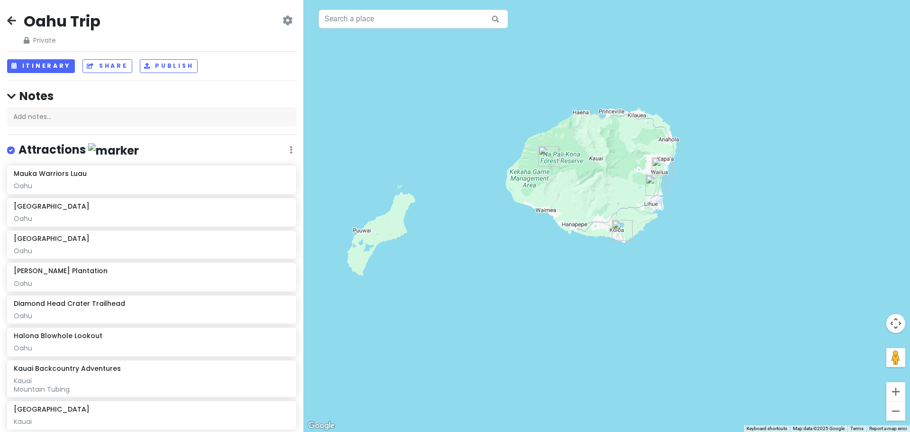
click at [77, 13] on h2 "Oahu Trip" at bounding box center [62, 21] width 77 height 20
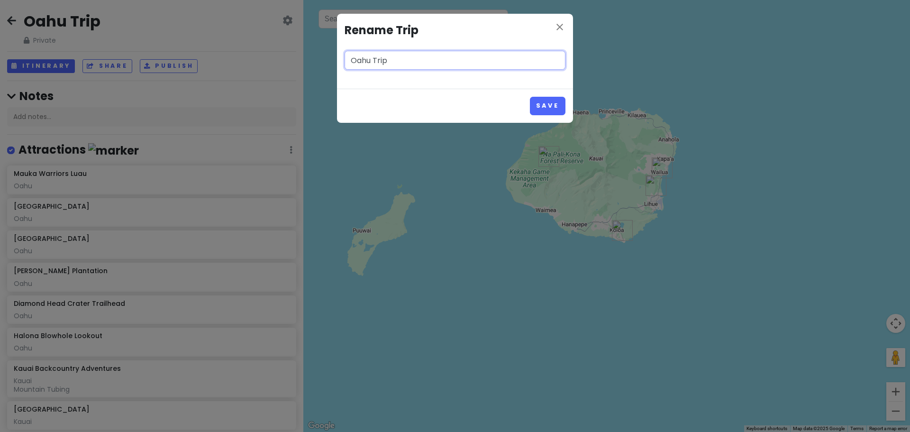
drag, startPoint x: 398, startPoint y: 59, endPoint x: 67, endPoint y: 44, distance: 330.8
click at [68, 44] on div "close Rename Trip Oahu Trip Save" at bounding box center [455, 216] width 910 height 432
type input "N"
type input "[PERSON_NAME]'s [US_STATE] Birthday Trip <3"
click at [552, 103] on button "Save" at bounding box center [548, 106] width 36 height 18
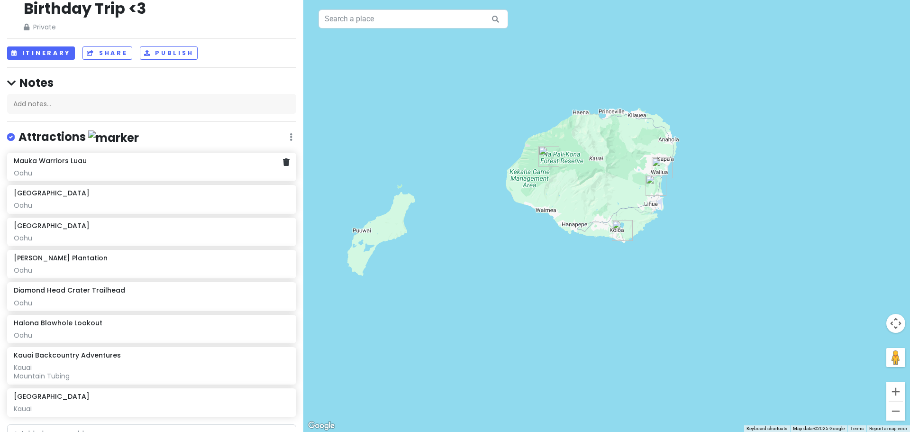
scroll to position [47, 0]
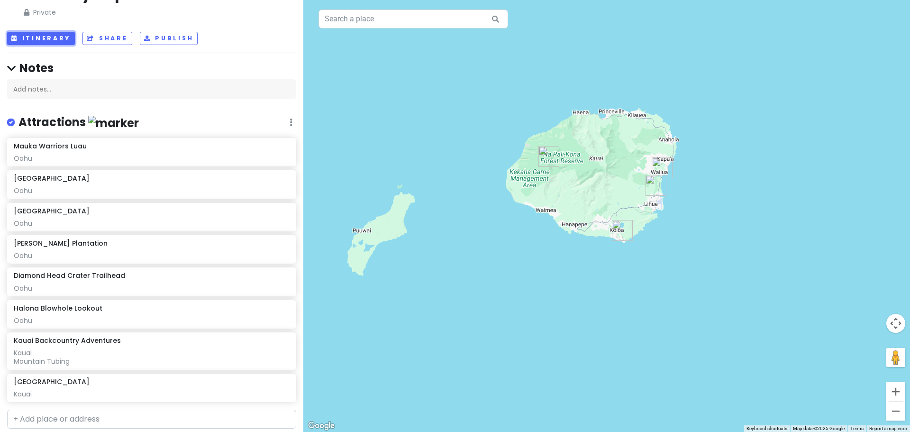
click at [59, 32] on button "Itinerary" at bounding box center [41, 39] width 68 height 14
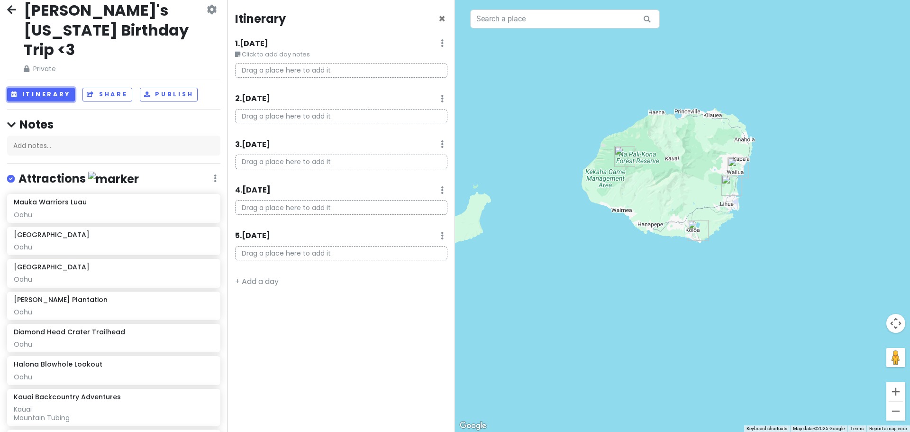
scroll to position [0, 0]
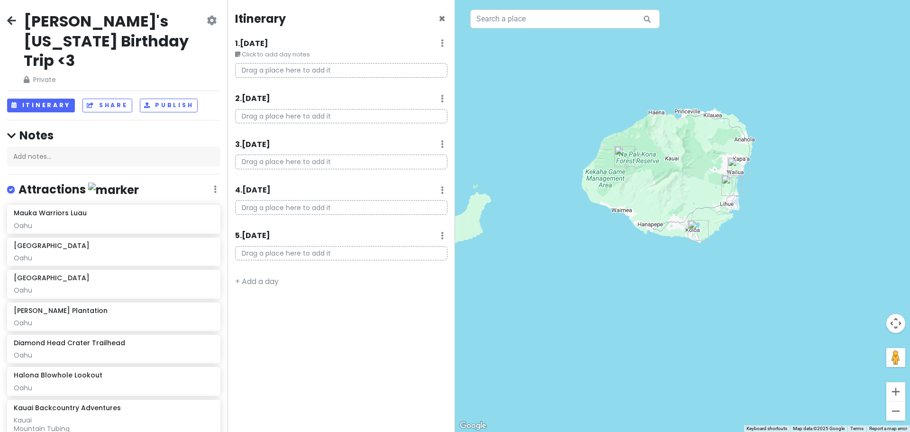
click at [267, 16] on h4 "Itinerary" at bounding box center [260, 18] width 51 height 15
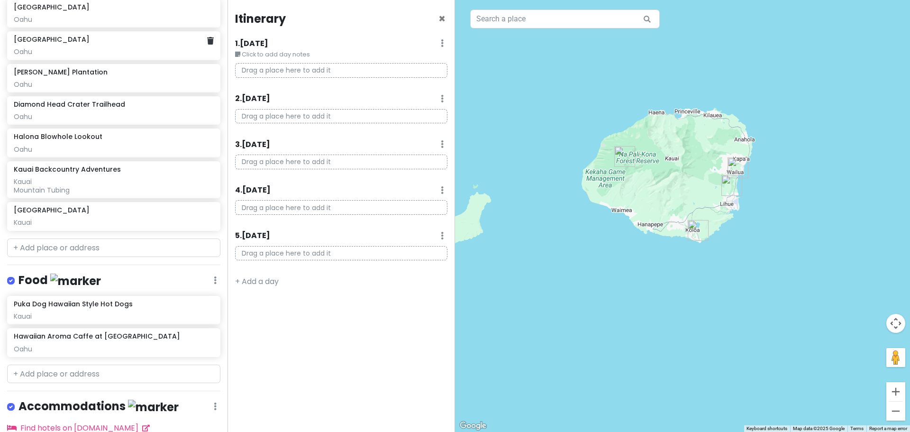
scroll to position [333, 0]
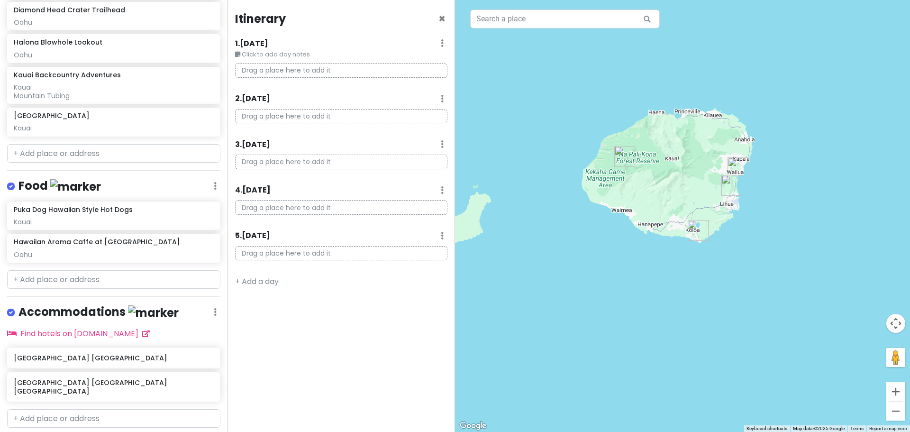
click at [263, 25] on h4 "Itinerary" at bounding box center [260, 18] width 51 height 15
click at [255, 282] on link "+ Add a day" at bounding box center [257, 281] width 44 height 11
click at [270, 328] on link "+ Add a day" at bounding box center [257, 327] width 44 height 11
click at [268, 372] on link "+ Add a day" at bounding box center [257, 372] width 44 height 11
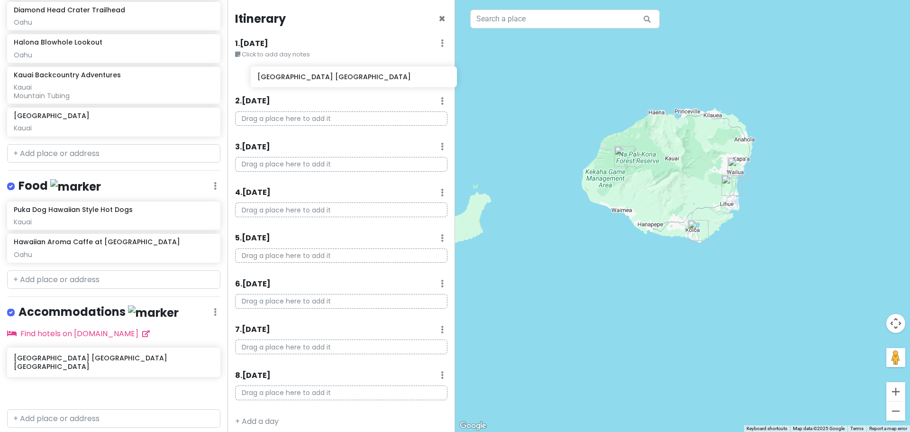
click at [321, 69] on div "[PERSON_NAME]'s [US_STATE] Birthday Trip <3 Private Change Dates Make a Copy De…" at bounding box center [455, 216] width 910 height 432
drag, startPoint x: 65, startPoint y: 339, endPoint x: 298, endPoint y: 79, distance: 349.3
click at [298, 79] on div "[PERSON_NAME]'s [US_STATE] Birthday Trip <3 Private Change Dates Make a Copy De…" at bounding box center [455, 216] width 910 height 432
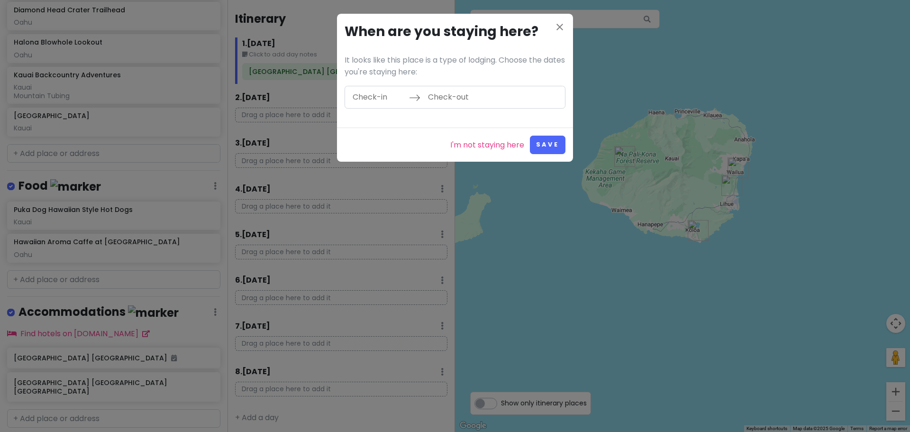
click at [387, 101] on input "Check-in" at bounding box center [379, 97] width 62 height 22
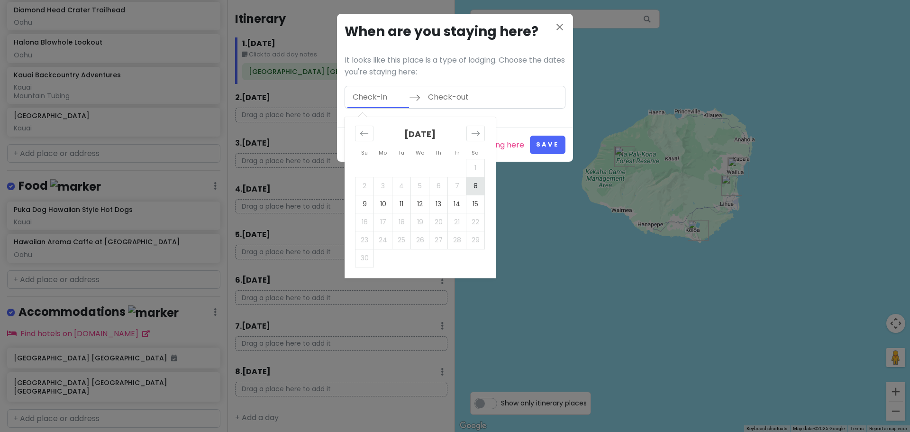
click at [475, 185] on td "8" at bounding box center [476, 186] width 18 height 18
type input "[DATE]"
click at [425, 200] on td "12" at bounding box center [420, 204] width 18 height 18
type input "[DATE]"
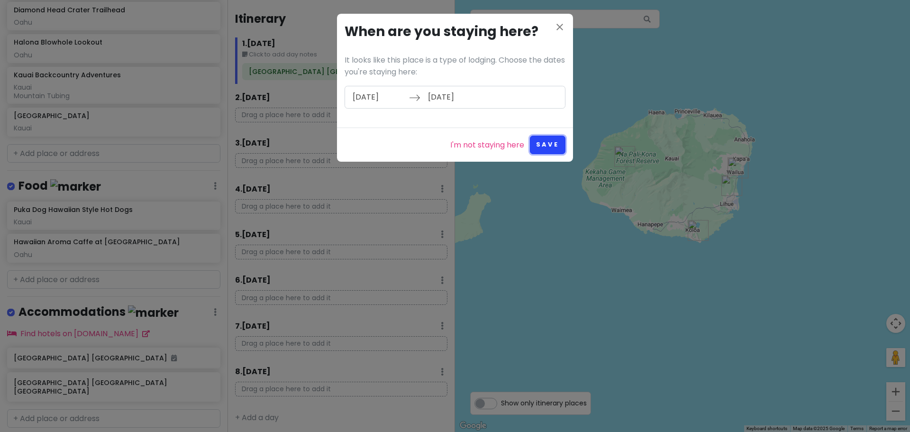
click at [543, 142] on button "Save" at bounding box center [548, 145] width 36 height 18
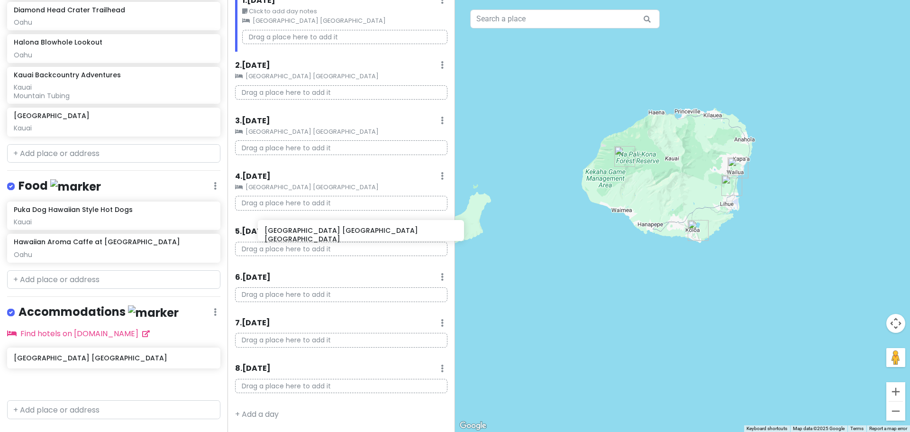
scroll to position [43, 0]
drag, startPoint x: 65, startPoint y: 366, endPoint x: 292, endPoint y: 246, distance: 256.2
click at [292, 246] on div "[PERSON_NAME]'s [US_STATE] Birthday Trip <3 Private Change Dates Make a Copy De…" at bounding box center [455, 216] width 910 height 432
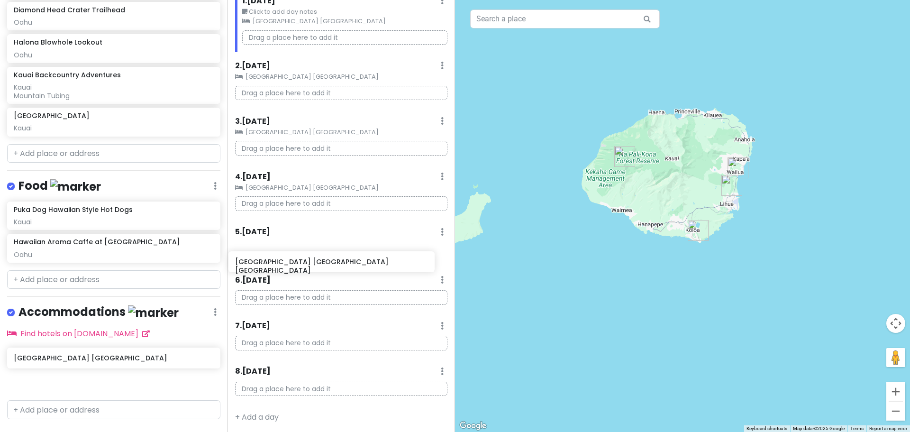
scroll to position [46, 0]
drag, startPoint x: 89, startPoint y: 359, endPoint x: 314, endPoint y: 259, distance: 246.0
click at [314, 259] on div "[PERSON_NAME]'s [US_STATE] Birthday Trip <3 Private Change Dates Make a Copy De…" at bounding box center [455, 216] width 910 height 432
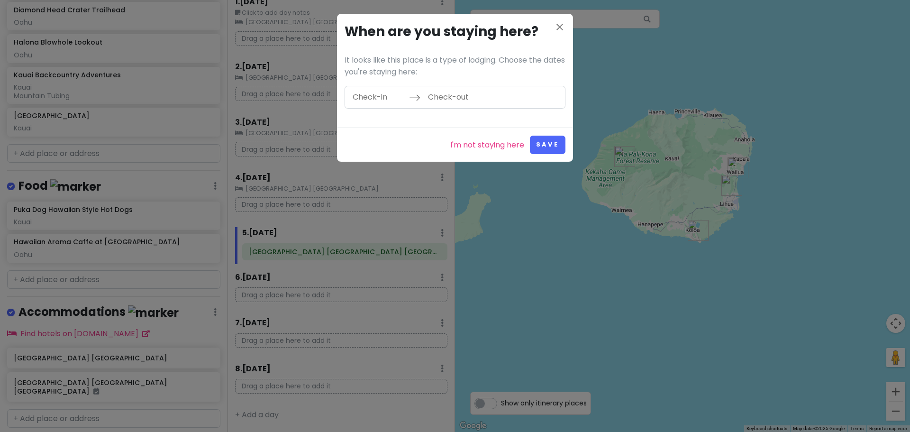
scroll to position [42, 0]
click at [358, 99] on input "Check-in" at bounding box center [379, 97] width 62 height 22
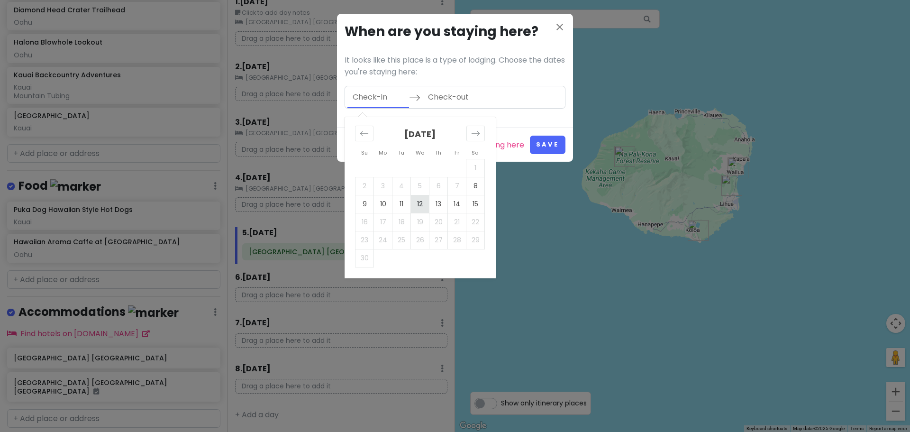
click at [424, 200] on td "12" at bounding box center [420, 204] width 18 height 18
type input "[DATE]"
click at [479, 202] on td "15" at bounding box center [476, 204] width 18 height 18
type input "[DATE]"
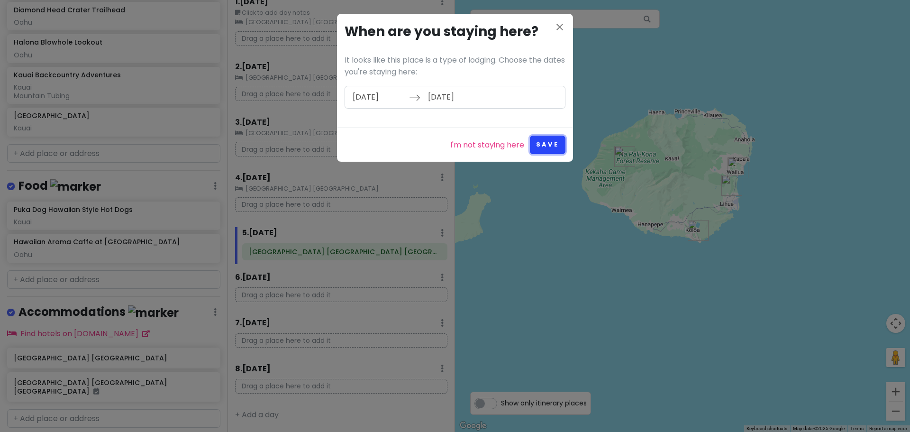
click at [542, 152] on button "Save" at bounding box center [548, 145] width 36 height 18
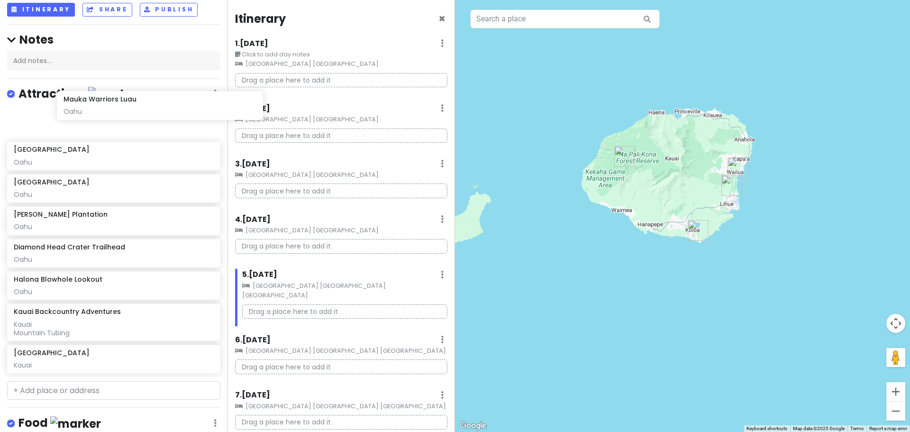
scroll to position [94, 0]
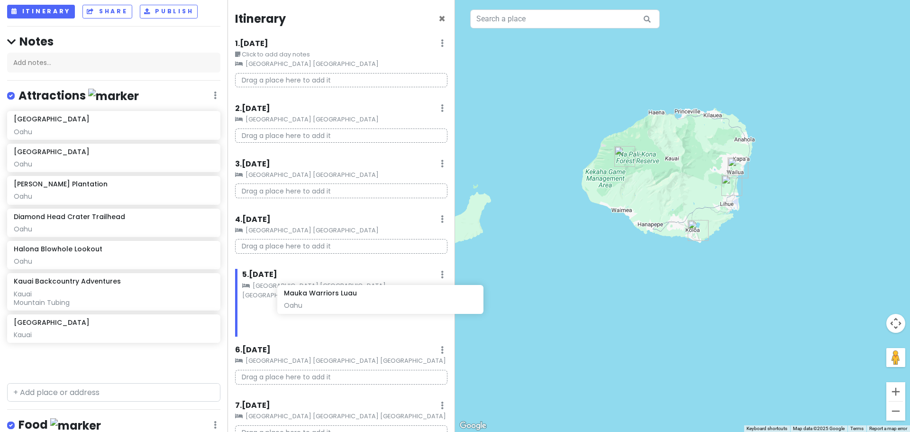
drag, startPoint x: 52, startPoint y: 101, endPoint x: 314, endPoint y: 301, distance: 329.5
click at [314, 301] on div "[PERSON_NAME]'s [US_STATE] Birthday Trip <3 Private Change Dates Make a Copy De…" at bounding box center [455, 216] width 910 height 432
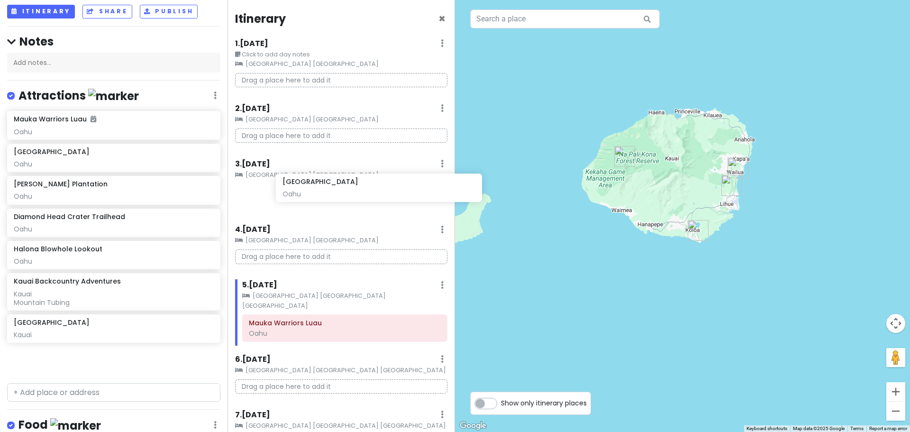
drag, startPoint x: 41, startPoint y: 138, endPoint x: 310, endPoint y: 188, distance: 273.5
click at [310, 188] on div "[PERSON_NAME]'s [US_STATE] Birthday Trip <3 Private Change Dates Make a Copy De…" at bounding box center [455, 216] width 910 height 432
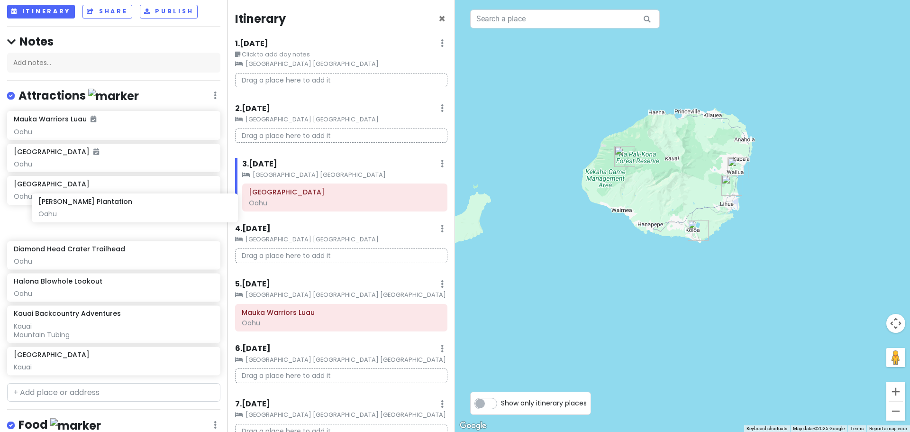
drag, startPoint x: 36, startPoint y: 202, endPoint x: 60, endPoint y: 208, distance: 24.8
click at [60, 208] on div "Mauka Warriors Luau Oahu [GEOGRAPHIC_DATA] [GEOGRAPHIC_DATA] [GEOGRAPHIC_DATA] …" at bounding box center [114, 245] width 228 height 268
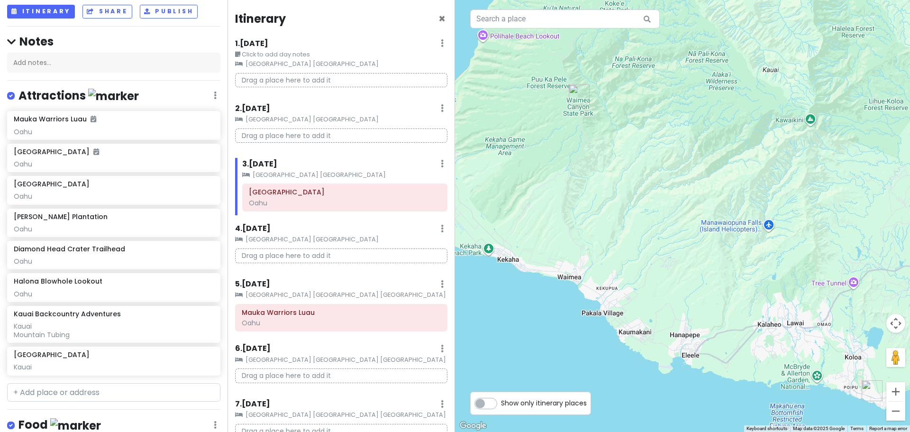
drag, startPoint x: 530, startPoint y: 184, endPoint x: 673, endPoint y: 230, distance: 150.5
click at [673, 230] on div at bounding box center [682, 216] width 455 height 432
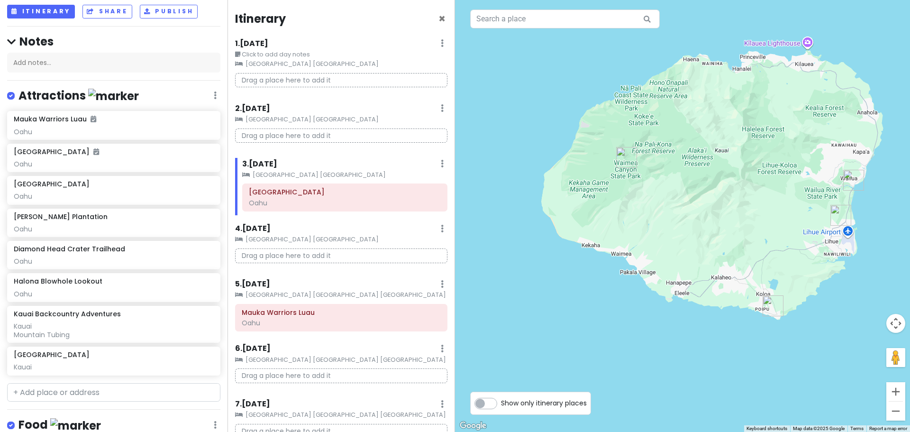
drag, startPoint x: 749, startPoint y: 296, endPoint x: 598, endPoint y: 49, distance: 288.8
click at [598, 49] on div at bounding box center [682, 216] width 455 height 432
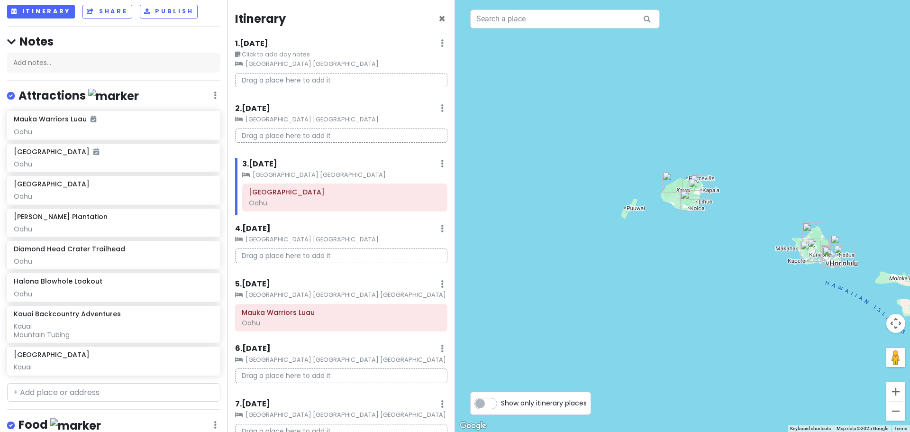
drag, startPoint x: 753, startPoint y: 257, endPoint x: 684, endPoint y: 206, distance: 86.5
click at [685, 204] on div at bounding box center [682, 216] width 455 height 432
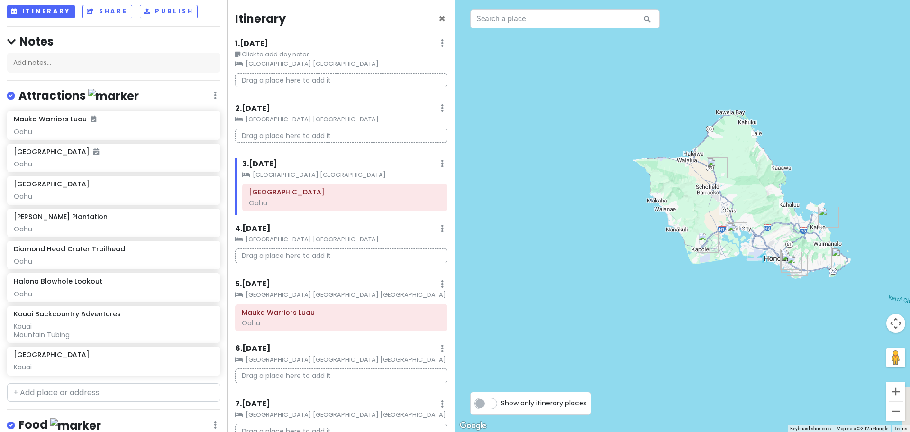
drag, startPoint x: 743, startPoint y: 202, endPoint x: 658, endPoint y: 315, distance: 140.5
click at [660, 318] on div at bounding box center [682, 216] width 455 height 432
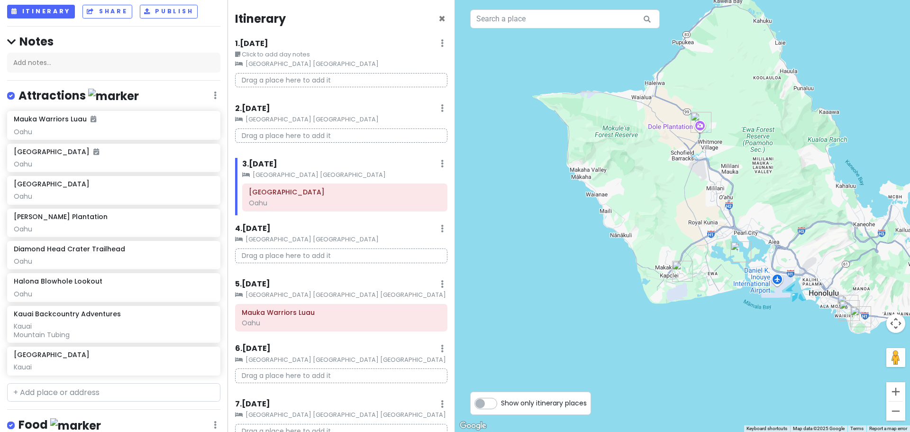
drag, startPoint x: 642, startPoint y: 277, endPoint x: 614, endPoint y: 285, distance: 29.6
click at [614, 285] on div at bounding box center [682, 216] width 455 height 432
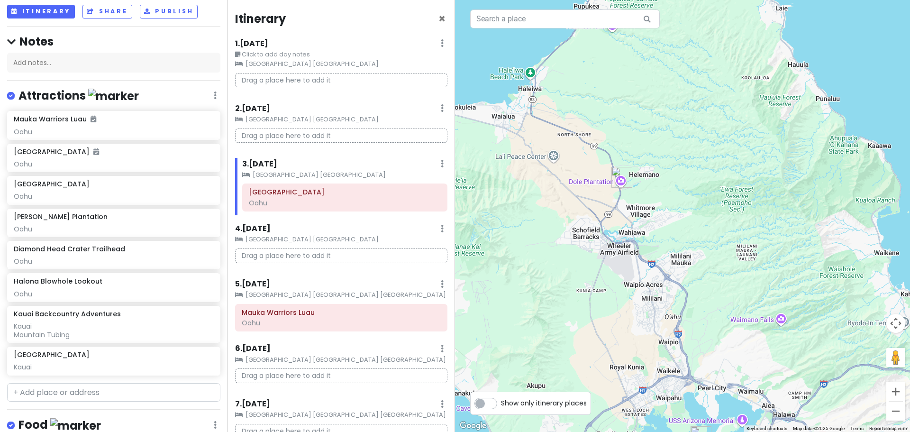
drag, startPoint x: 720, startPoint y: 200, endPoint x: 562, endPoint y: 399, distance: 253.8
click at [562, 399] on div "← Move left → Move right ↑ Move up ↓ Move down + Zoom in - Zoom out Home Jump l…" at bounding box center [682, 216] width 455 height 432
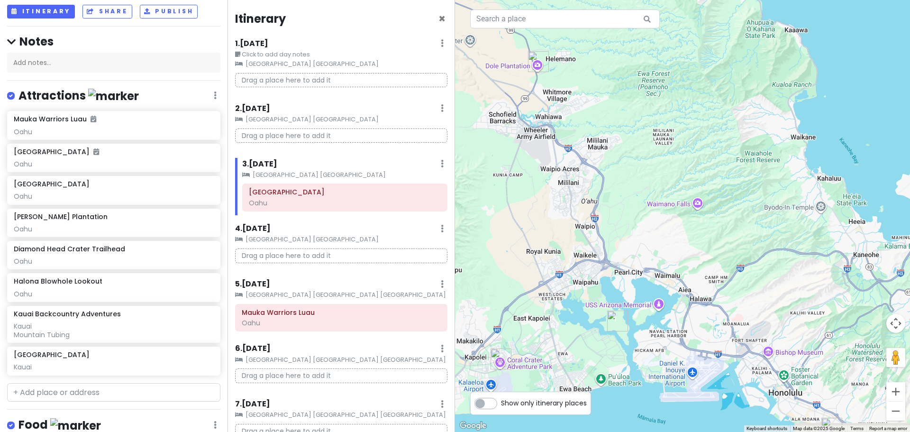
drag, startPoint x: 545, startPoint y: 199, endPoint x: 525, endPoint y: 178, distance: 29.2
click at [525, 178] on div at bounding box center [682, 216] width 455 height 432
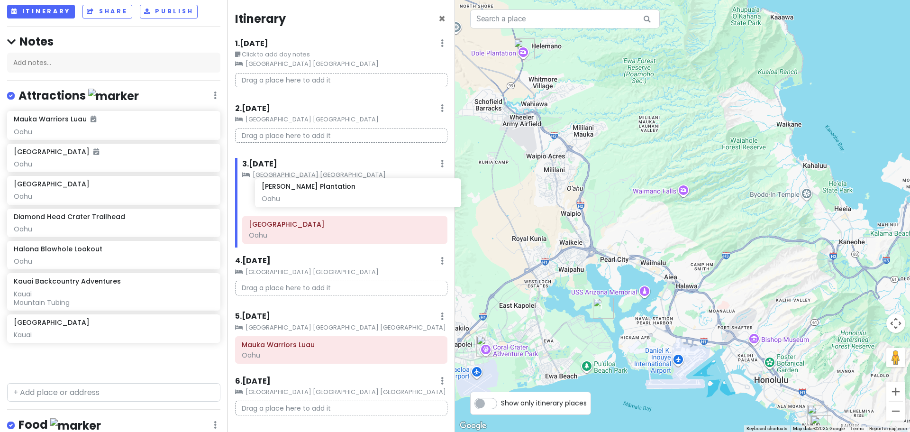
drag, startPoint x: 123, startPoint y: 202, endPoint x: 371, endPoint y: 193, distance: 248.2
click at [371, 193] on div "[PERSON_NAME]'s [US_STATE] Birthday Trip <3 Private Change Dates Make a Copy De…" at bounding box center [455, 216] width 910 height 432
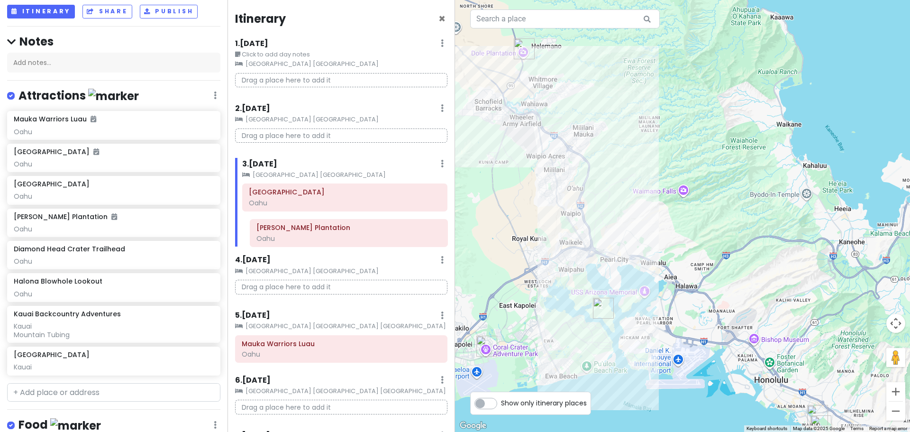
drag, startPoint x: 332, startPoint y: 201, endPoint x: 339, endPoint y: 237, distance: 36.4
click at [339, 237] on div "[PERSON_NAME] Plantation Oahu [GEOGRAPHIC_DATA] Oahu" at bounding box center [345, 214] width 220 height 63
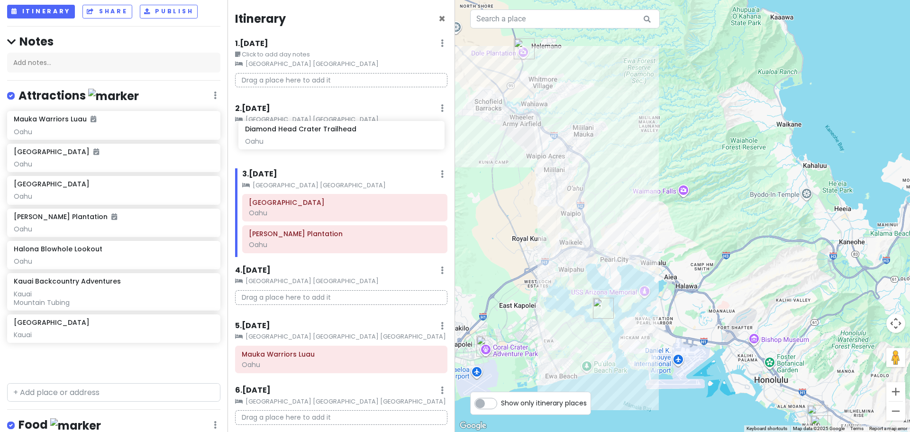
drag, startPoint x: 110, startPoint y: 231, endPoint x: 341, endPoint y: 132, distance: 251.9
click at [341, 132] on div "[PERSON_NAME]'s [US_STATE] Birthday Trip <3 Private Change Dates Make a Copy De…" at bounding box center [455, 216] width 910 height 432
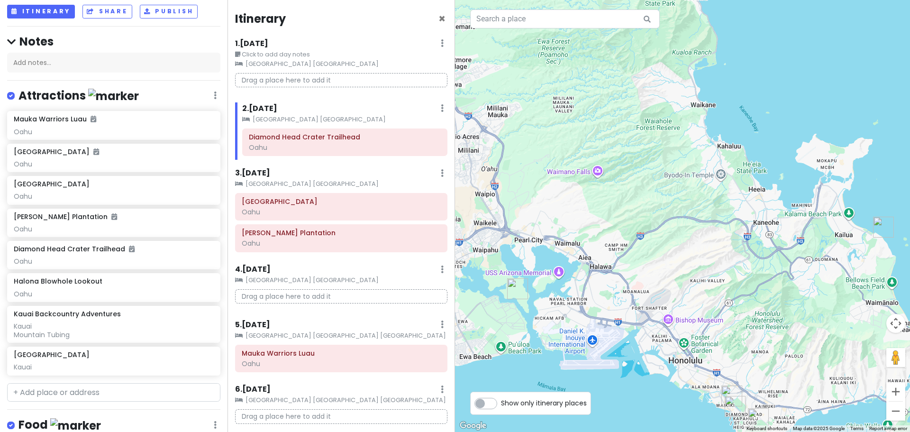
drag, startPoint x: 697, startPoint y: 250, endPoint x: 616, endPoint y: 237, distance: 82.2
click at [616, 237] on div at bounding box center [682, 216] width 455 height 432
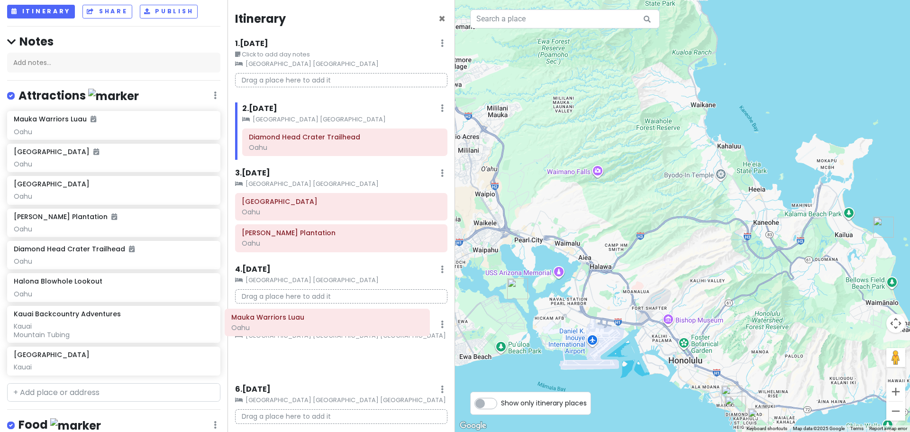
scroll to position [3, 0]
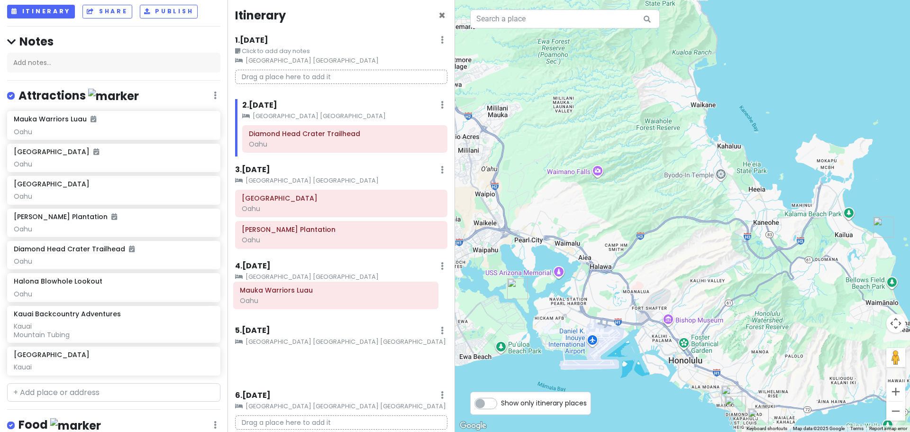
drag, startPoint x: 292, startPoint y: 360, endPoint x: 290, endPoint y: 297, distance: 63.1
click at [290, 297] on div "Itinerary × 1 . [DATE] Edit Day Notes Clear Lodging Delete Day Click to add day…" at bounding box center [342, 216] width 228 height 432
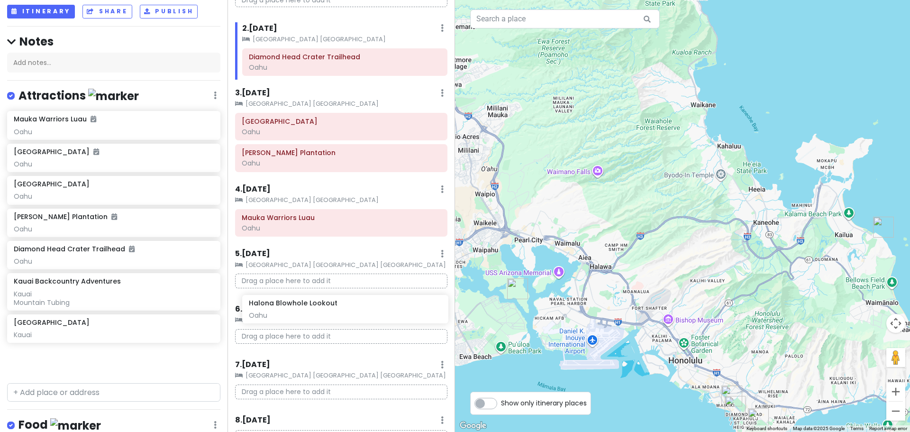
scroll to position [82, 0]
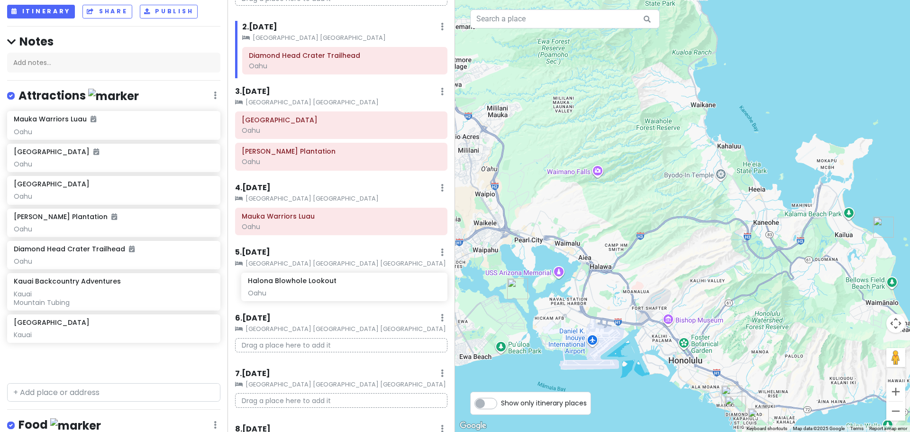
drag, startPoint x: 49, startPoint y: 272, endPoint x: 283, endPoint y: 292, distance: 235.1
click at [283, 292] on div "[PERSON_NAME]'s [US_STATE] Birthday Trip <3 Private Change Dates Make a Copy De…" at bounding box center [455, 216] width 910 height 432
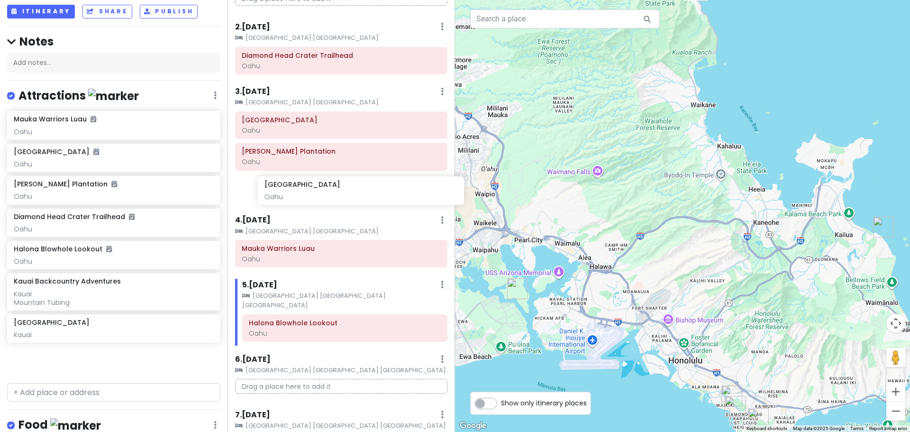
drag, startPoint x: 78, startPoint y: 173, endPoint x: 329, endPoint y: 193, distance: 251.2
click at [329, 193] on div "[PERSON_NAME]'s [US_STATE] Birthday Trip <3 Private Change Dates Make a Copy De…" at bounding box center [455, 216] width 910 height 432
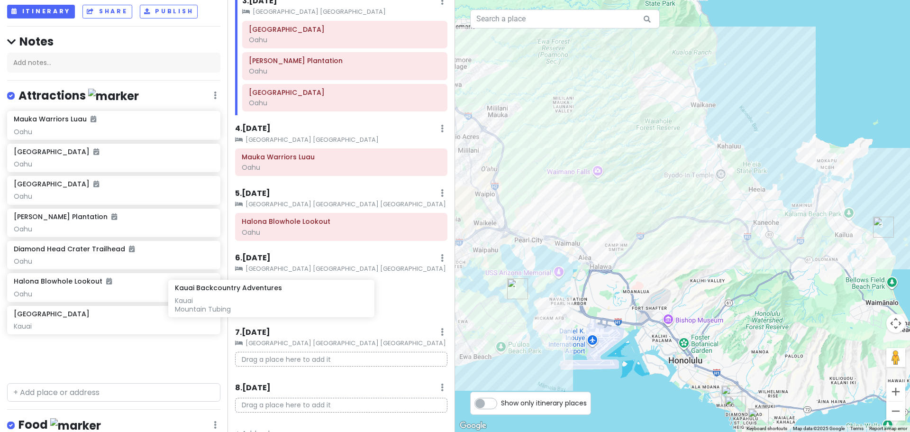
scroll to position [172, 0]
drag, startPoint x: 108, startPoint y: 305, endPoint x: 335, endPoint y: 296, distance: 226.8
click at [335, 296] on div "[PERSON_NAME]'s [US_STATE] Birthday Trip <3 Private Change Dates Make a Copy De…" at bounding box center [455, 216] width 910 height 432
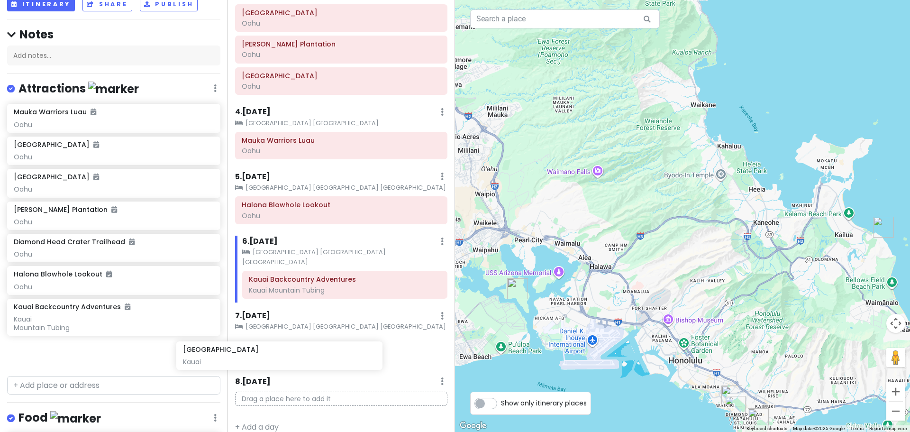
scroll to position [193, 0]
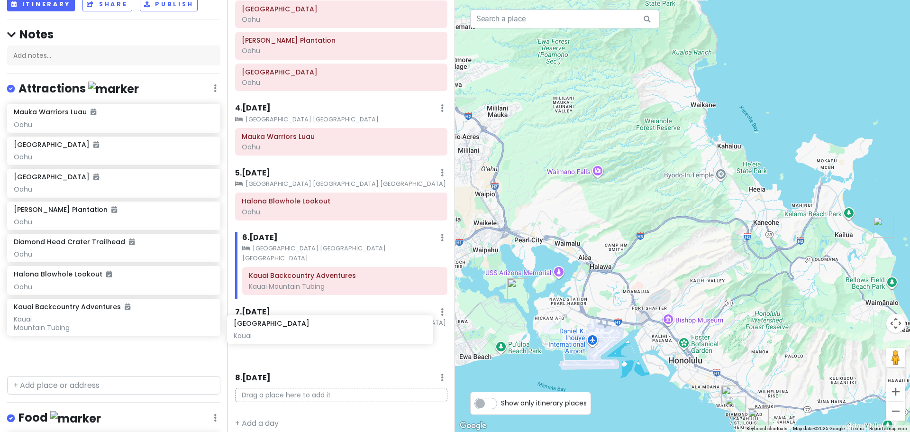
drag, startPoint x: 155, startPoint y: 337, endPoint x: 375, endPoint y: 326, distance: 220.3
click at [375, 326] on div "[PERSON_NAME]'s [US_STATE] Birthday Trip <3 Private Change Dates Make a Copy De…" at bounding box center [455, 216] width 910 height 432
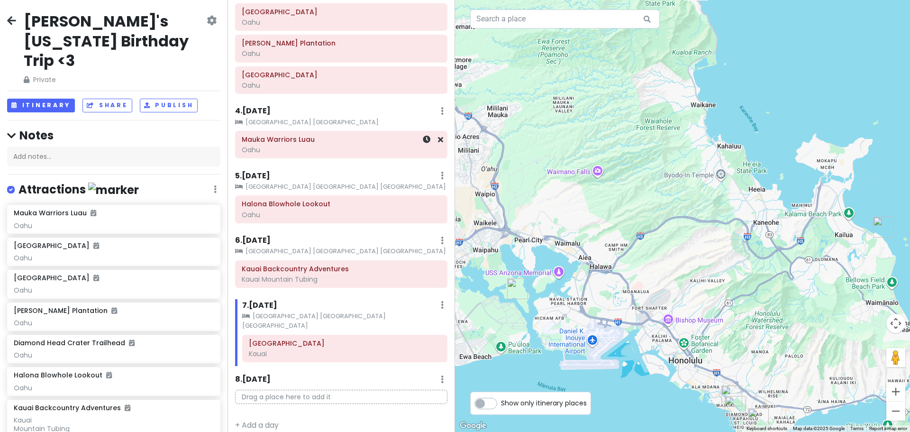
scroll to position [191, 0]
click at [116, 99] on button "Share" at bounding box center [107, 106] width 49 height 14
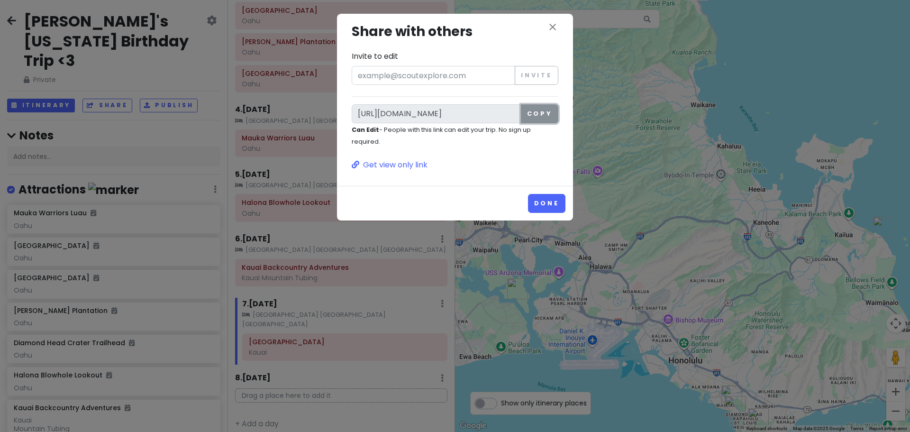
click at [535, 116] on button "Copy" at bounding box center [539, 113] width 37 height 19
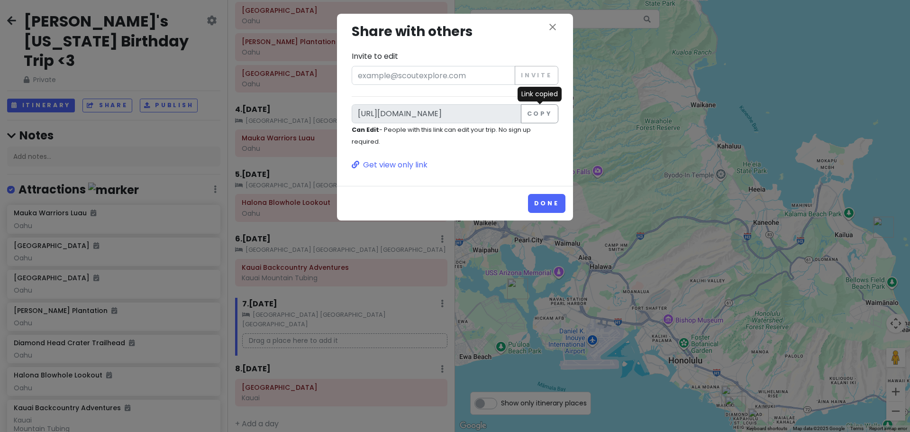
click at [564, 24] on div "close Share with others Invite to edit Invite [URL][DOMAIN_NAME] Copy Can Edit …" at bounding box center [455, 95] width 221 height 149
click at [554, 28] on icon "close" at bounding box center [552, 26] width 11 height 11
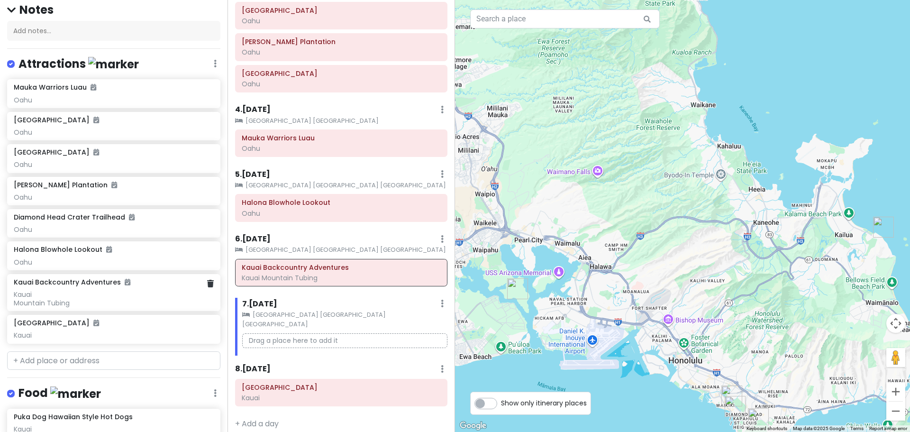
scroll to position [142, 0]
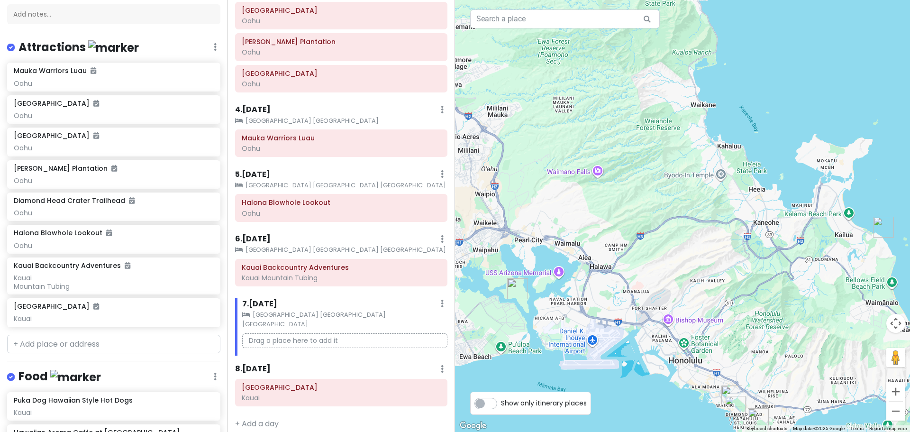
click at [67, 334] on div "[PERSON_NAME]'s [US_STATE] Birthday Trip <3 Private Change Dates Make a Copy De…" at bounding box center [114, 216] width 228 height 432
click at [64, 335] on input "text" at bounding box center [113, 344] width 213 height 19
paste input "[GEOGRAPHIC_DATA]"
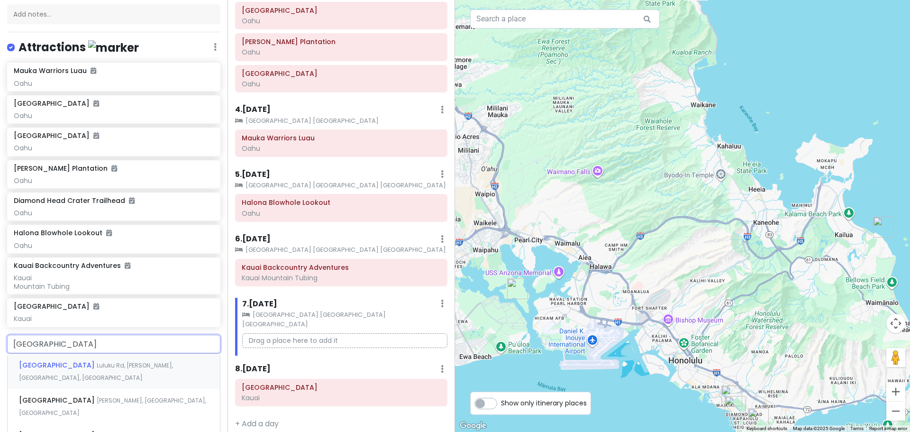
click at [83, 360] on span "[GEOGRAPHIC_DATA]" at bounding box center [58, 364] width 78 height 9
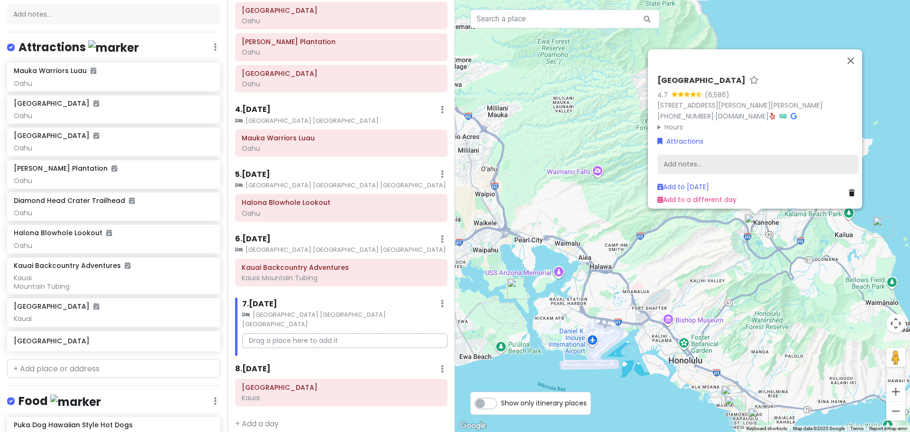
click at [682, 162] on div "Add notes..." at bounding box center [758, 164] width 201 height 20
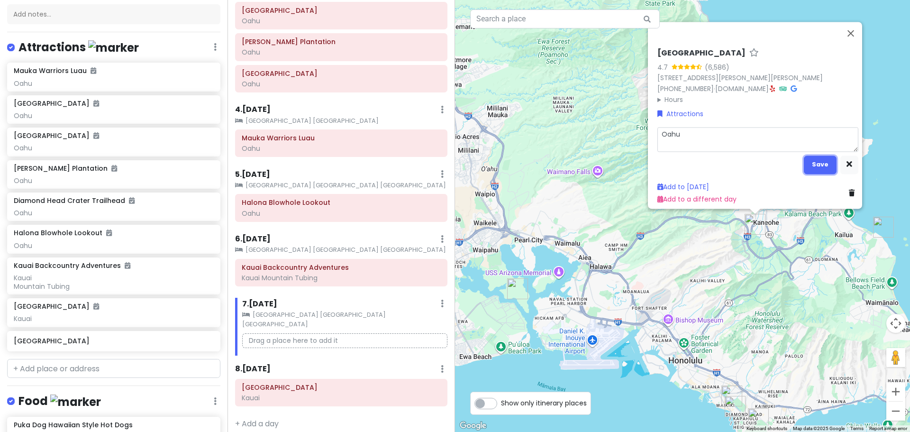
click at [809, 161] on button "Save" at bounding box center [820, 164] width 33 height 18
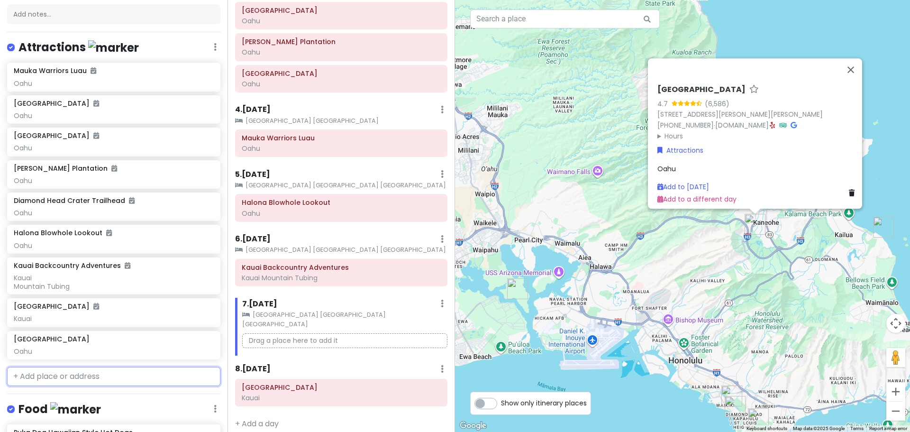
click at [68, 367] on input "text" at bounding box center [113, 376] width 213 height 19
paste input "Byodo-In Temple"
click at [64, 393] on span "Byodo-In Temple" at bounding box center [50, 397] width 62 height 9
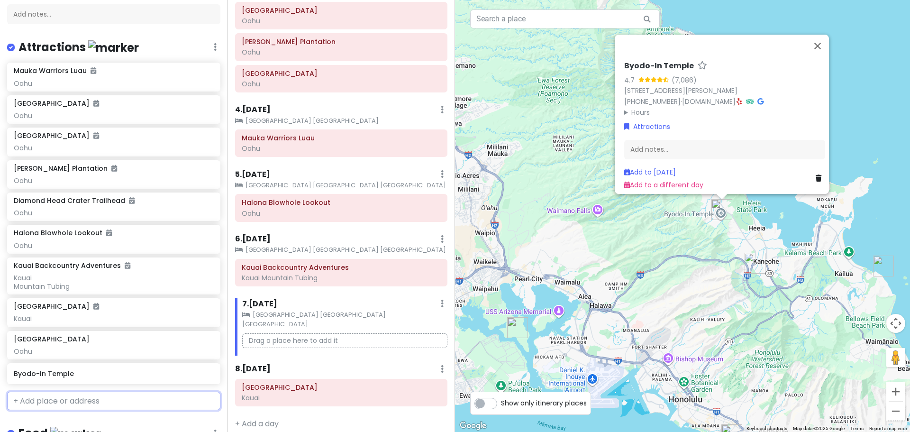
click at [59, 392] on input "text" at bounding box center [113, 401] width 213 height 19
paste input "Makapu‘u [GEOGRAPHIC_DATA]"
click at [87, 418] on span "Makapu‘u [GEOGRAPHIC_DATA]" at bounding box center [75, 422] width 113 height 9
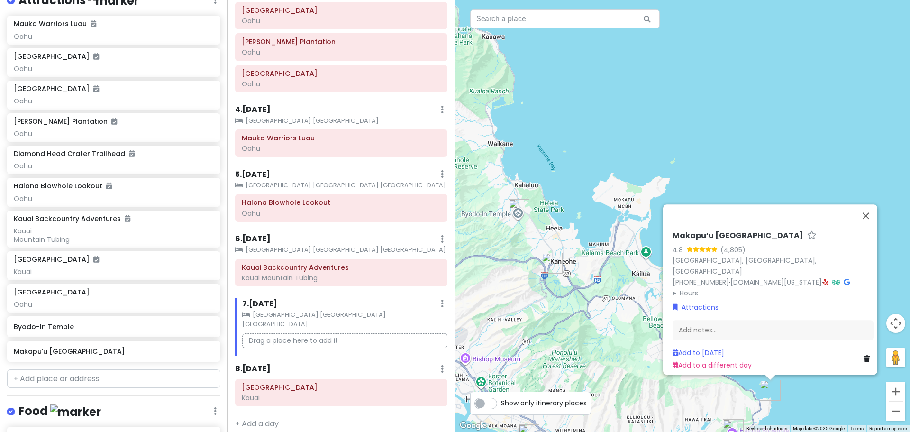
scroll to position [190, 0]
click at [81, 369] on input "text" at bounding box center [113, 378] width 213 height 19
paste input "[GEOGRAPHIC_DATA]"
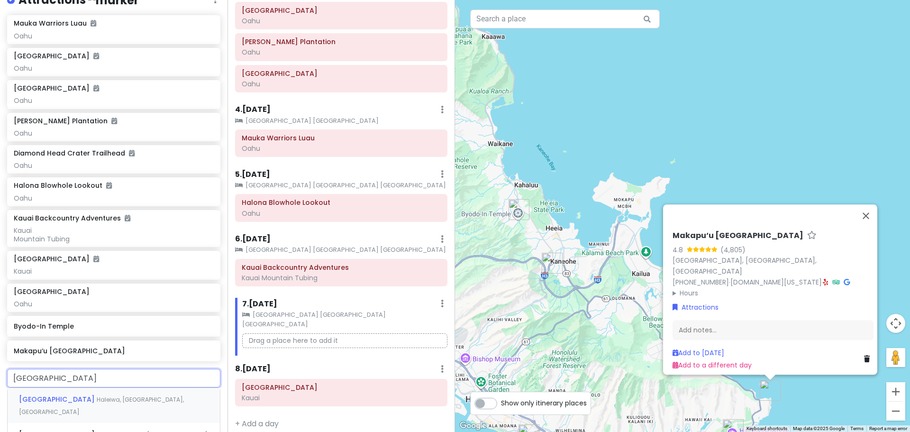
click at [63, 394] on span "[GEOGRAPHIC_DATA]" at bounding box center [58, 398] width 78 height 9
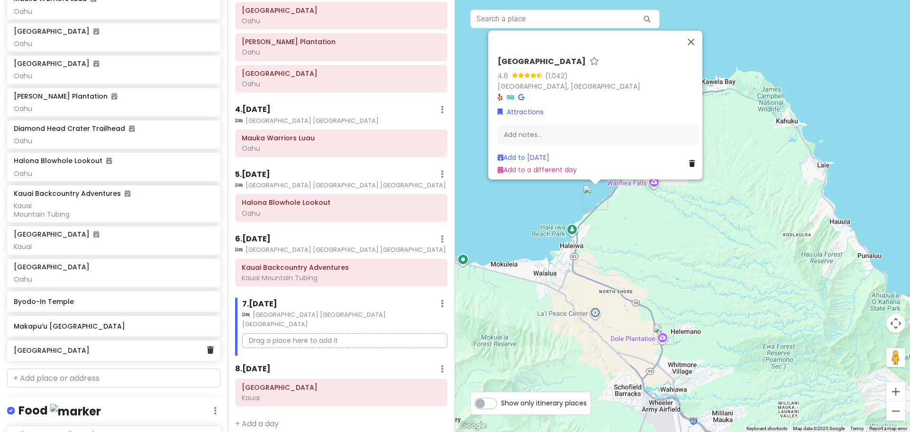
click at [62, 344] on div "[GEOGRAPHIC_DATA]" at bounding box center [110, 350] width 193 height 13
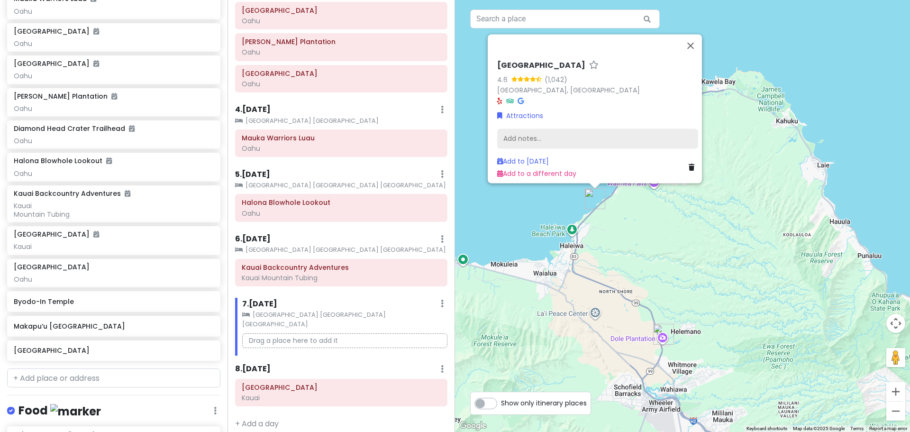
click at [529, 140] on div "Add notes..." at bounding box center [597, 138] width 201 height 20
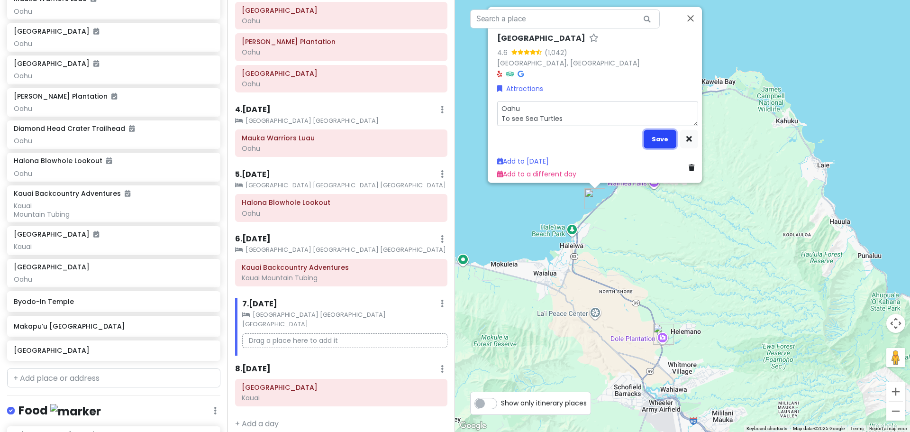
click at [653, 134] on button "Save" at bounding box center [660, 138] width 33 height 18
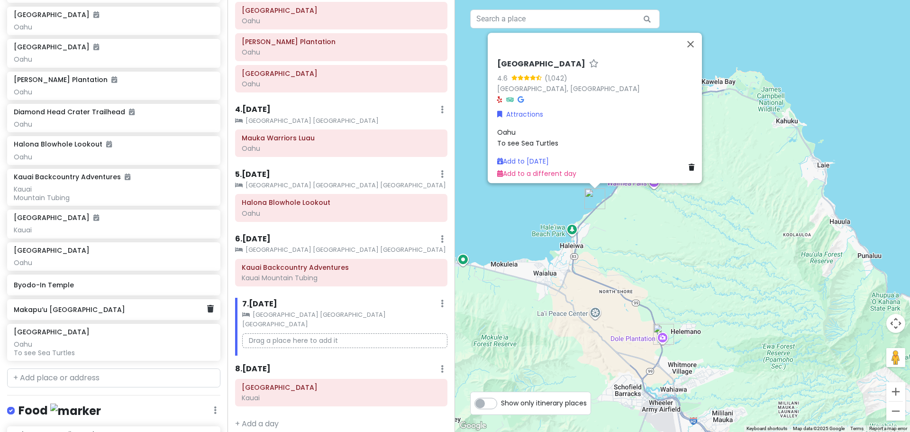
click at [92, 305] on h6 "Makapu‘u [GEOGRAPHIC_DATA]" at bounding box center [110, 309] width 193 height 9
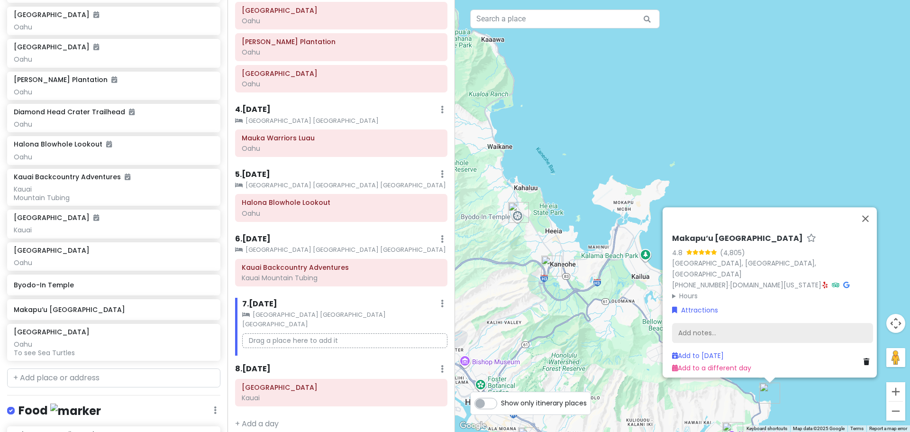
click at [734, 323] on div "Add notes..." at bounding box center [772, 333] width 201 height 20
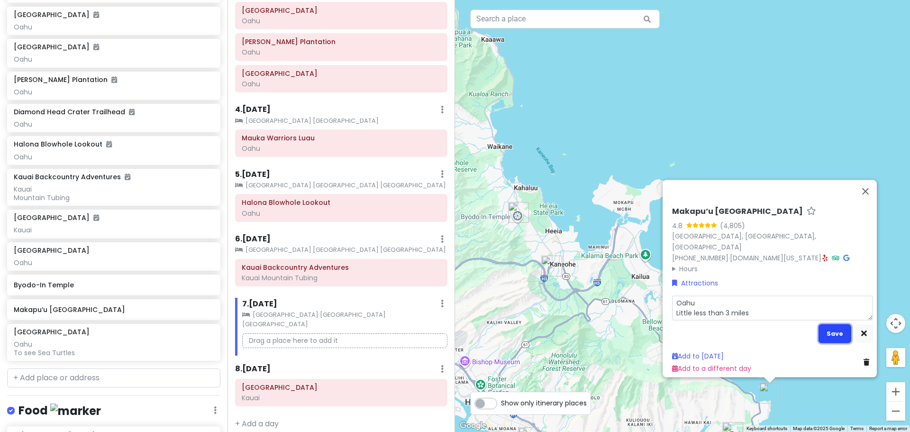
click at [831, 331] on button "Save" at bounding box center [835, 333] width 33 height 18
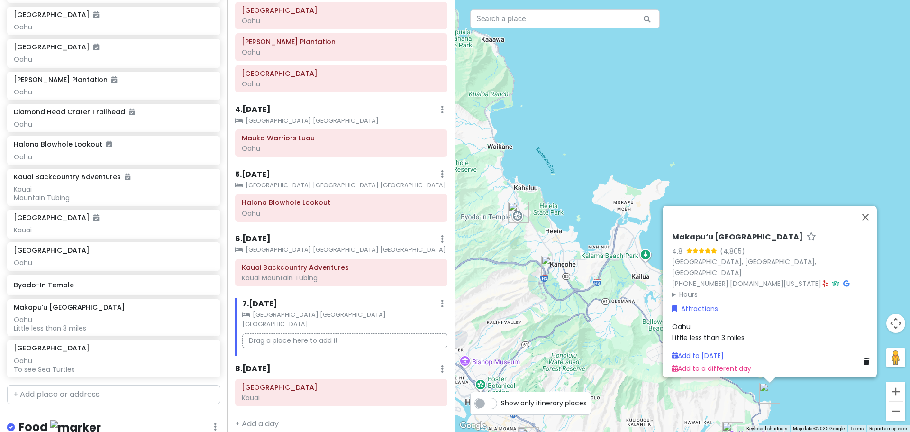
scroll to position [248, 0]
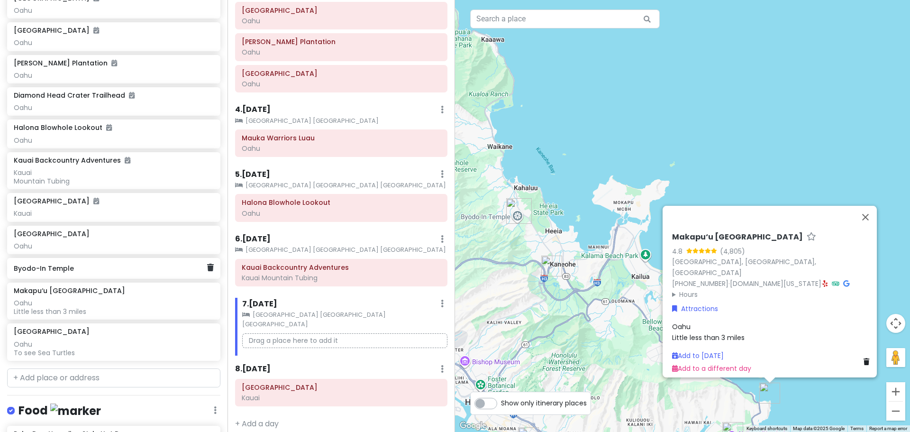
click at [76, 264] on h6 "Byodo-In Temple" at bounding box center [110, 268] width 193 height 9
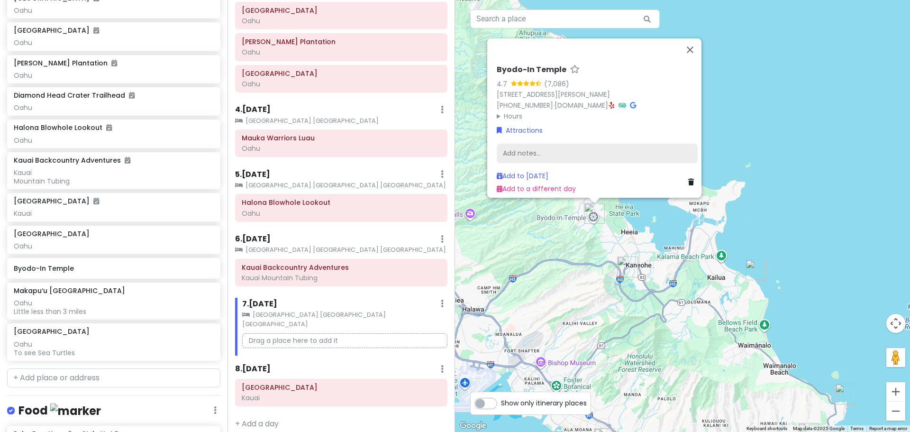
click at [546, 156] on div "Add notes..." at bounding box center [597, 153] width 201 height 20
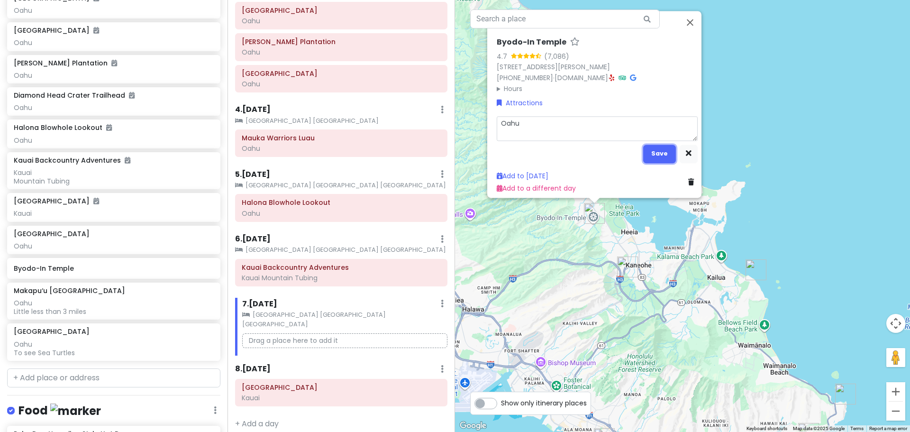
click at [652, 154] on button "Save" at bounding box center [659, 153] width 33 height 18
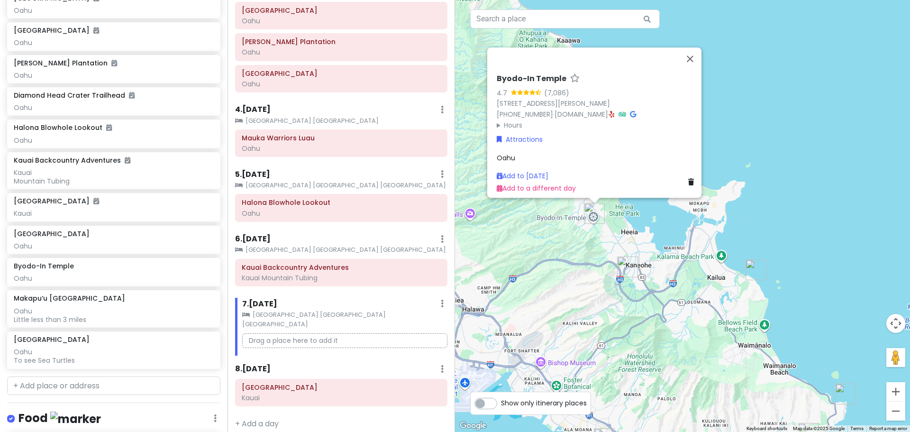
scroll to position [255, 0]
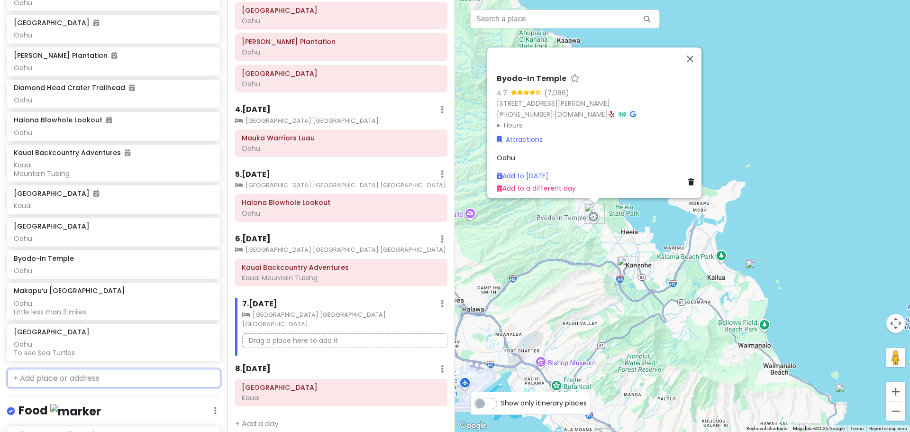
click at [73, 369] on input "text" at bounding box center [113, 378] width 213 height 19
paste input "[GEOGRAPHIC_DATA]"
click at [73, 394] on span "[GEOGRAPHIC_DATA]" at bounding box center [58, 398] width 78 height 9
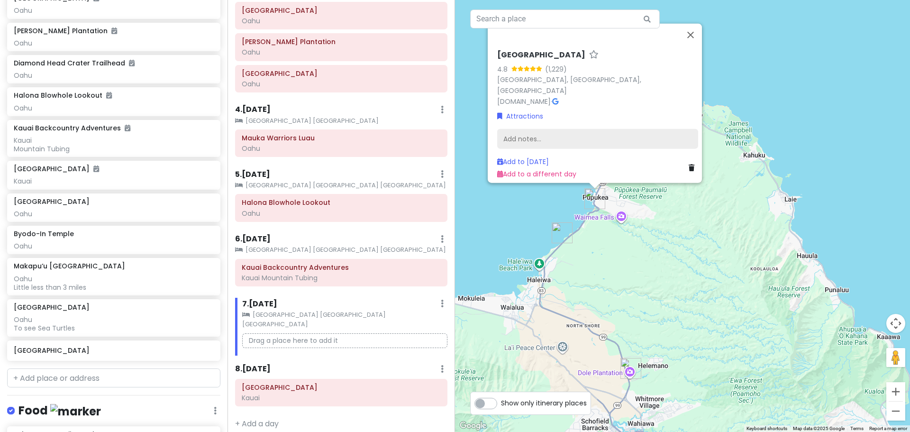
click at [551, 135] on div "Add notes..." at bounding box center [597, 138] width 201 height 20
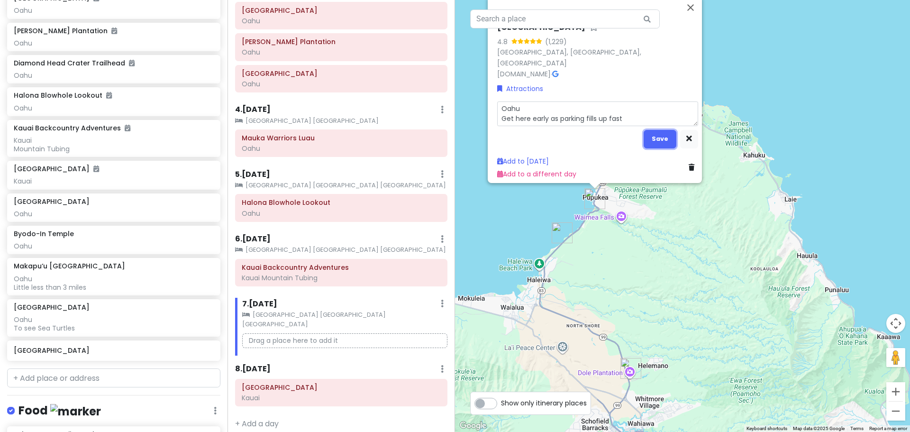
click at [658, 134] on button "Save" at bounding box center [660, 138] width 33 height 18
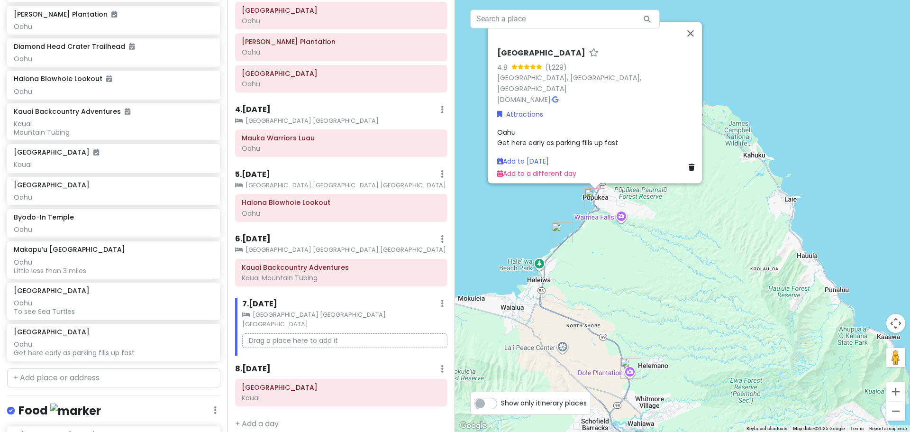
click at [668, 240] on div "[GEOGRAPHIC_DATA] 4.8 (1,229) [GEOGRAPHIC_DATA], [GEOGRAPHIC_DATA], [GEOGRAPHIC…" at bounding box center [682, 216] width 455 height 432
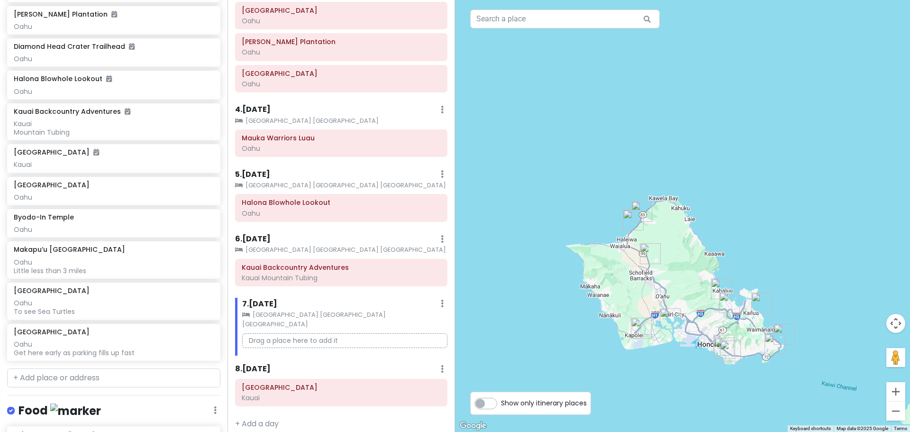
drag, startPoint x: 684, startPoint y: 298, endPoint x: 672, endPoint y: 234, distance: 65.7
click at [672, 234] on div at bounding box center [682, 216] width 455 height 432
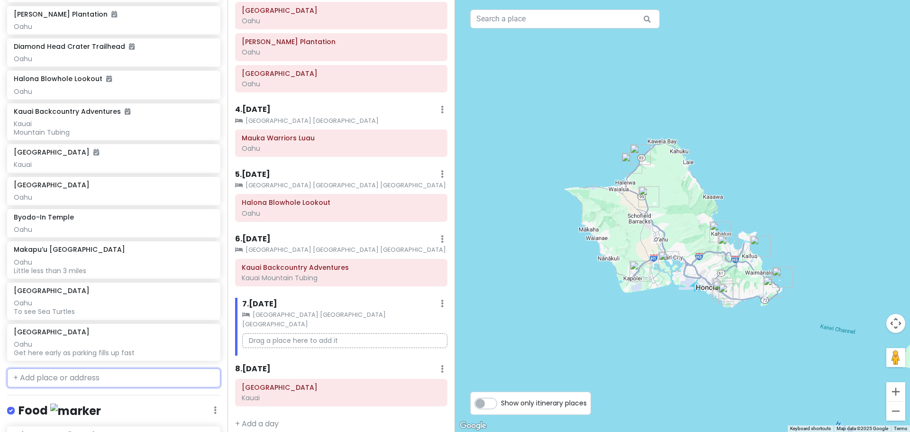
click at [71, 368] on input "text" at bounding box center [113, 377] width 213 height 19
paste input "[GEOGRAPHIC_DATA]"
click at [50, 394] on span "[GEOGRAPHIC_DATA]" at bounding box center [58, 398] width 78 height 9
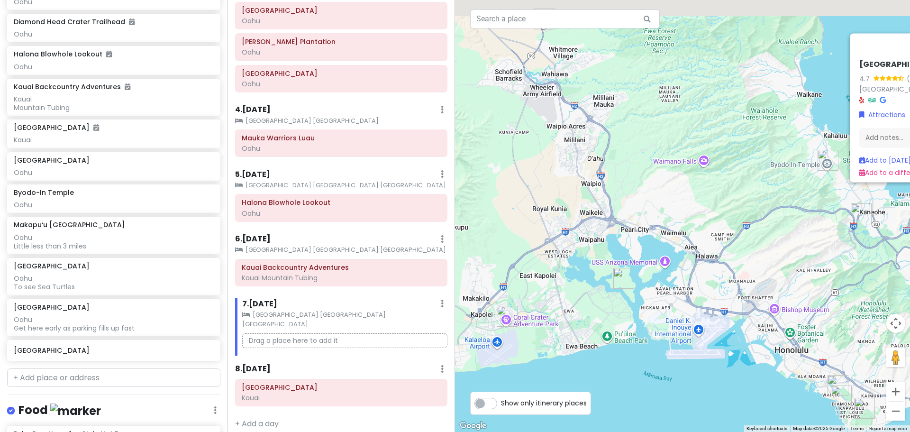
drag, startPoint x: 645, startPoint y: 276, endPoint x: 550, endPoint y: 442, distance: 191.1
click at [550, 431] on html "[PERSON_NAME]'s [US_STATE] Birthday Trip <3 Private Change Dates Make a Copy De…" at bounding box center [455, 216] width 910 height 432
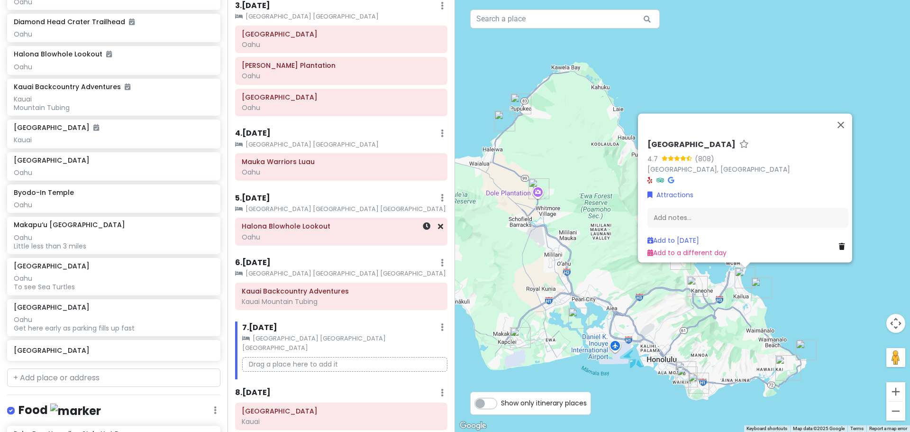
scroll to position [191, 0]
